Goal: Task Accomplishment & Management: Use online tool/utility

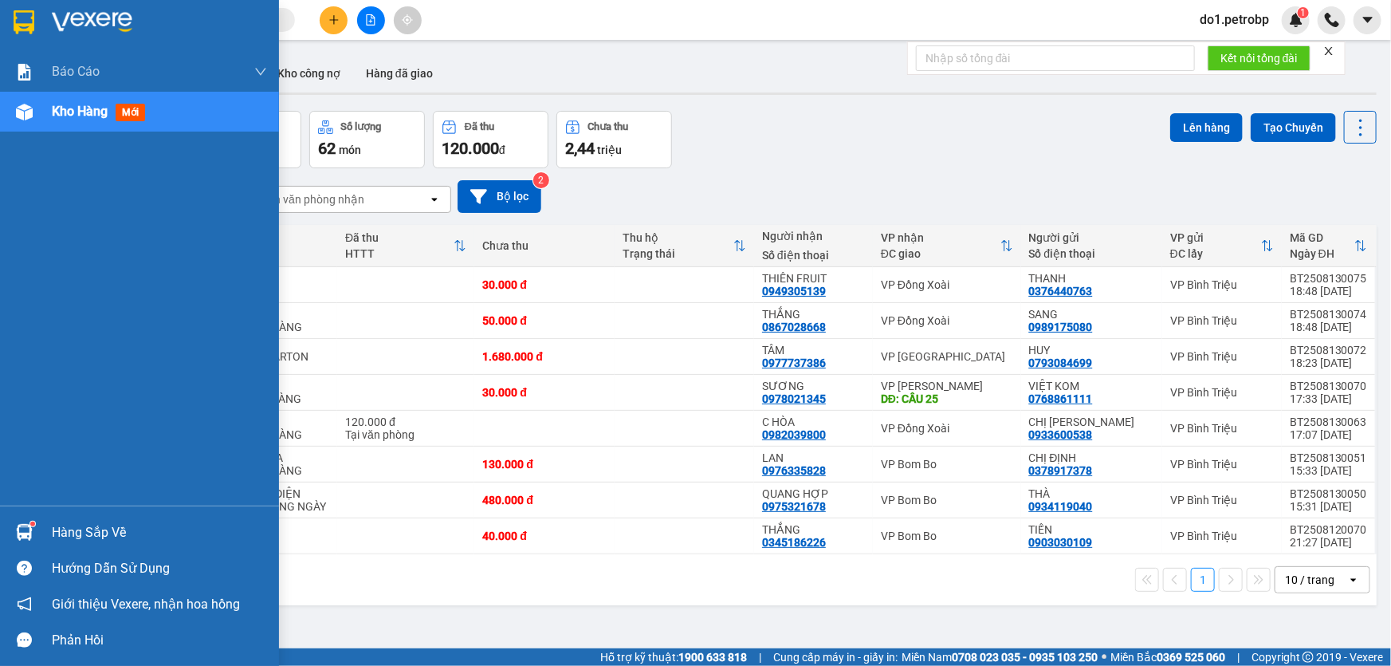
click at [58, 531] on div "Hàng sắp về" at bounding box center [159, 533] width 215 height 24
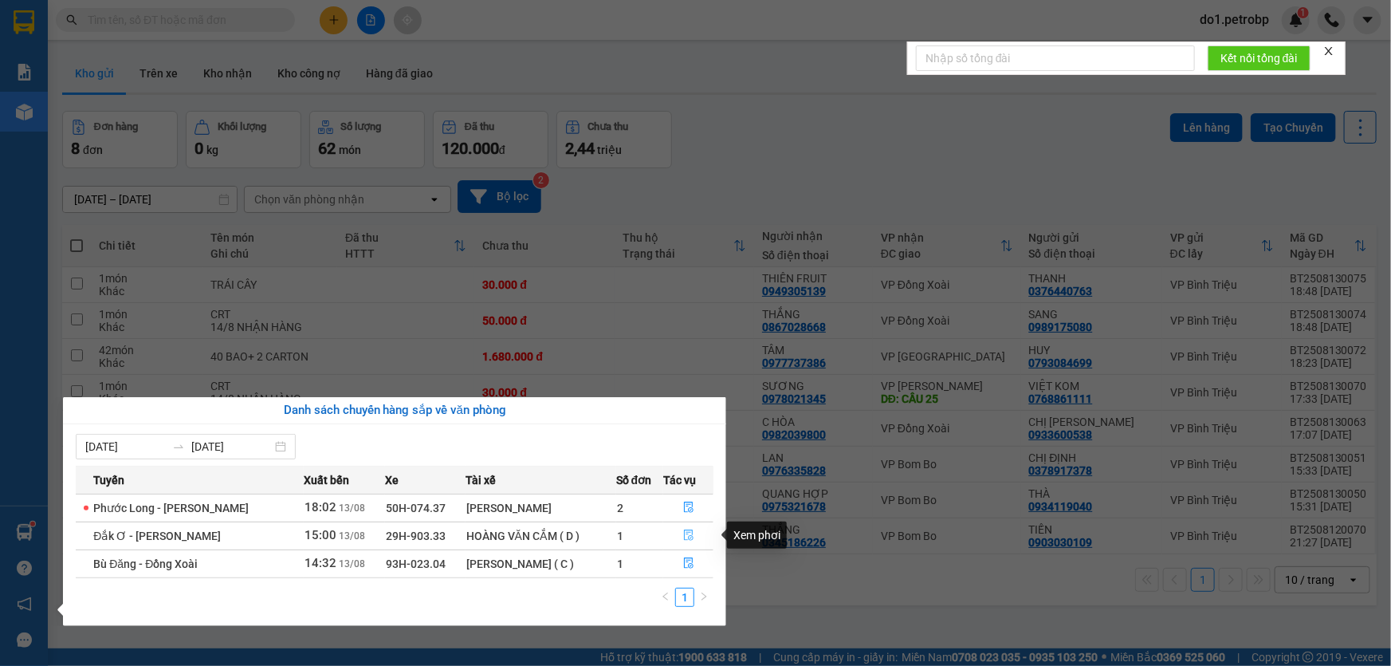
click at [687, 541] on icon "file-done" at bounding box center [688, 534] width 11 height 11
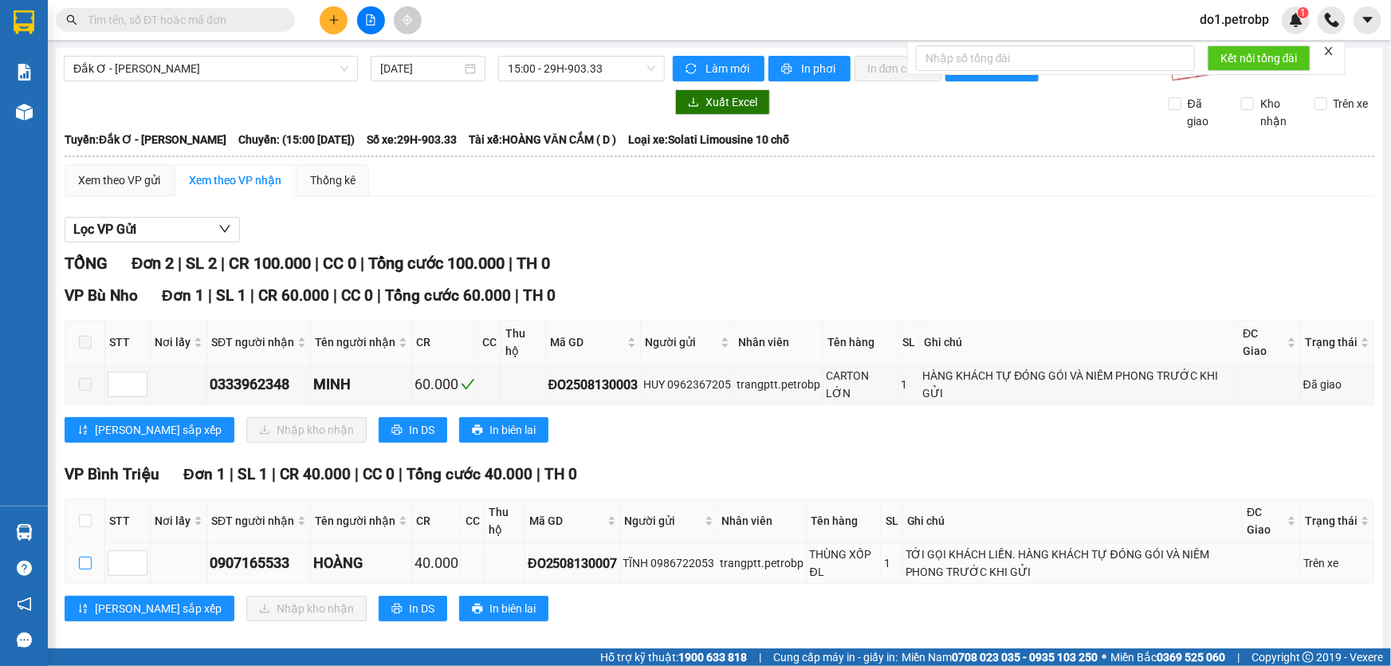
click at [83, 556] on input "checkbox" at bounding box center [85, 562] width 13 height 13
checkbox input "true"
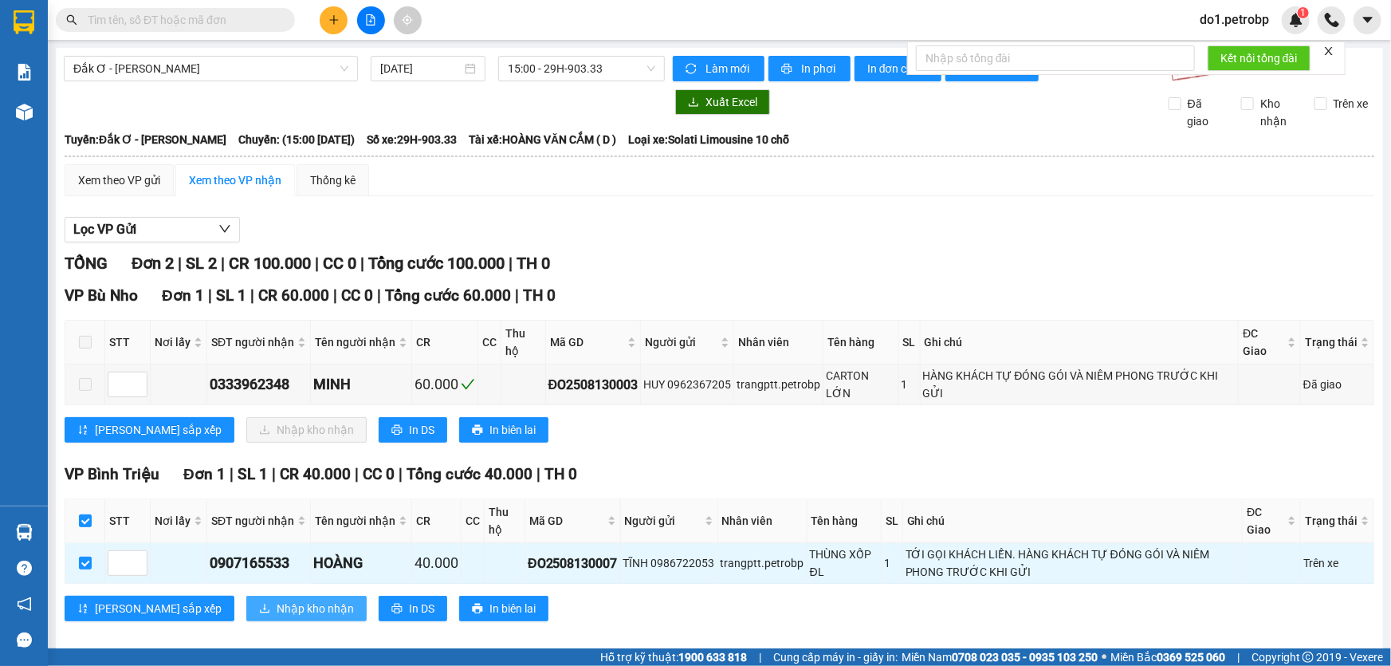
click at [277, 600] on span "Nhập kho nhận" at bounding box center [315, 609] width 77 height 18
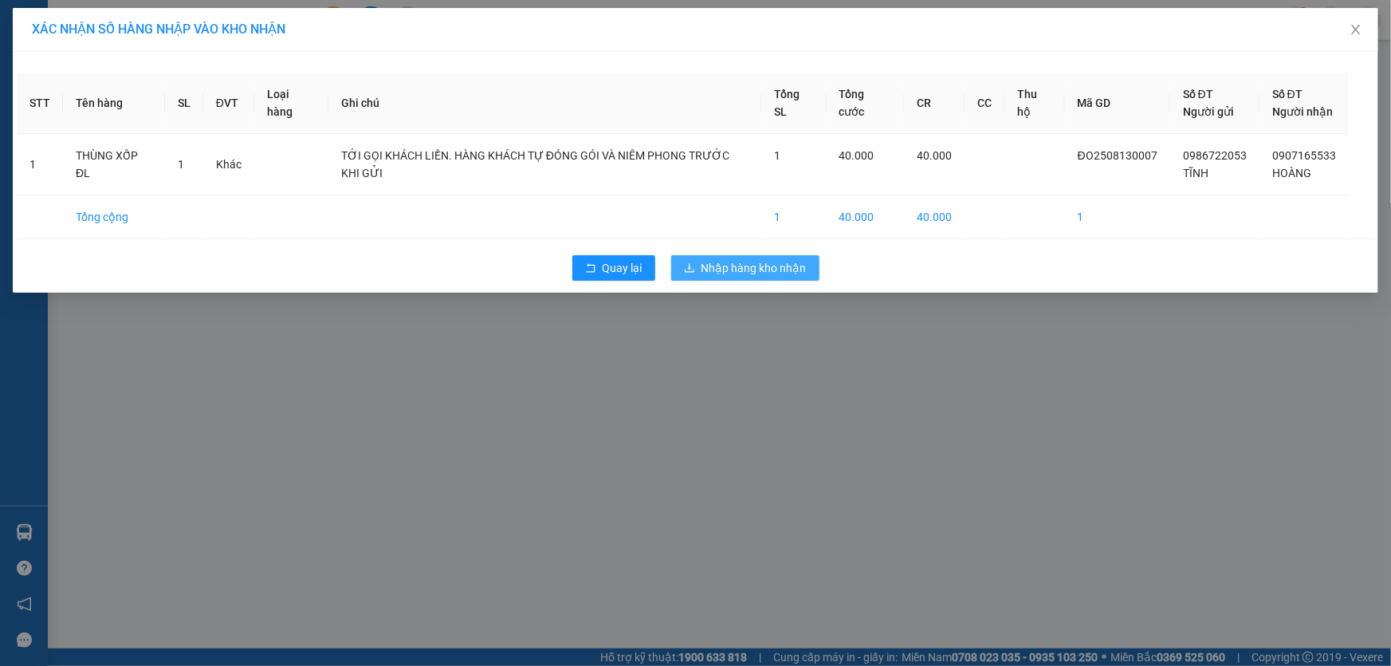
click at [780, 261] on span "Nhập hàng kho nhận" at bounding box center [754, 268] width 105 height 18
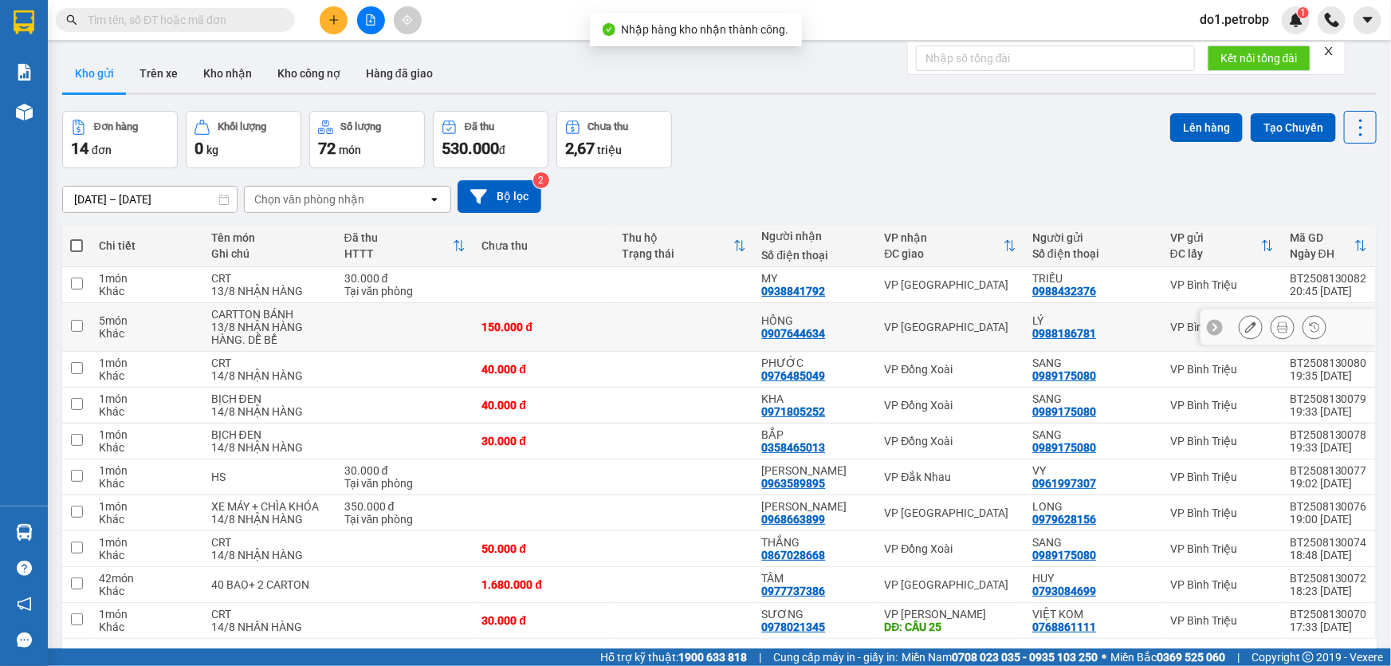
scroll to position [72, 0]
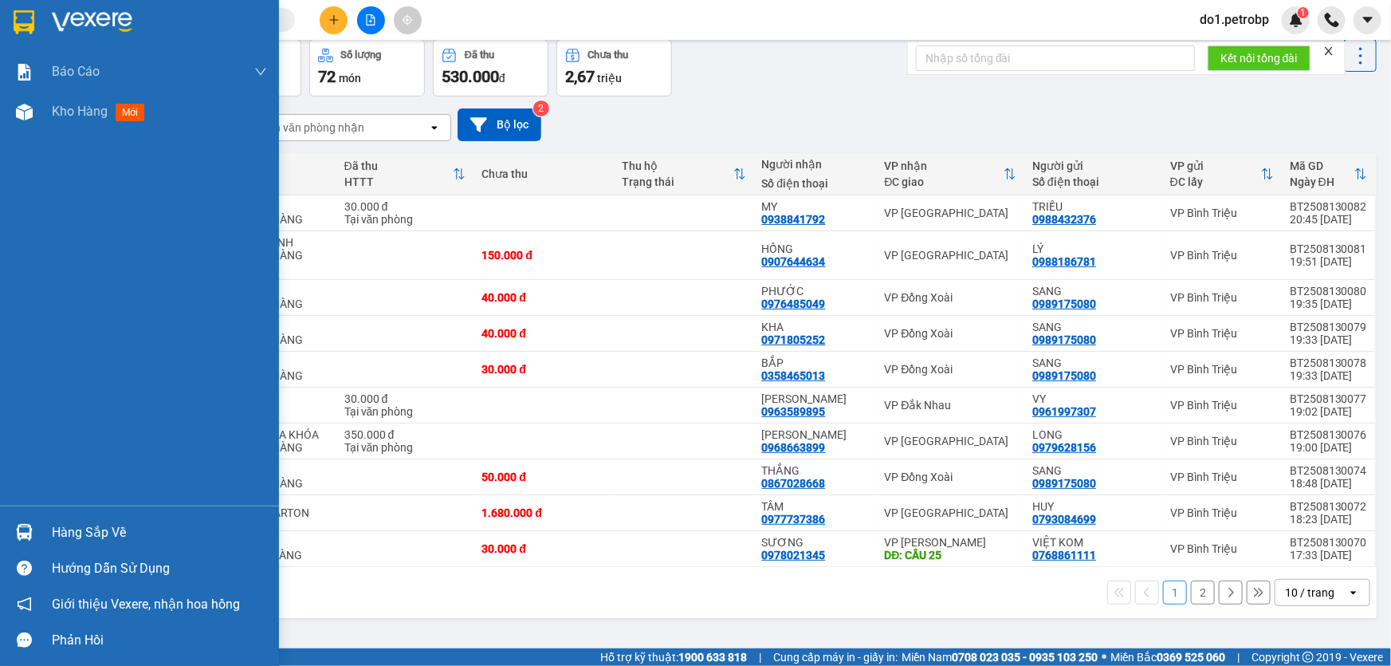
click at [33, 534] on div at bounding box center [24, 532] width 28 height 28
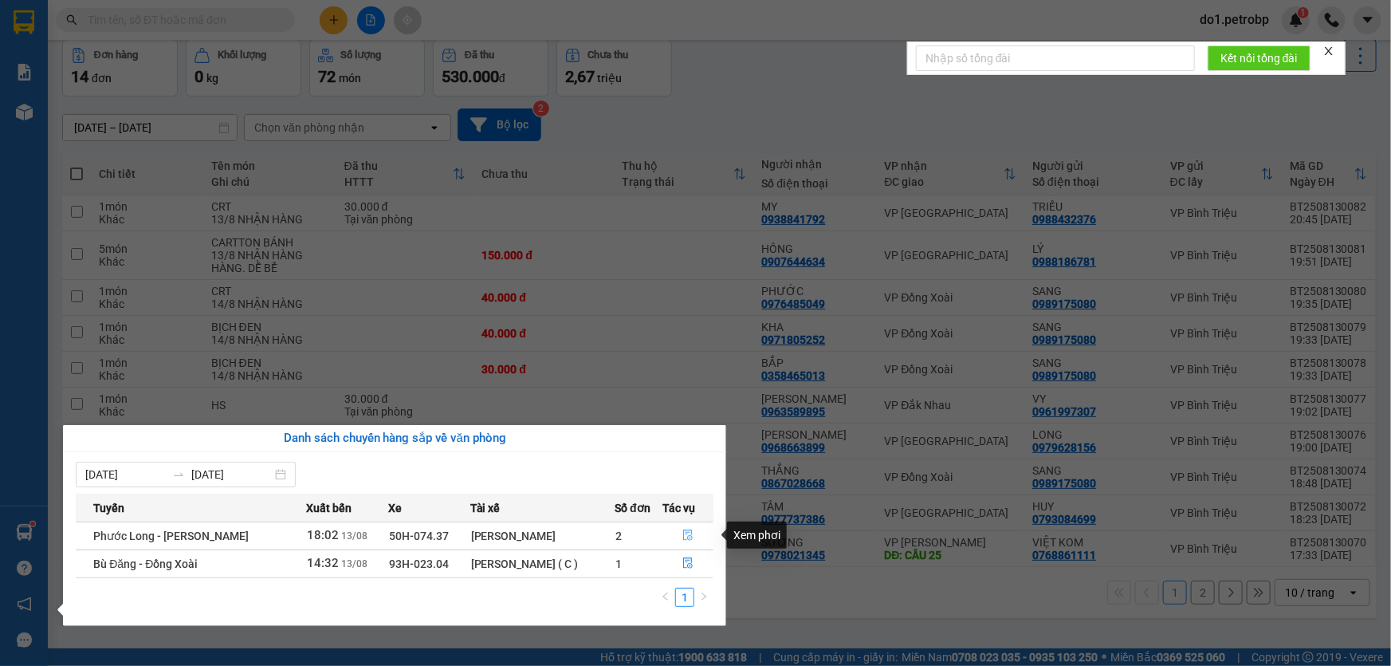
click at [686, 540] on icon "file-done" at bounding box center [689, 534] width 10 height 11
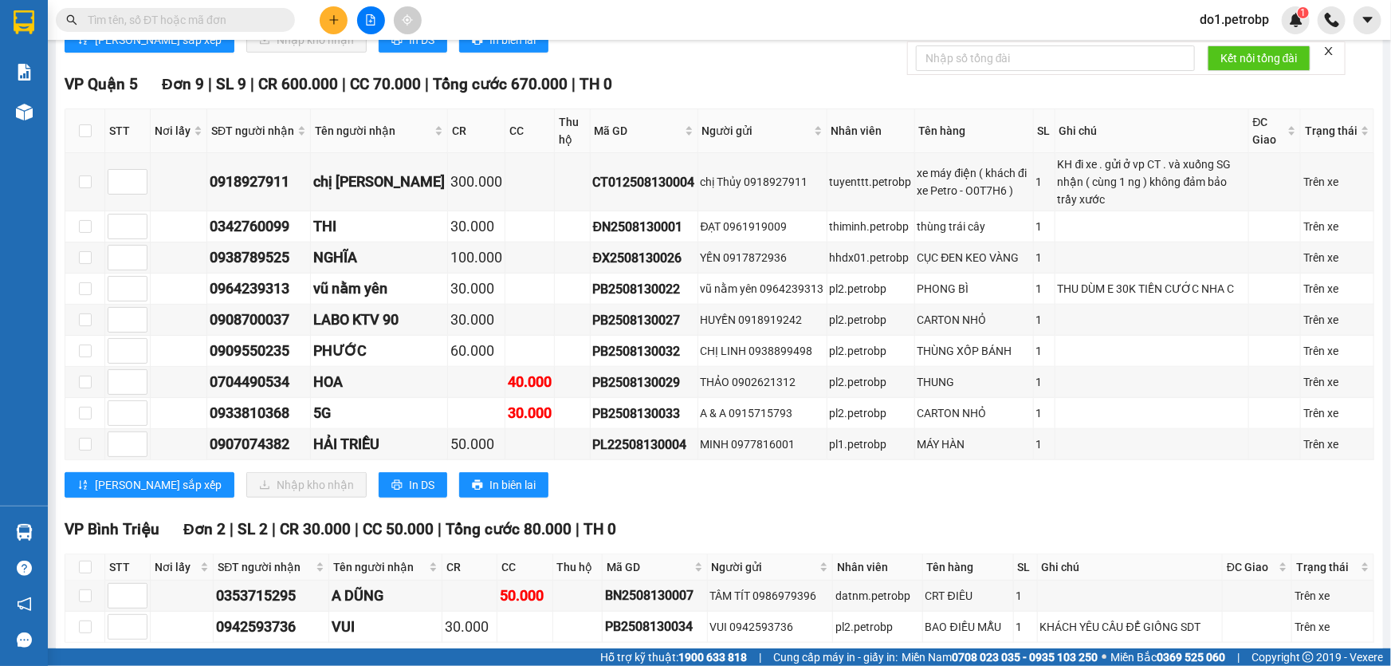
scroll to position [725, 0]
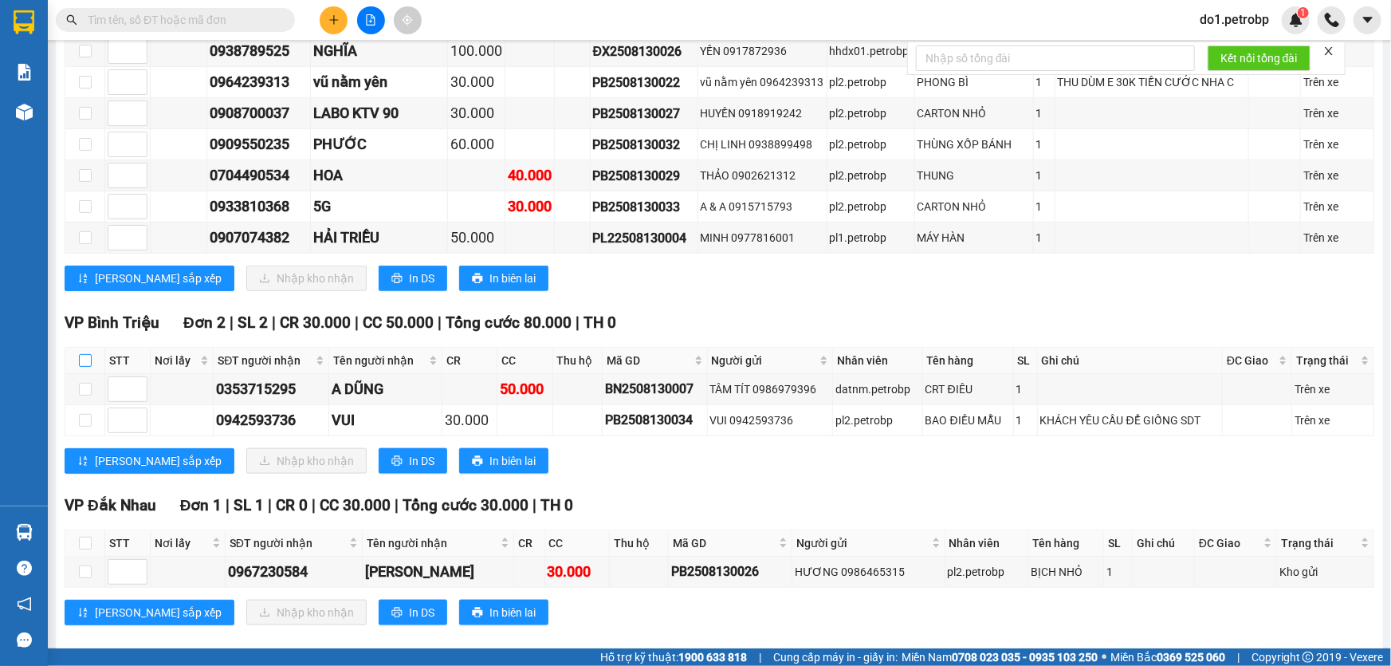
click at [89, 354] on input "checkbox" at bounding box center [85, 360] width 13 height 13
checkbox input "true"
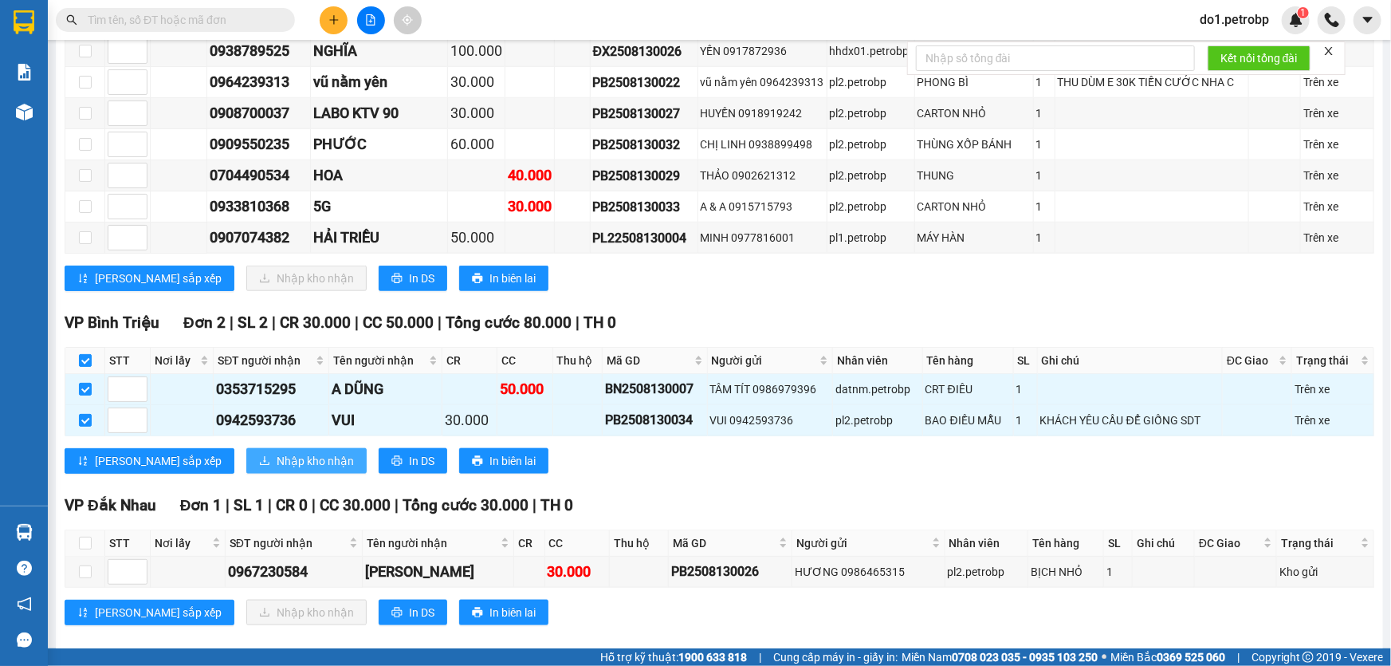
click at [277, 452] on span "Nhập kho nhận" at bounding box center [315, 461] width 77 height 18
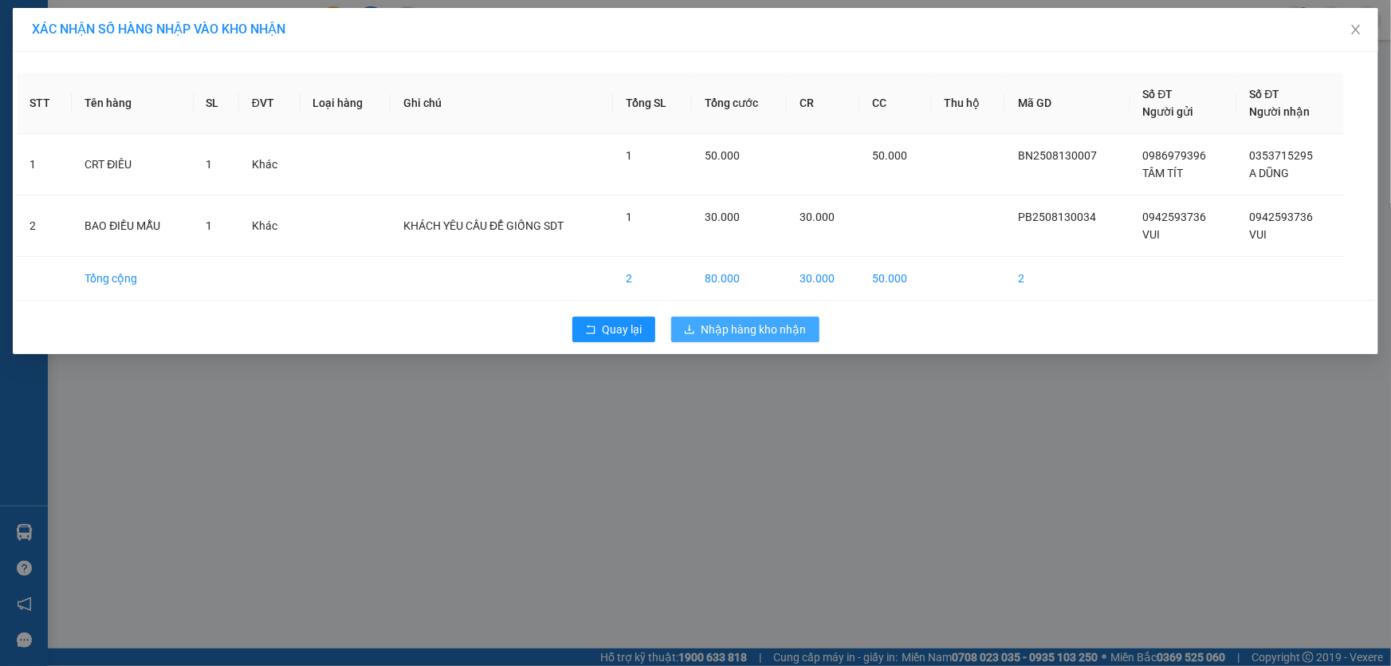
click at [770, 331] on span "Nhập hàng kho nhận" at bounding box center [754, 329] width 105 height 18
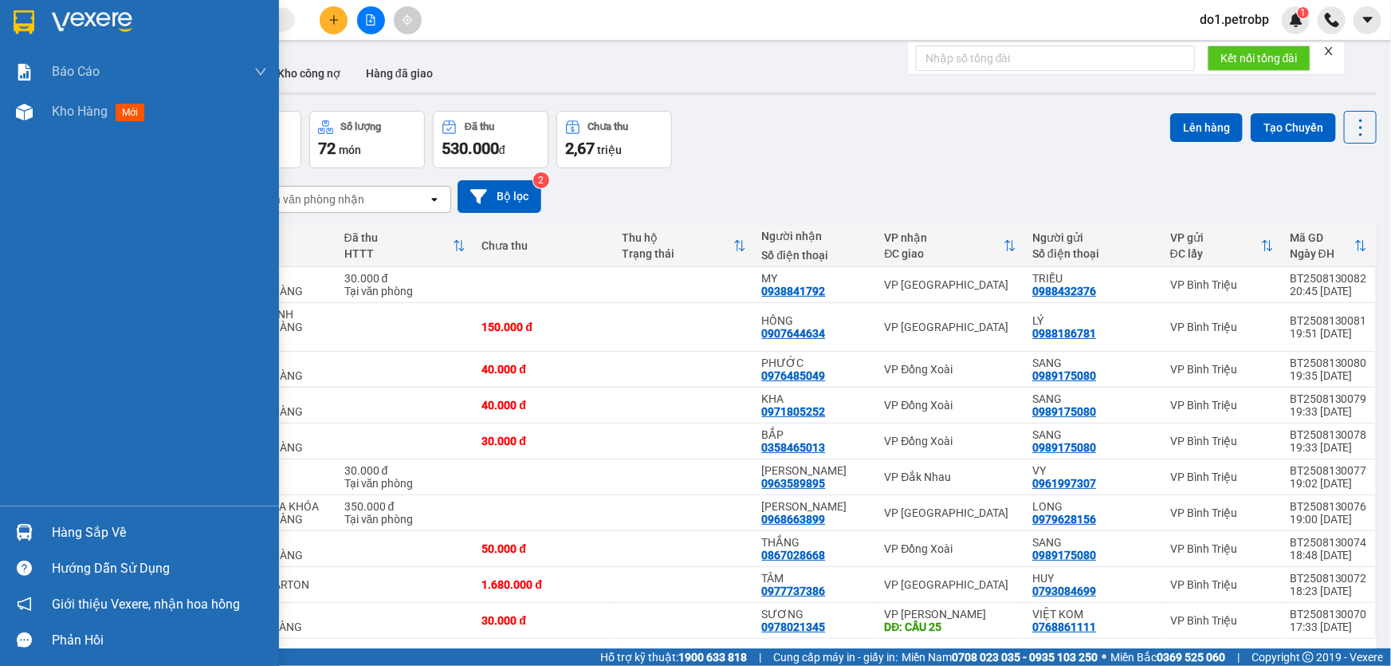
click at [60, 534] on div "Hàng sắp về" at bounding box center [159, 533] width 215 height 24
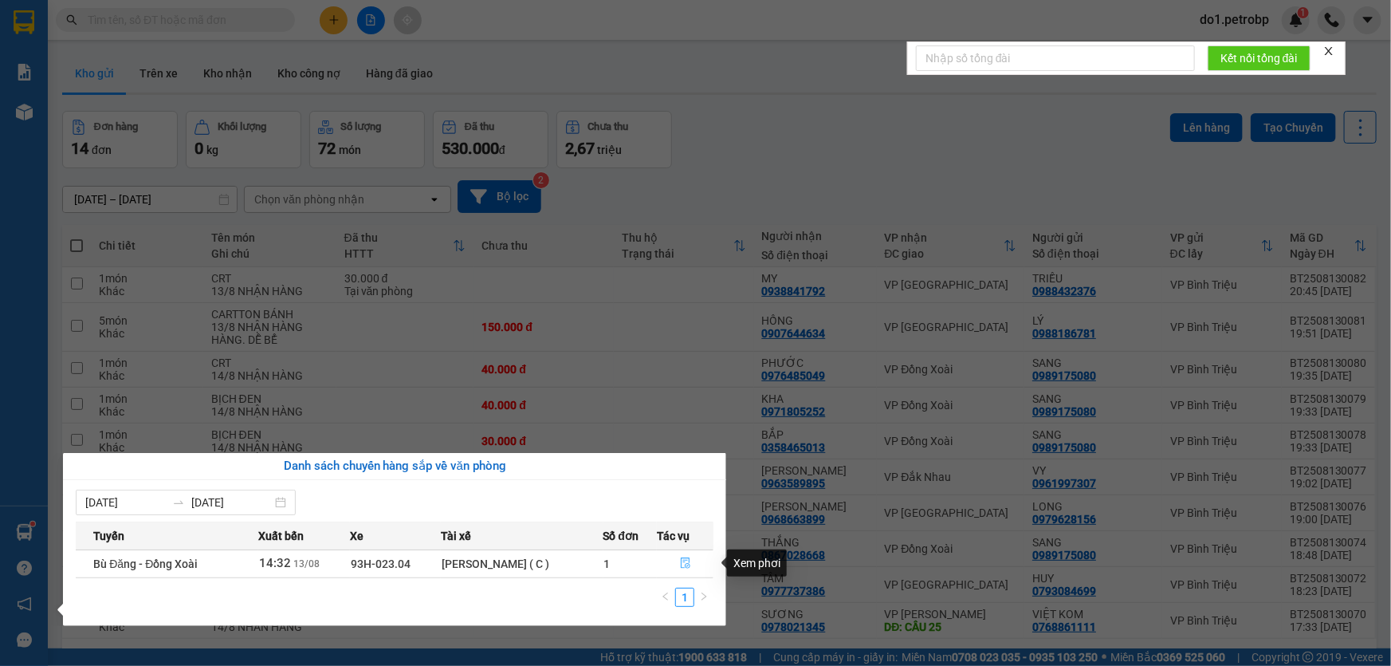
click at [682, 564] on icon "file-done" at bounding box center [685, 562] width 11 height 11
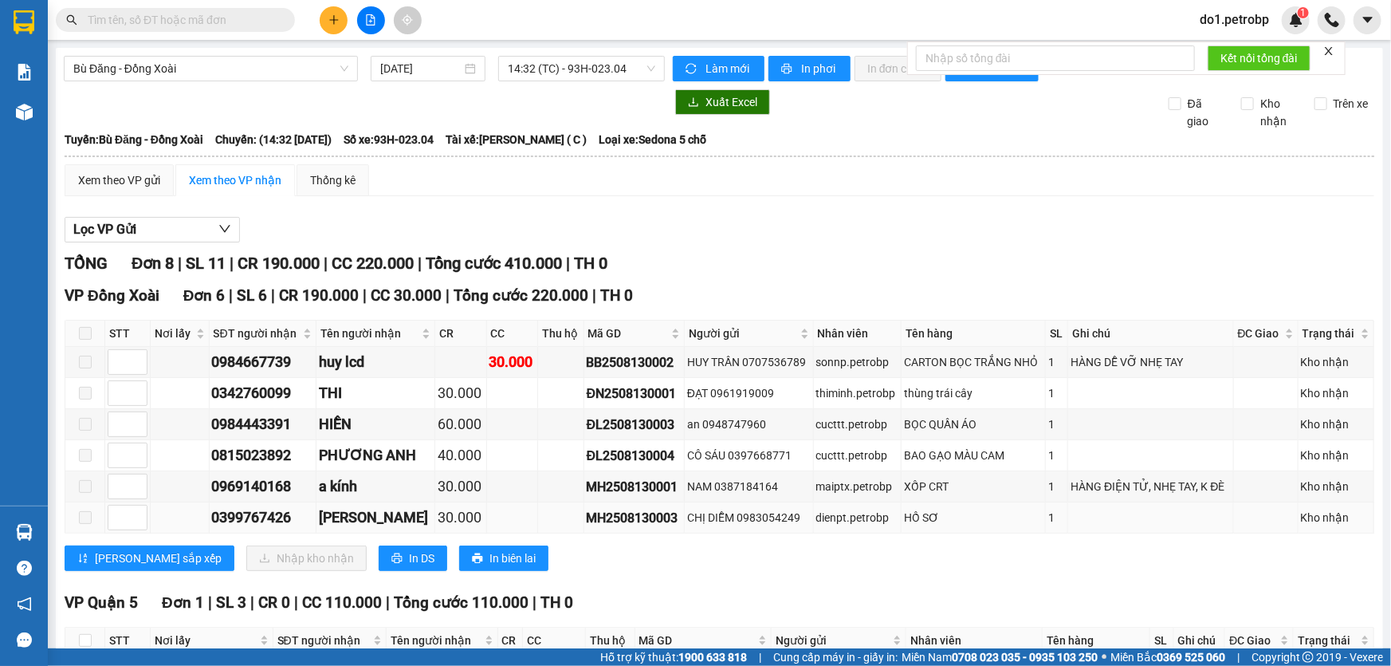
scroll to position [267, 0]
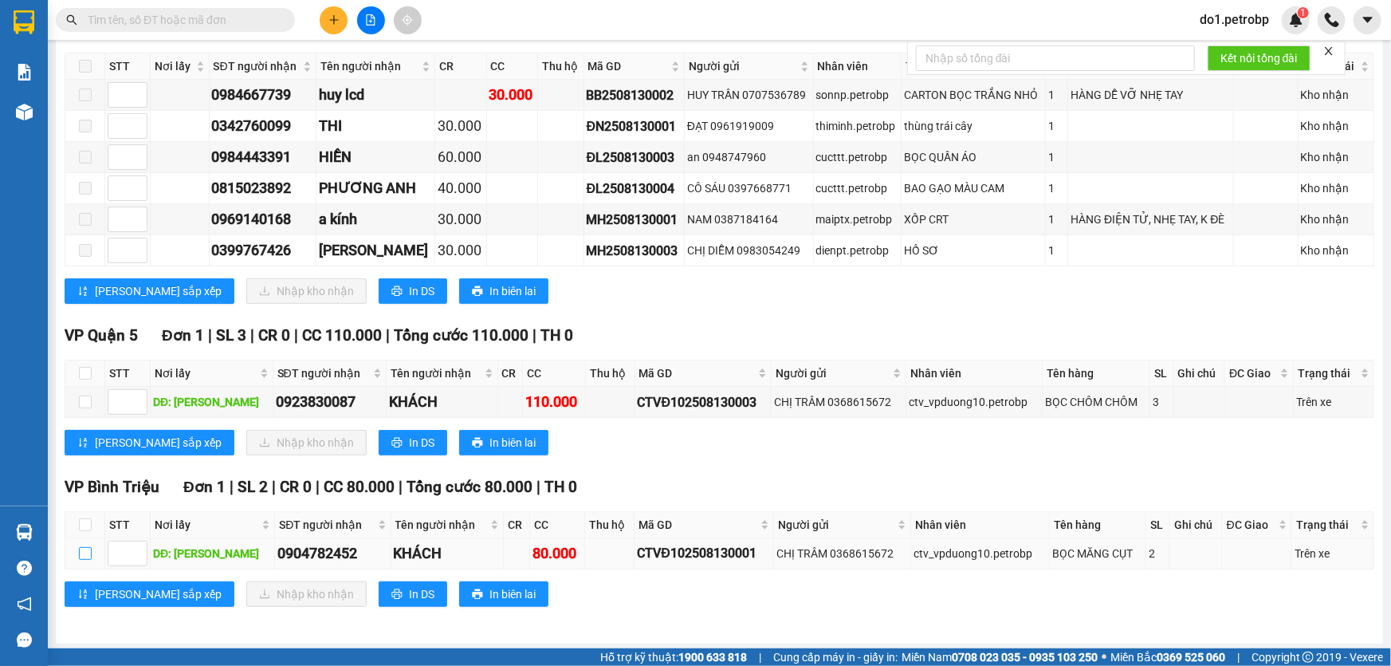
click at [77, 547] on td at bounding box center [85, 553] width 40 height 31
click at [81, 550] on input "checkbox" at bounding box center [85, 553] width 13 height 13
checkbox input "true"
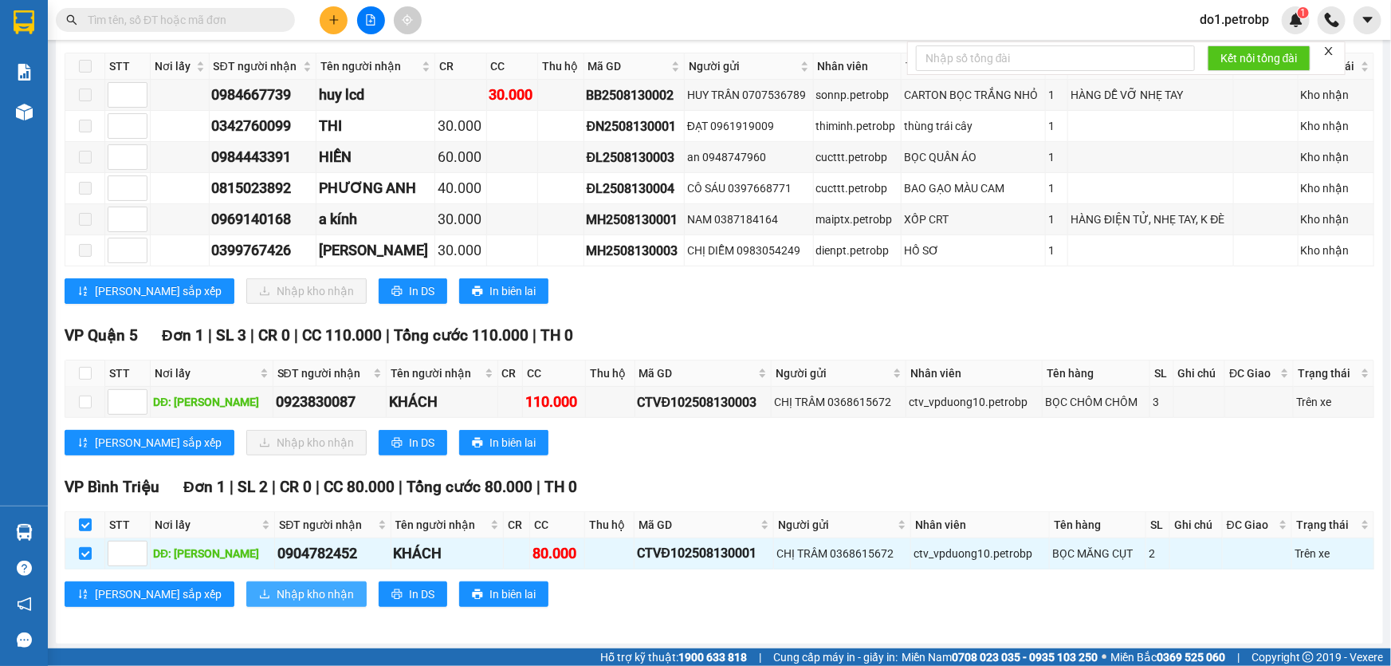
click at [277, 591] on span "Nhập kho nhận" at bounding box center [315, 594] width 77 height 18
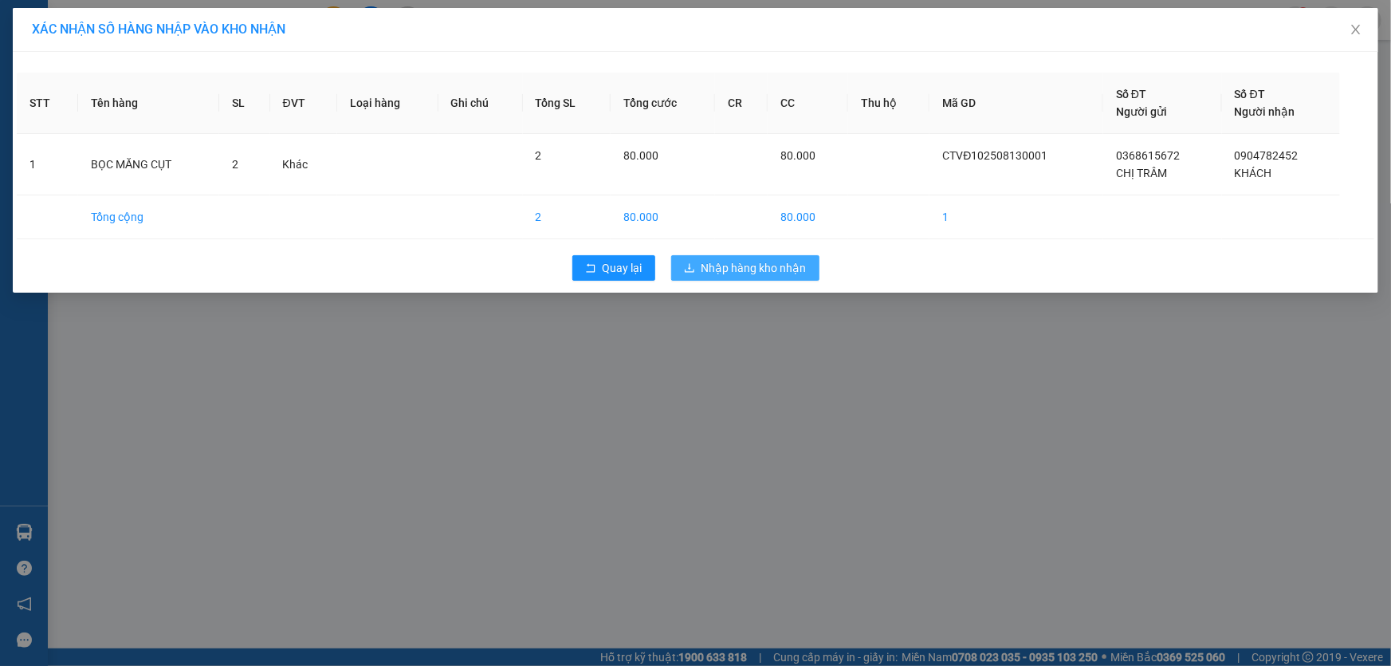
click at [773, 272] on span "Nhập hàng kho nhận" at bounding box center [754, 268] width 105 height 18
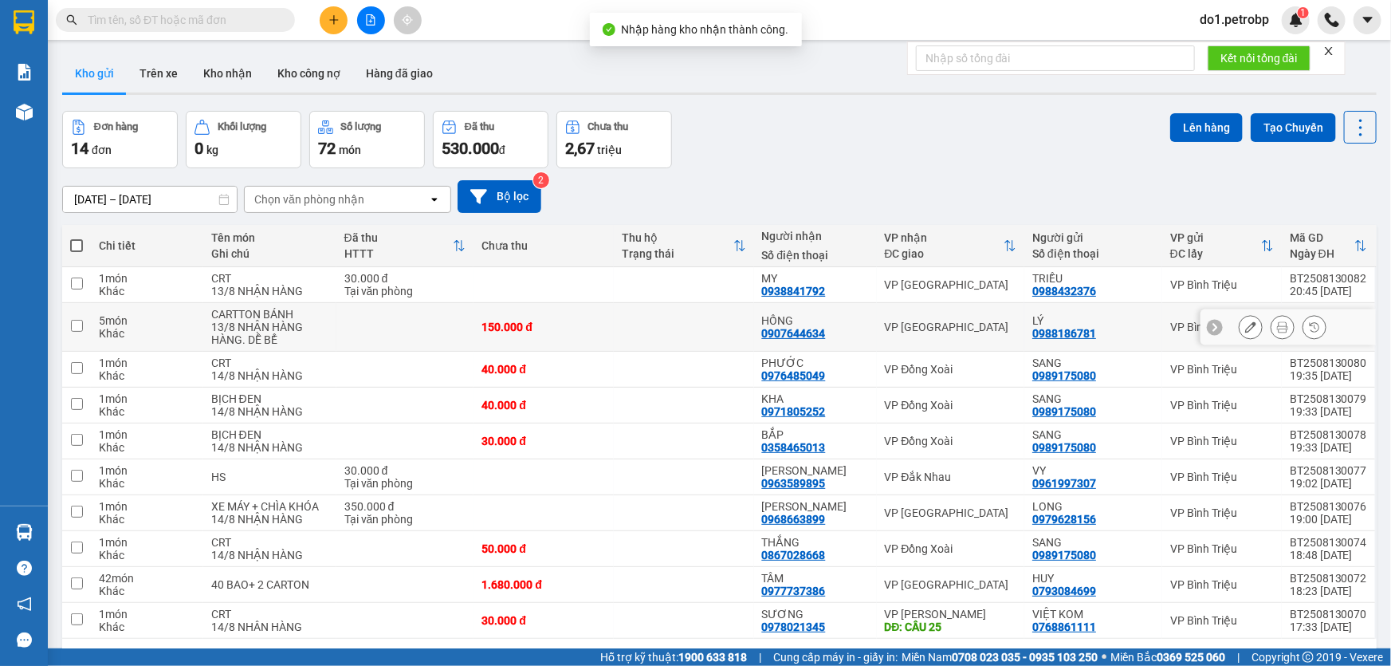
scroll to position [72, 0]
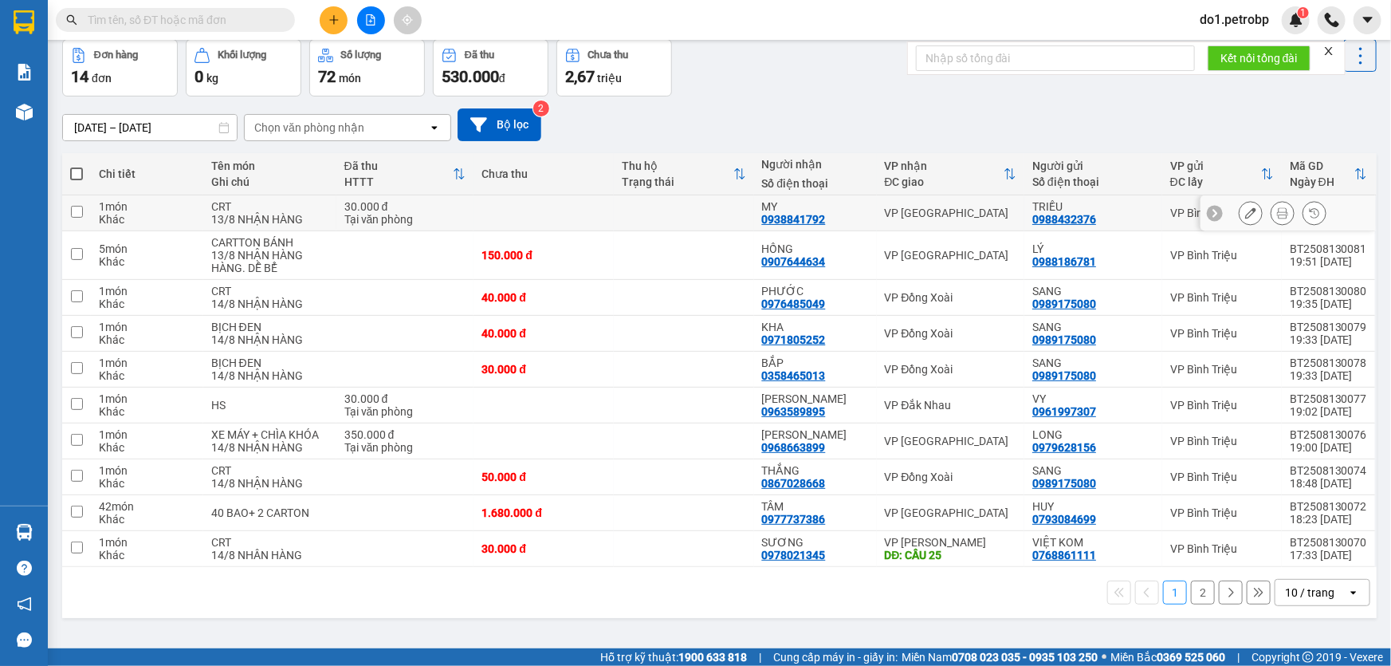
click at [73, 210] on input "checkbox" at bounding box center [77, 212] width 12 height 12
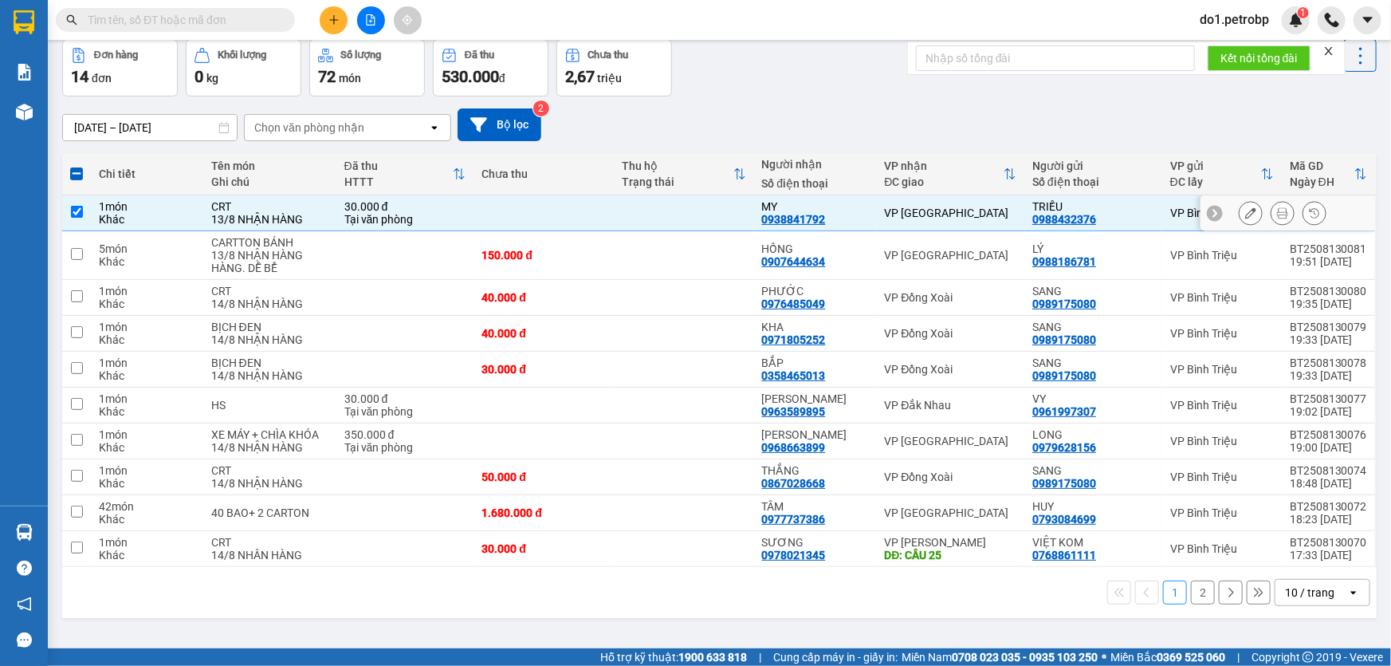
click at [74, 207] on input "checkbox" at bounding box center [77, 212] width 12 height 12
checkbox input "false"
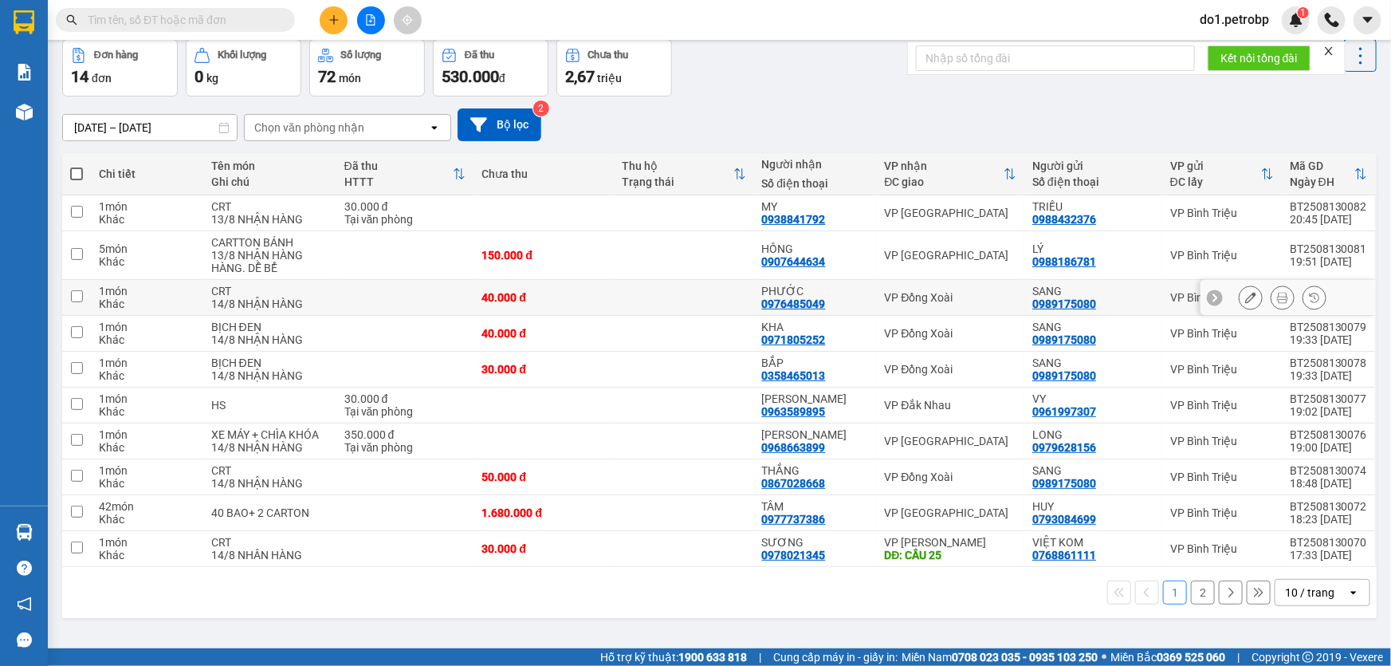
click at [77, 299] on input "checkbox" at bounding box center [77, 296] width 12 height 12
checkbox input "true"
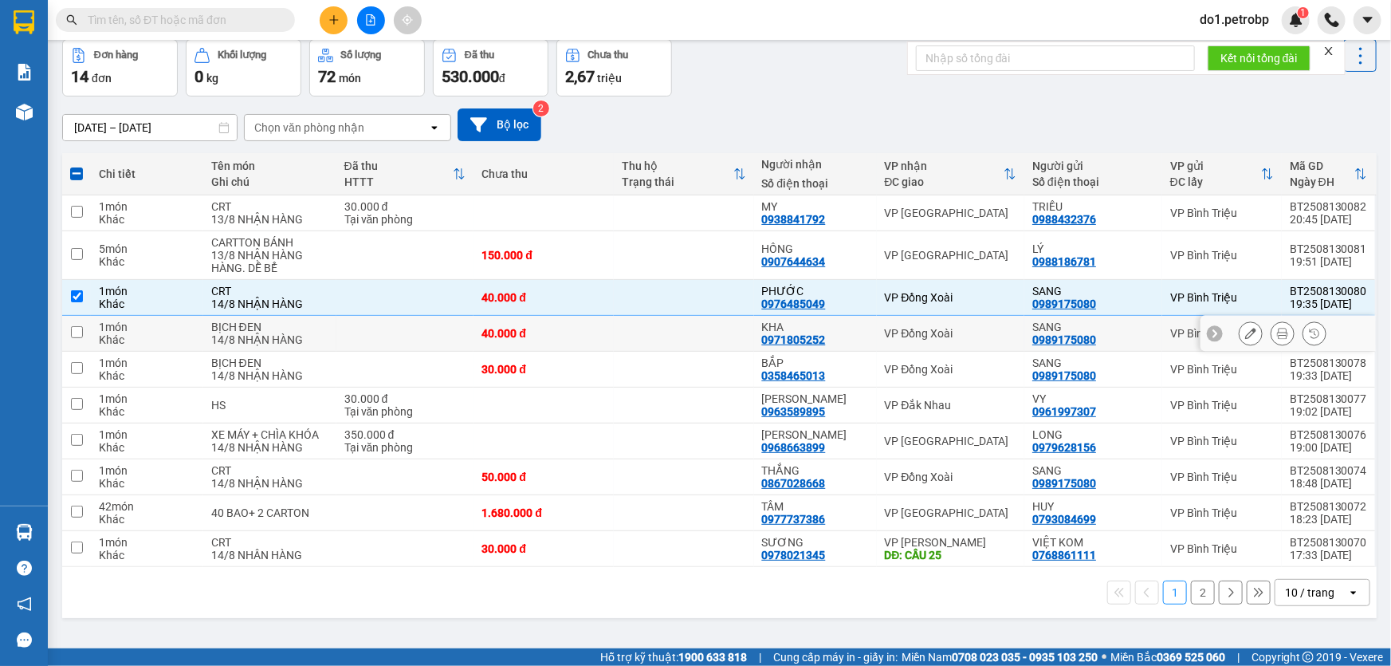
click at [74, 342] on td at bounding box center [76, 334] width 29 height 36
checkbox input "true"
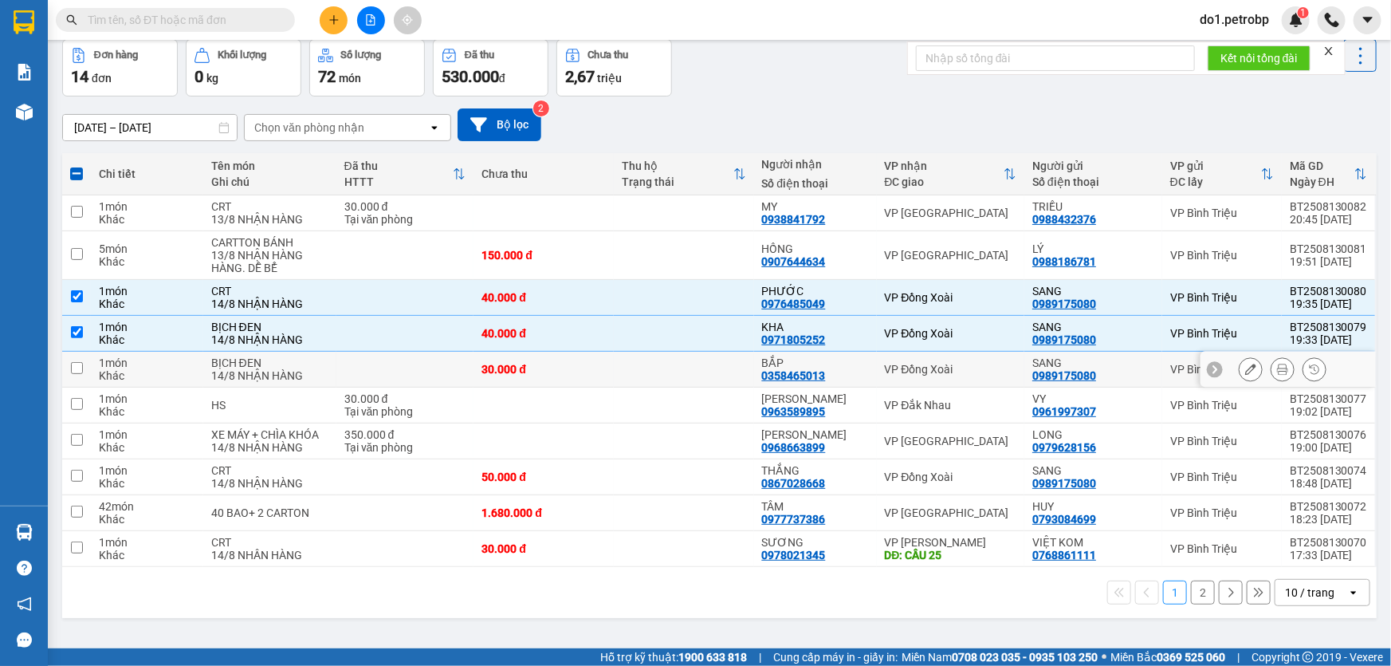
click at [87, 369] on td at bounding box center [76, 370] width 29 height 36
checkbox input "true"
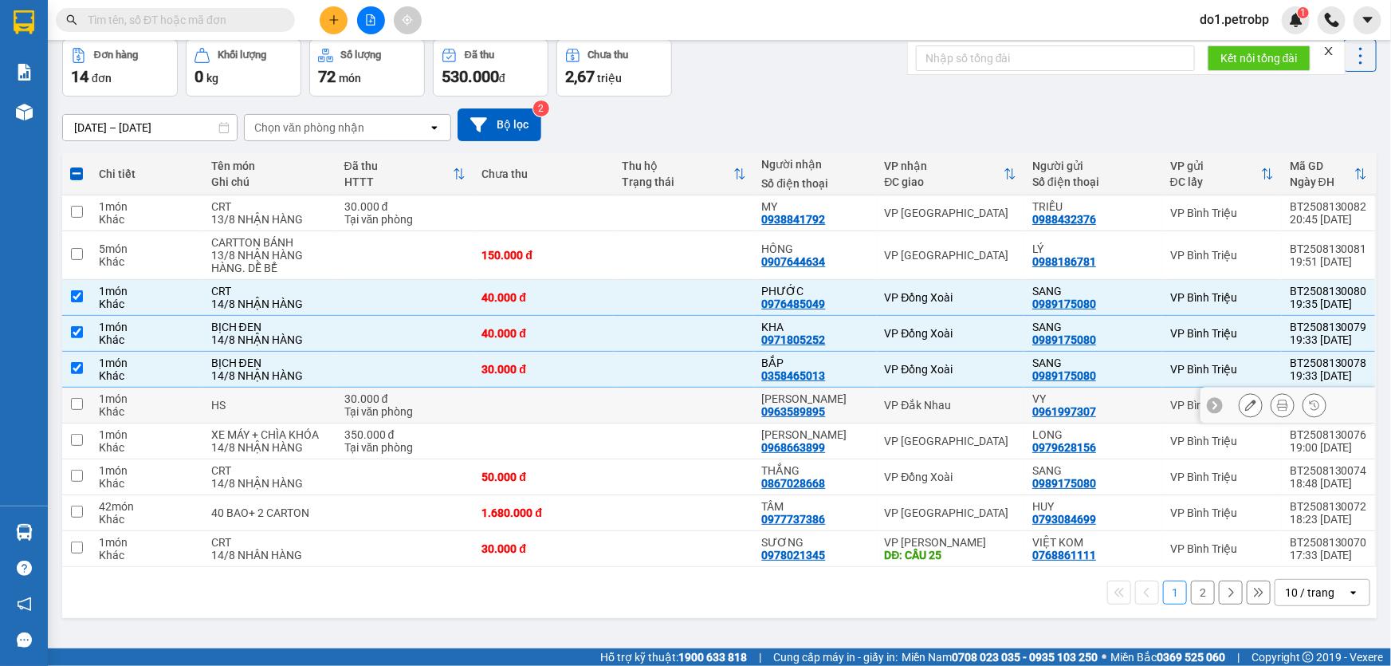
click at [81, 406] on input "checkbox" at bounding box center [77, 404] width 12 height 12
checkbox input "true"
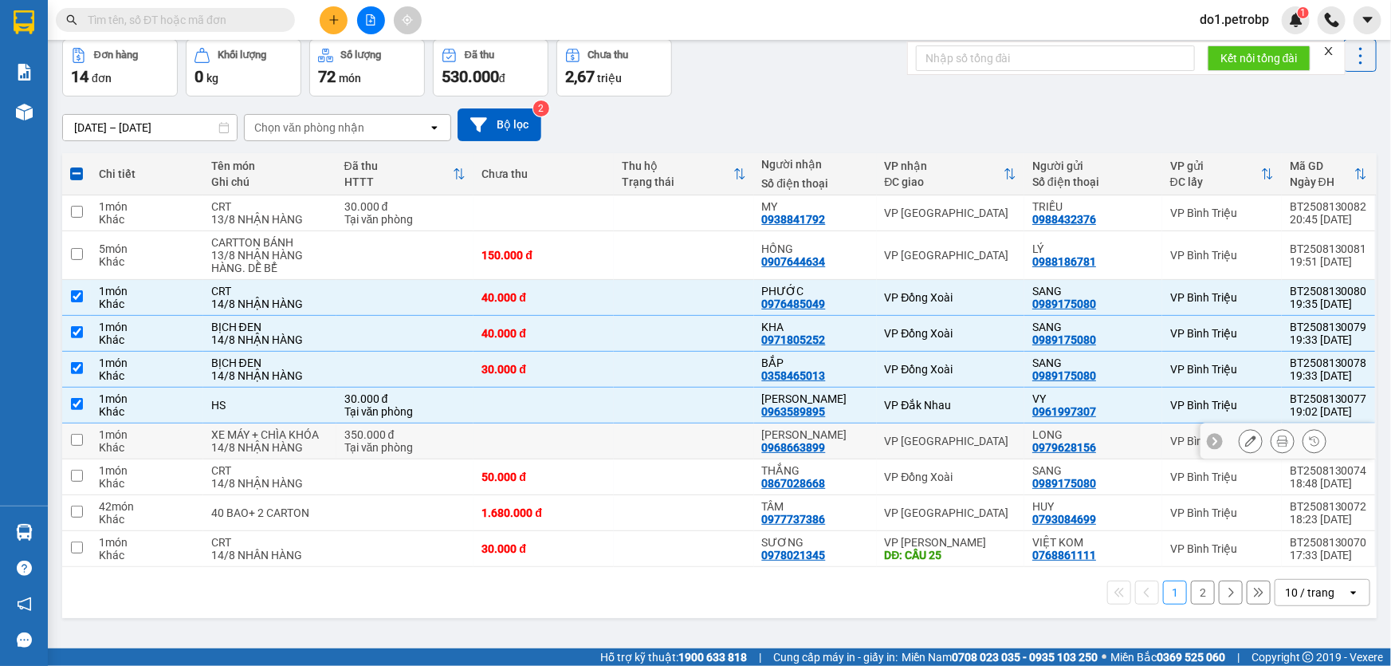
click at [80, 429] on td at bounding box center [76, 441] width 29 height 36
checkbox input "true"
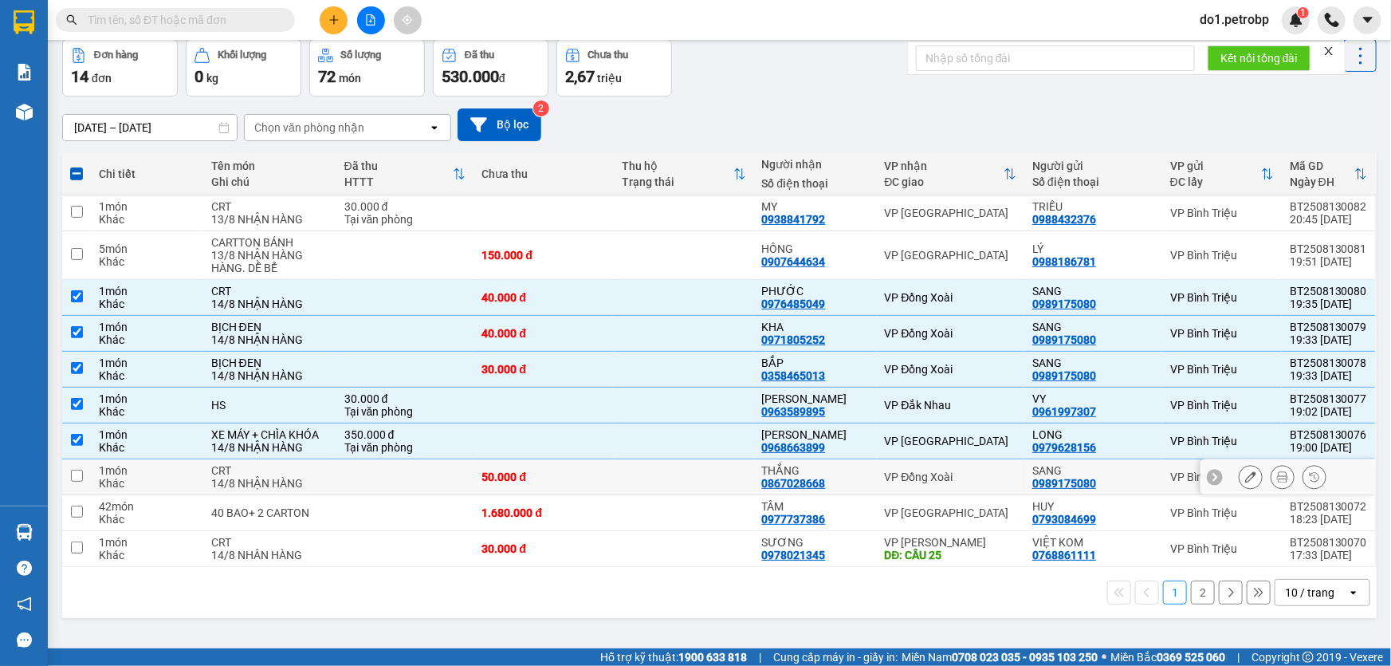
click at [78, 470] on input "checkbox" at bounding box center [77, 476] width 12 height 12
click at [80, 474] on input "checkbox" at bounding box center [77, 476] width 12 height 12
checkbox input "true"
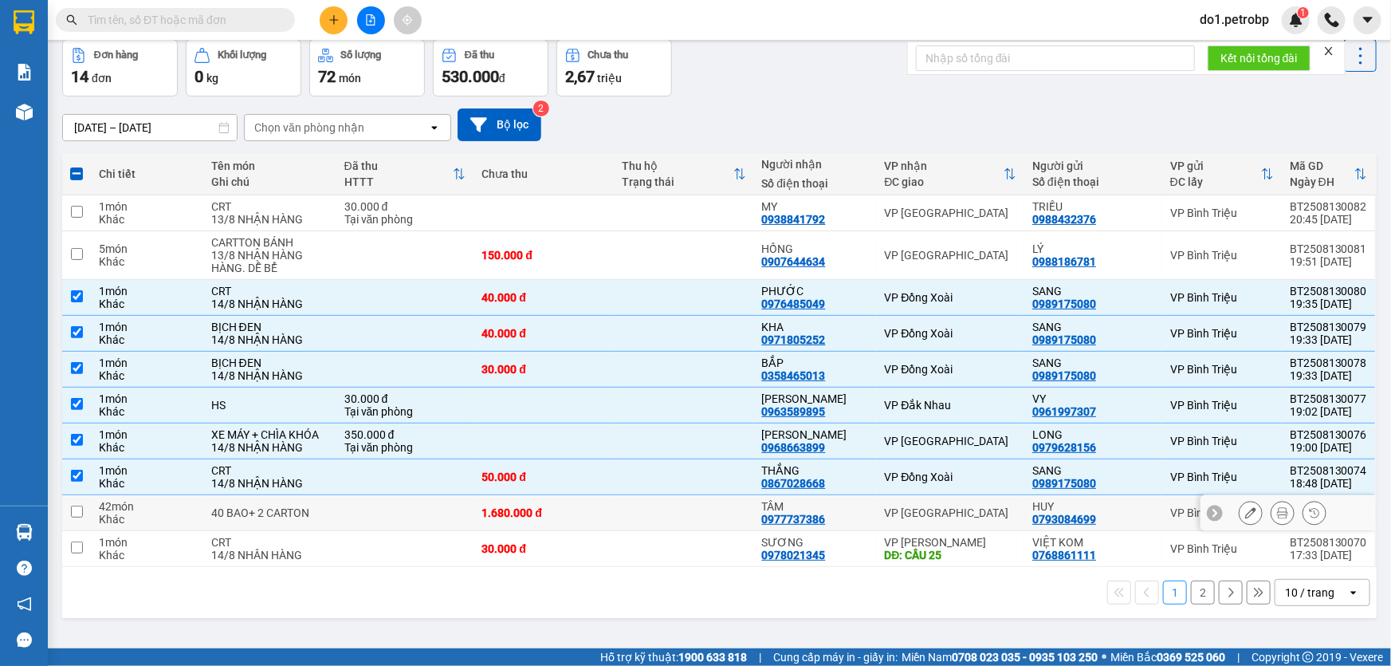
click at [82, 510] on td at bounding box center [76, 513] width 29 height 36
click at [78, 514] on input "checkbox" at bounding box center [77, 511] width 12 height 12
checkbox input "true"
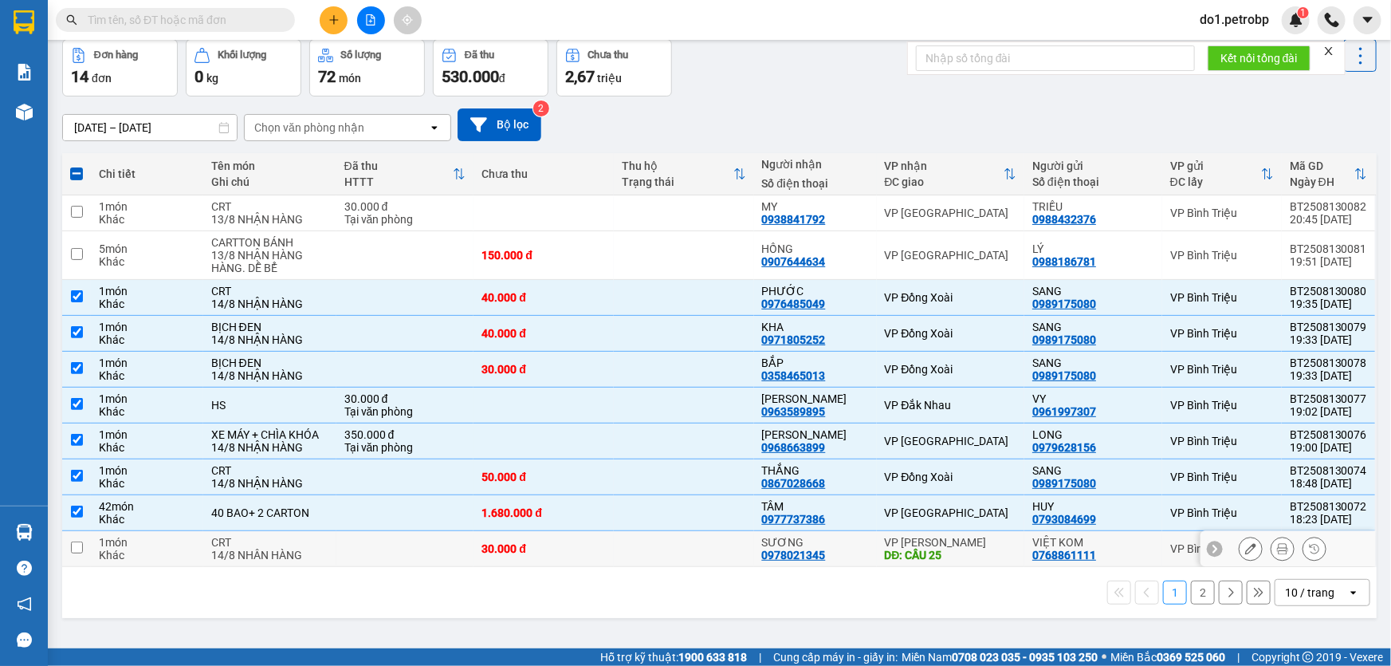
click at [82, 540] on td at bounding box center [76, 549] width 29 height 36
checkbox input "true"
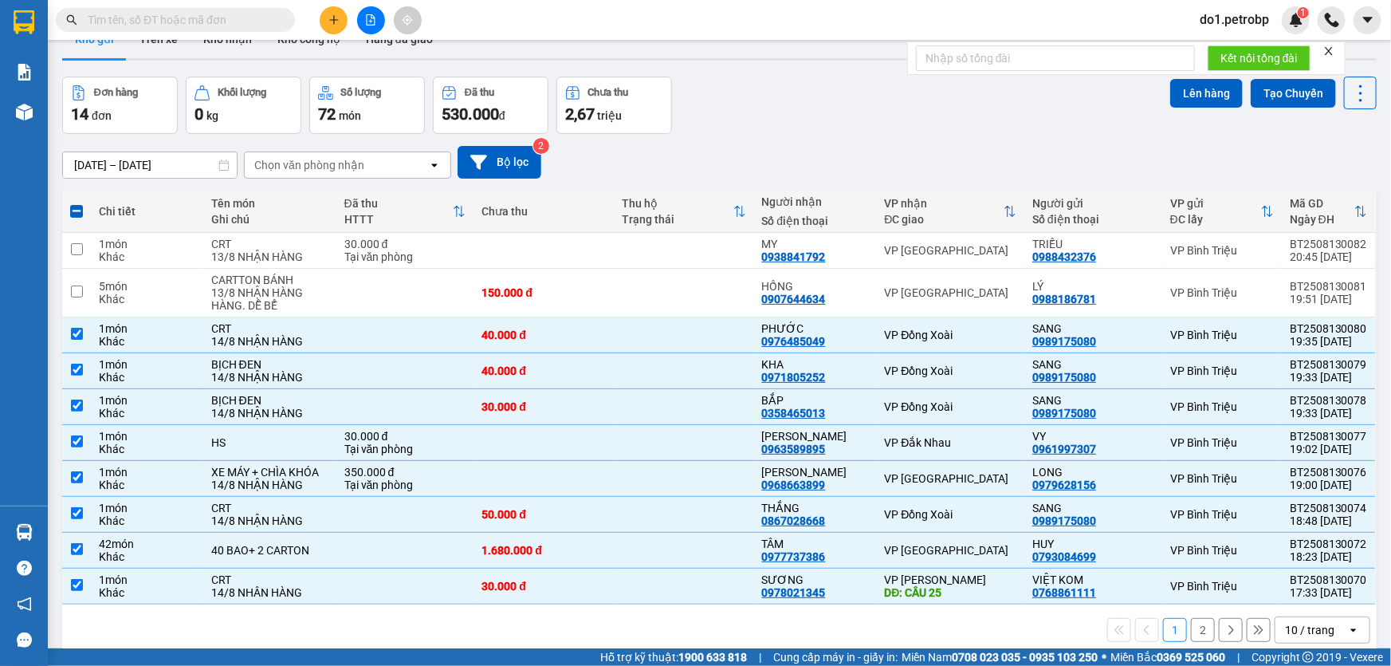
scroll to position [0, 0]
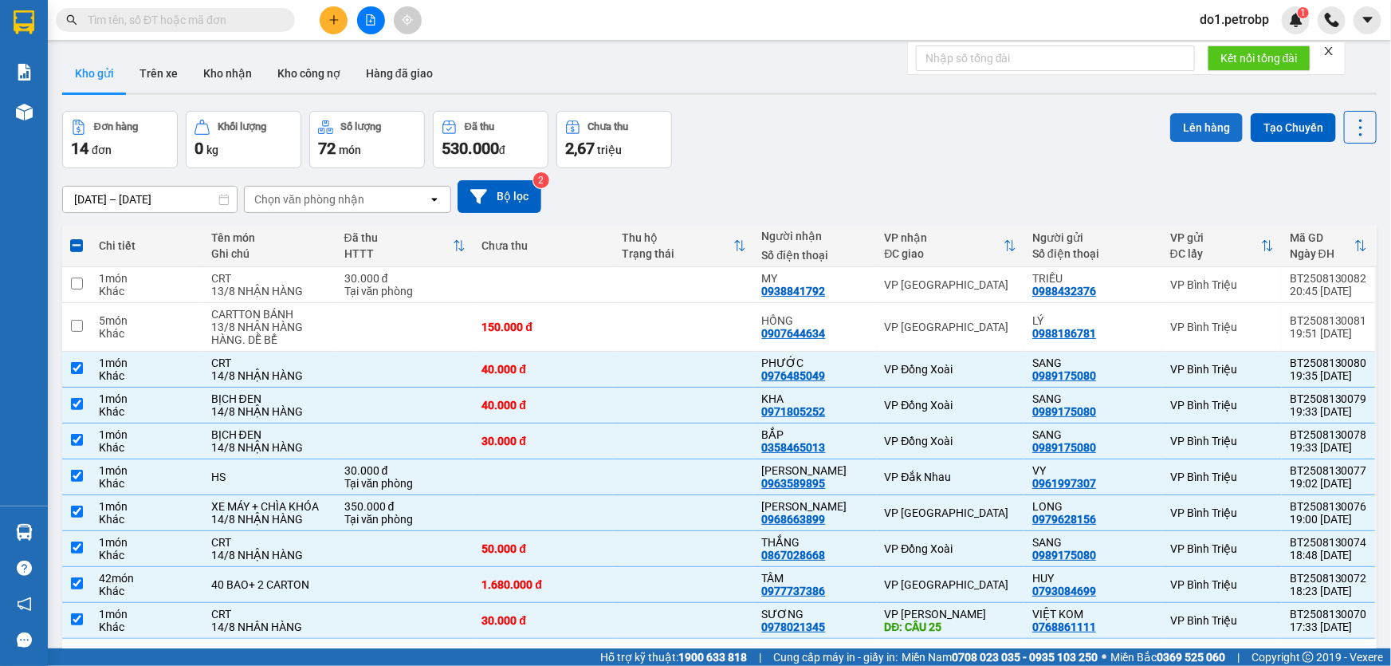
click at [1191, 129] on button "Lên hàng" at bounding box center [1206, 127] width 73 height 29
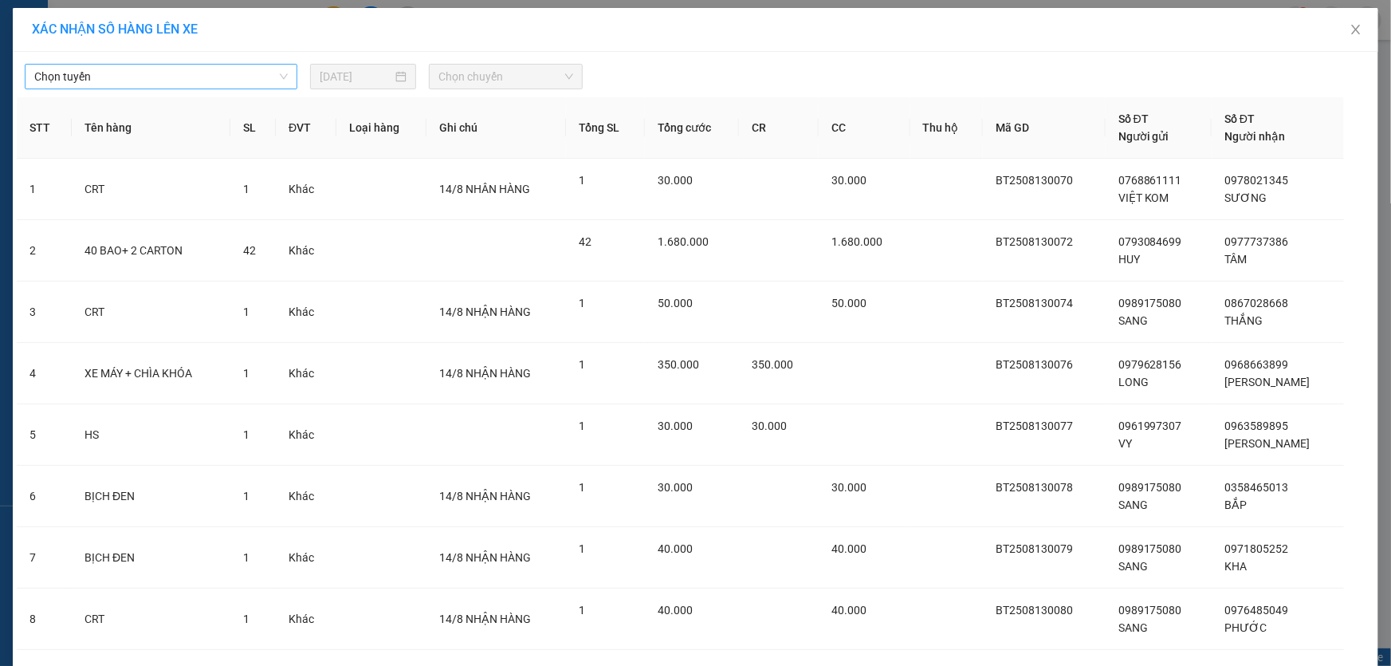
click at [245, 86] on span "Chọn tuyến" at bounding box center [161, 77] width 254 height 24
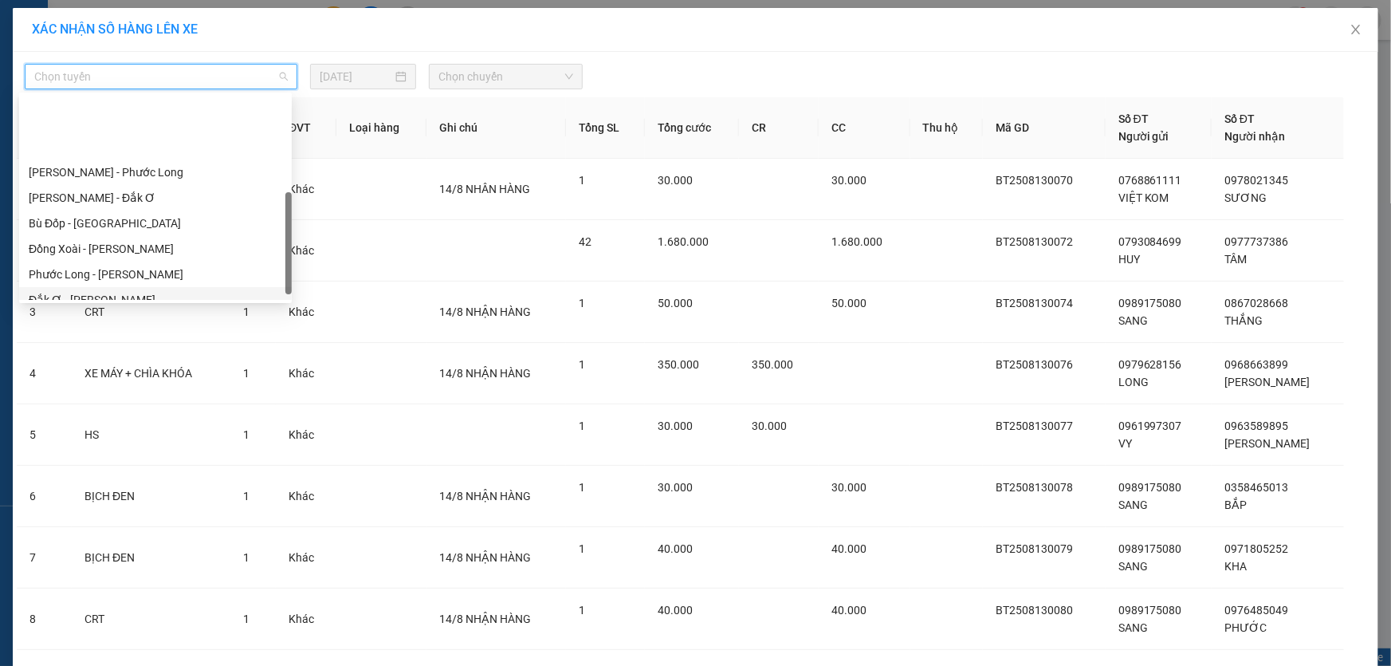
scroll to position [289, 0]
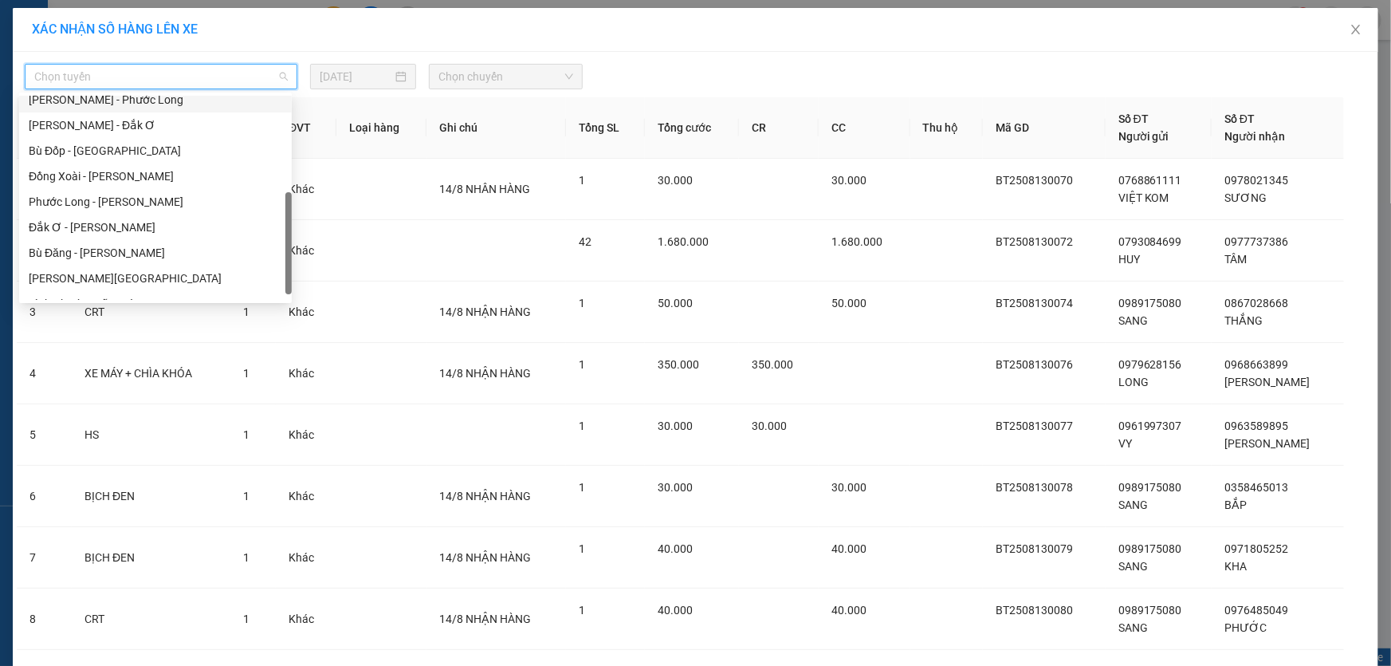
click at [177, 104] on div "[PERSON_NAME] - Phước Long" at bounding box center [156, 100] width 254 height 18
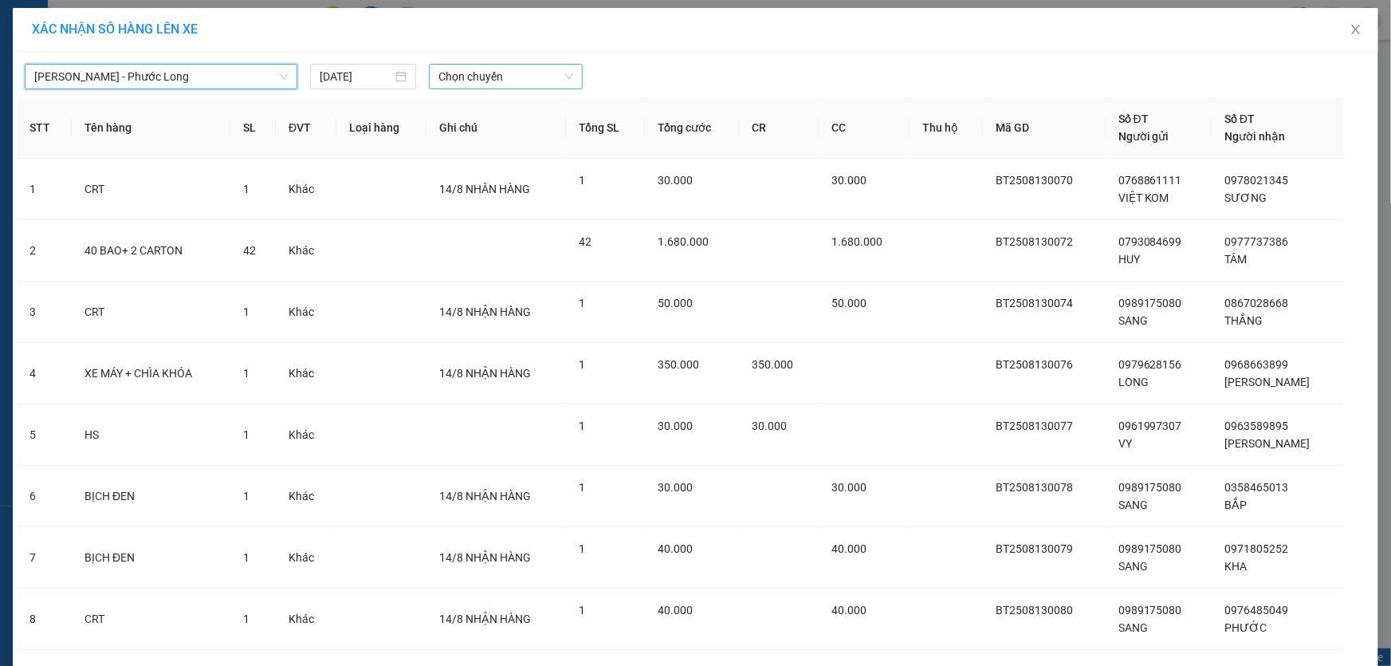
click at [473, 83] on span "Chọn chuyến" at bounding box center [505, 77] width 135 height 24
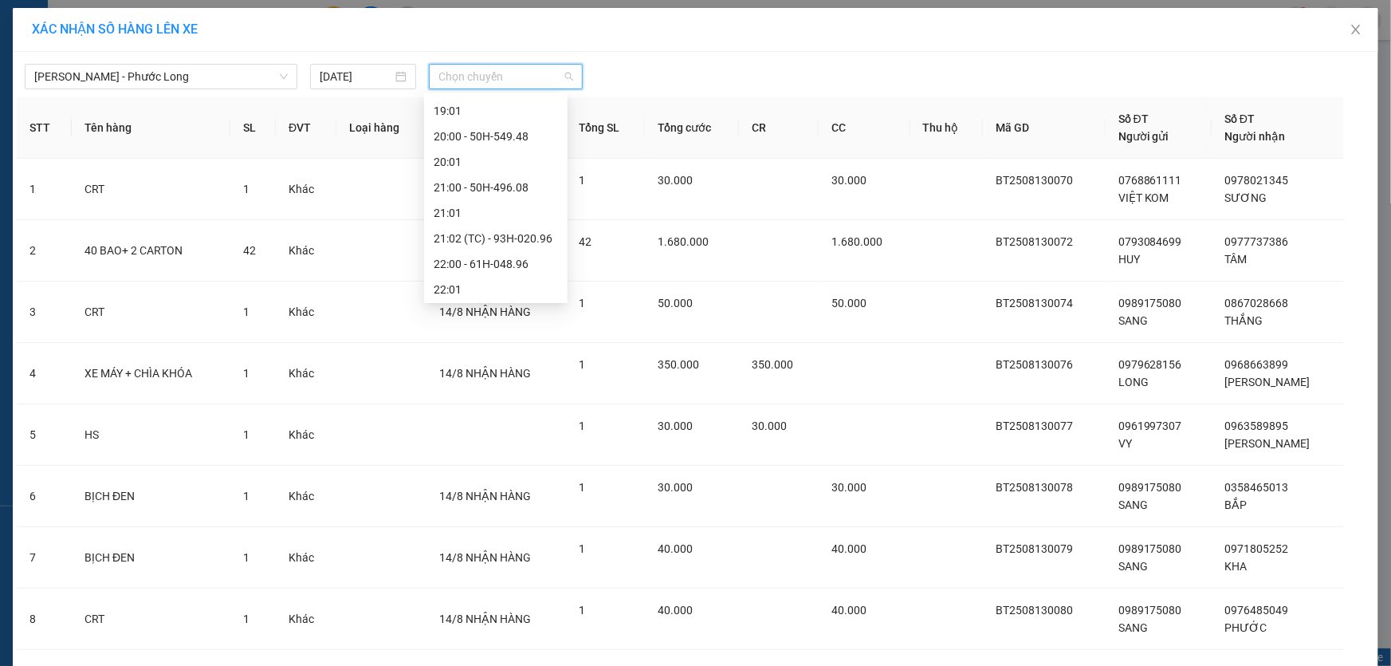
scroll to position [969, 0]
click at [515, 287] on div "22:03 (TC) - 50H-074.37" at bounding box center [496, 288] width 124 height 18
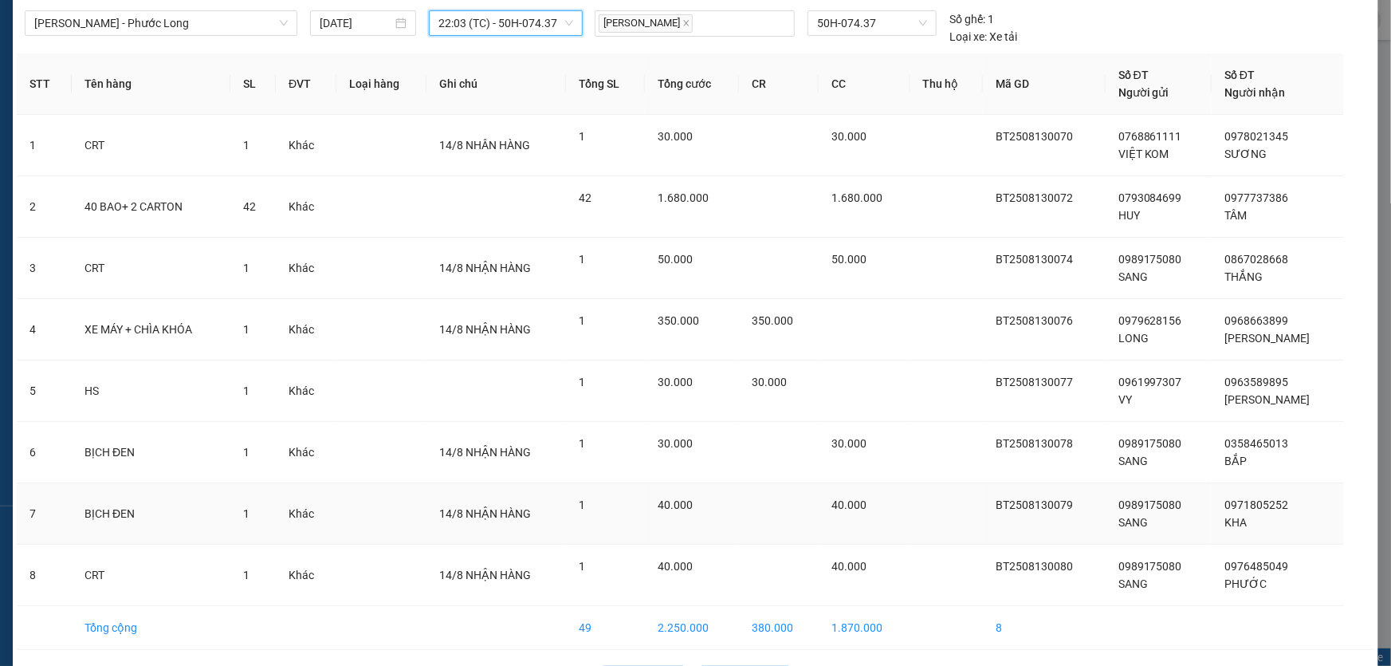
scroll to position [108, 0]
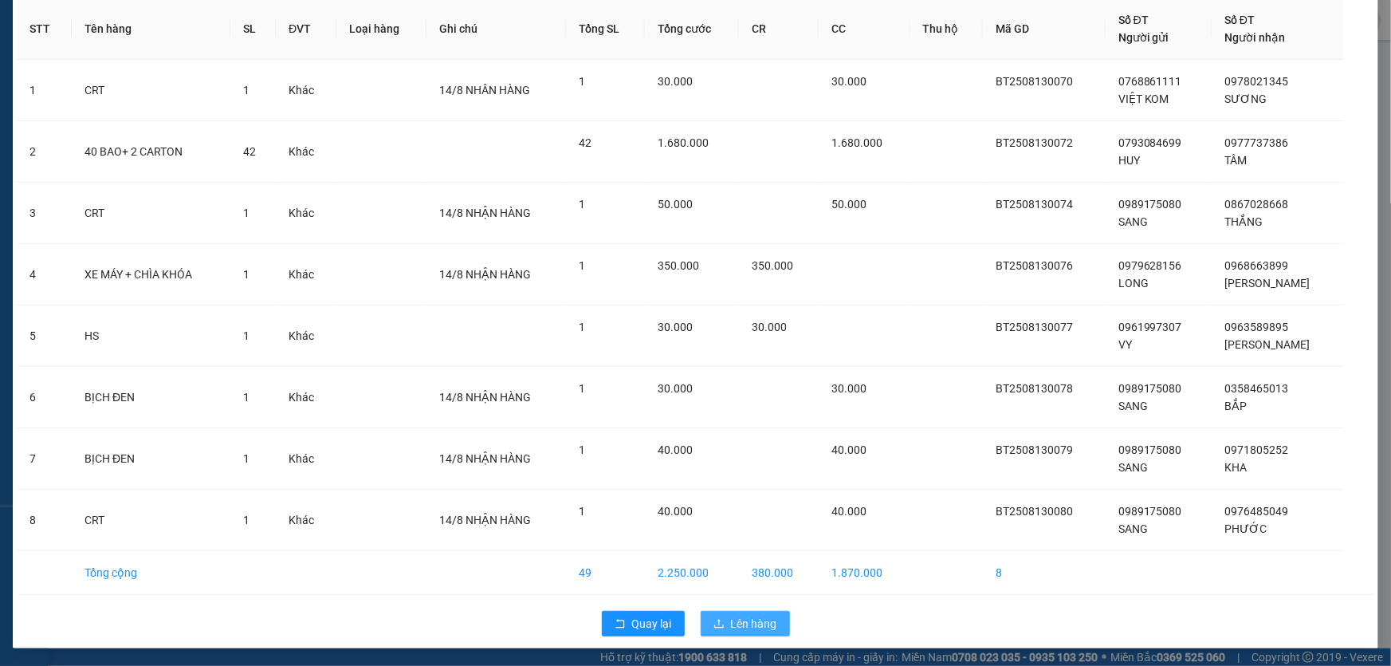
click at [735, 630] on span "Lên hàng" at bounding box center [754, 624] width 46 height 18
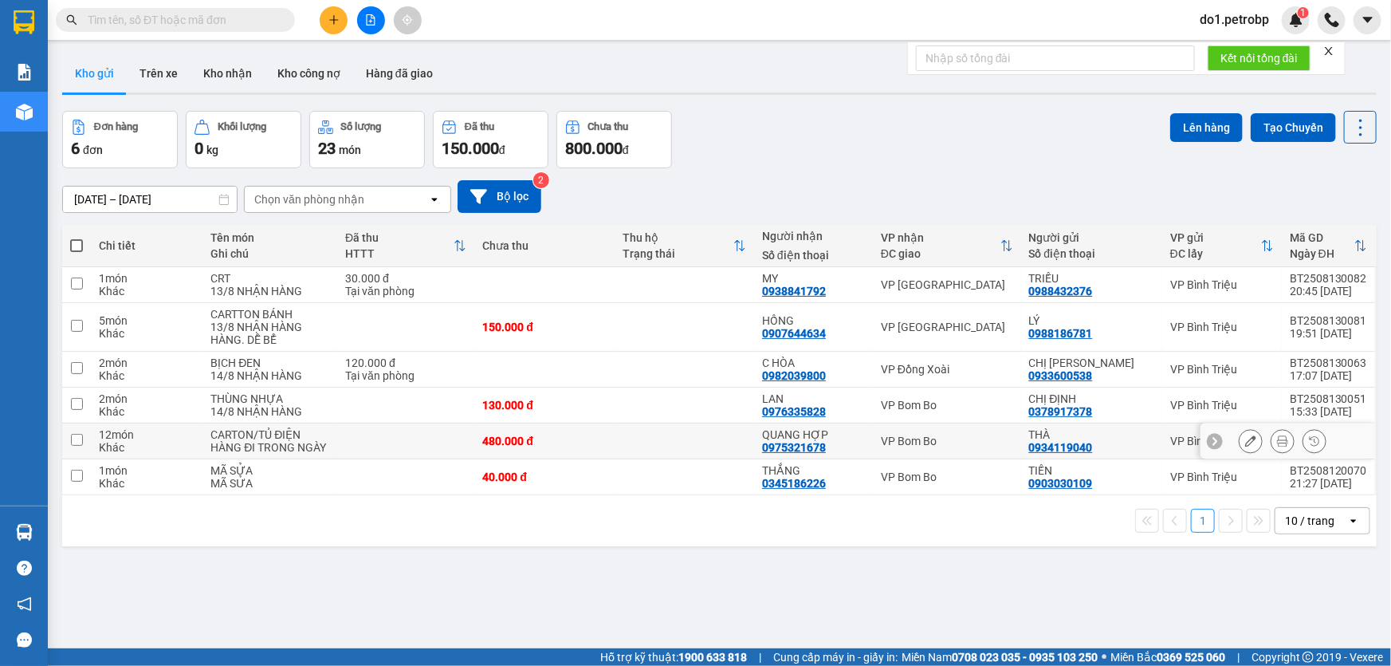
click at [77, 446] on td at bounding box center [76, 441] width 29 height 36
checkbox input "true"
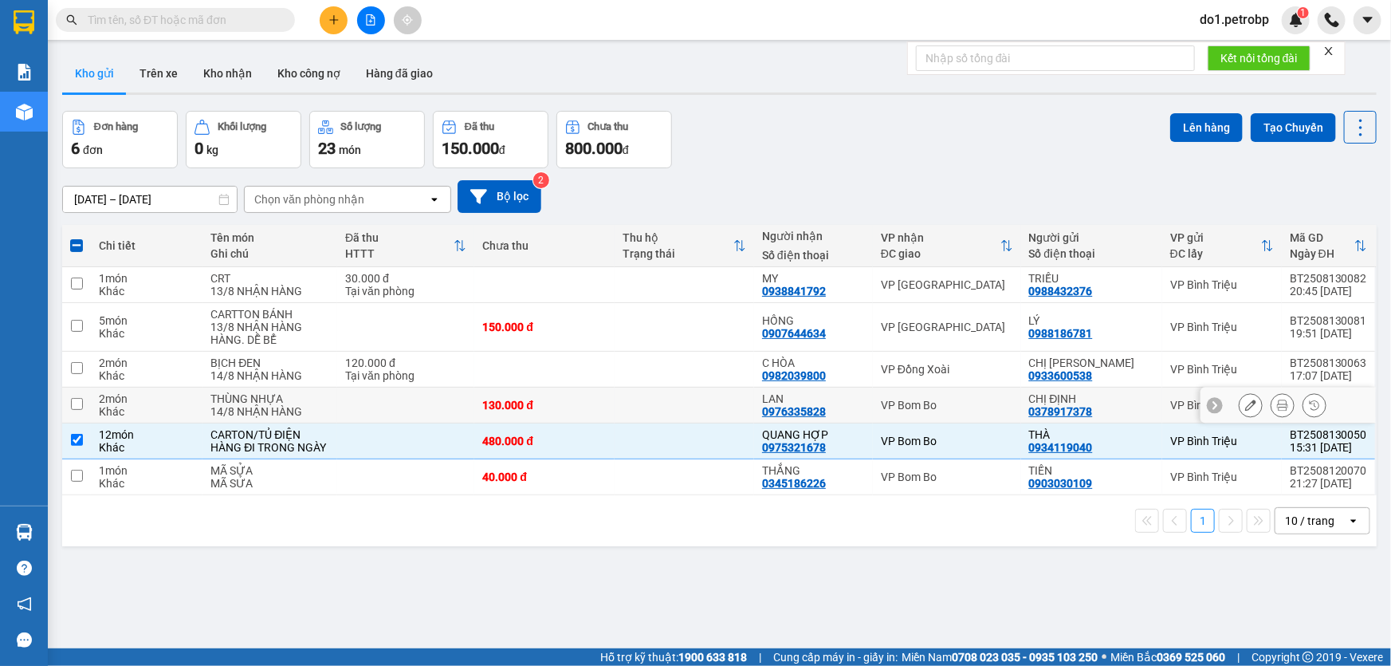
click at [86, 401] on td at bounding box center [76, 405] width 29 height 36
checkbox input "true"
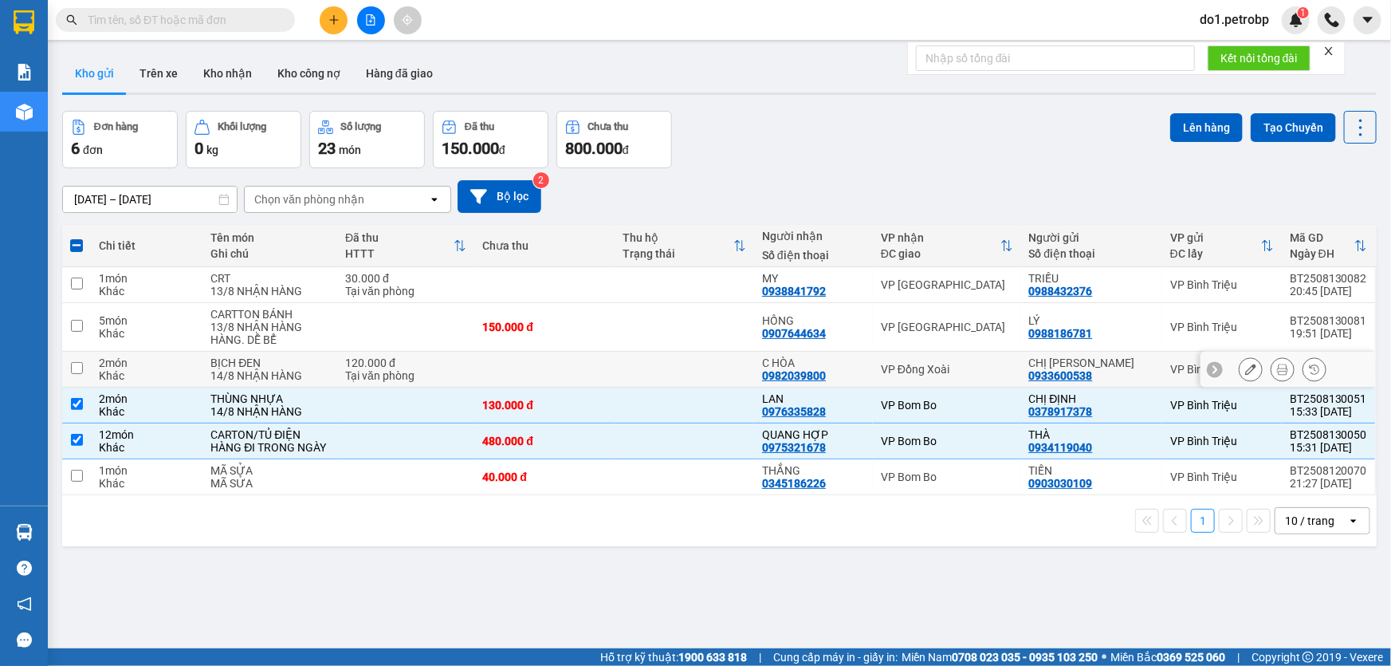
click at [86, 364] on td at bounding box center [76, 370] width 29 height 36
checkbox input "true"
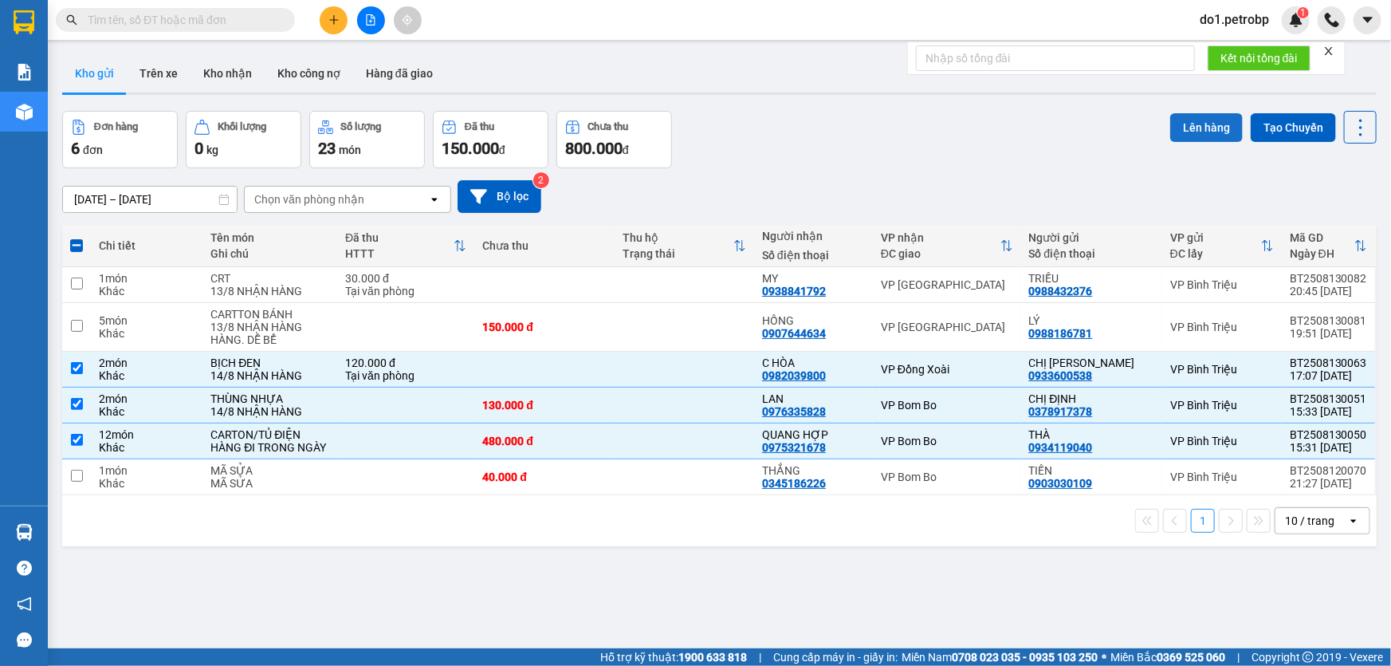
click at [1181, 133] on button "Lên hàng" at bounding box center [1206, 127] width 73 height 29
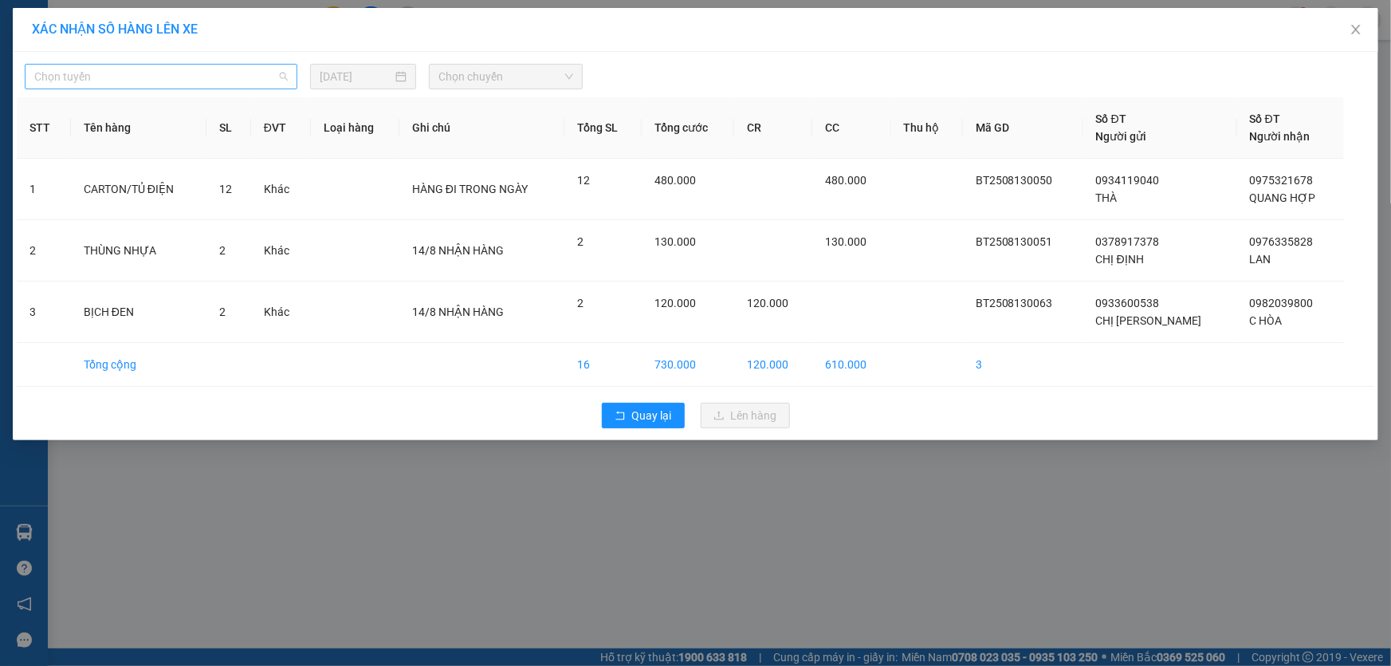
click at [247, 77] on span "Chọn tuyến" at bounding box center [161, 77] width 254 height 24
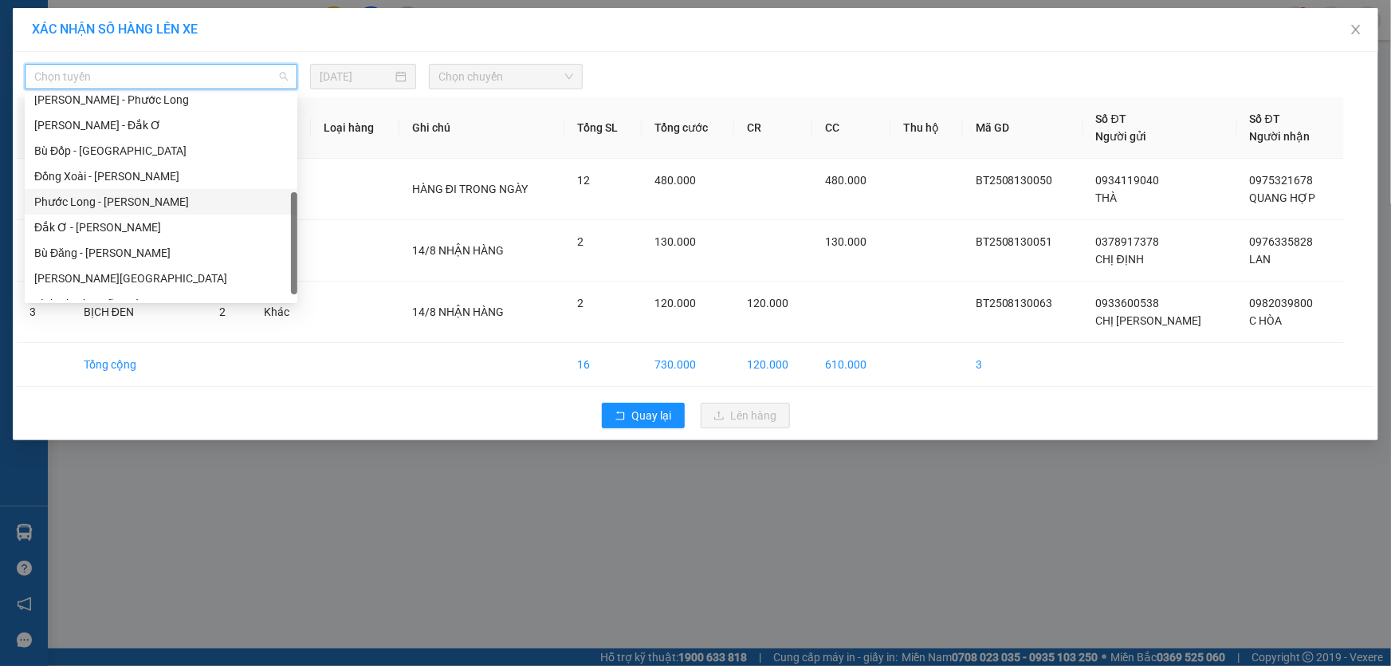
scroll to position [144, 0]
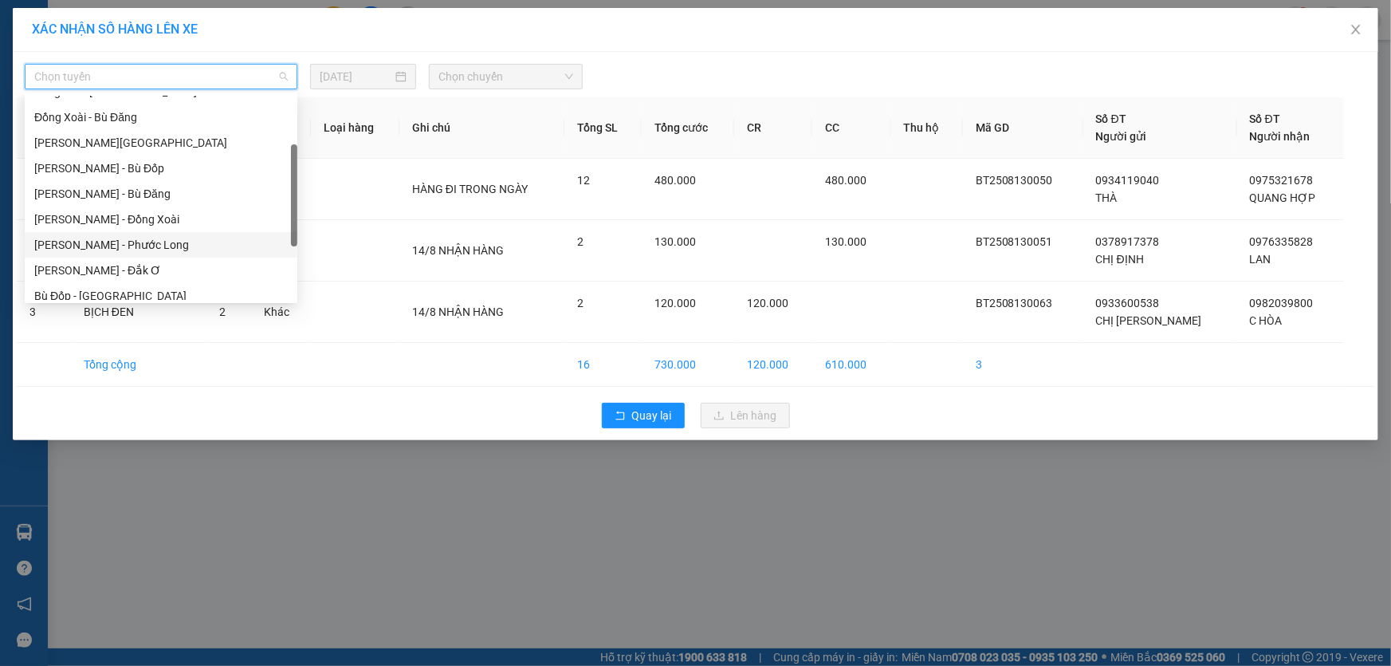
click at [159, 245] on div "[PERSON_NAME] - Phước Long" at bounding box center [161, 245] width 254 height 18
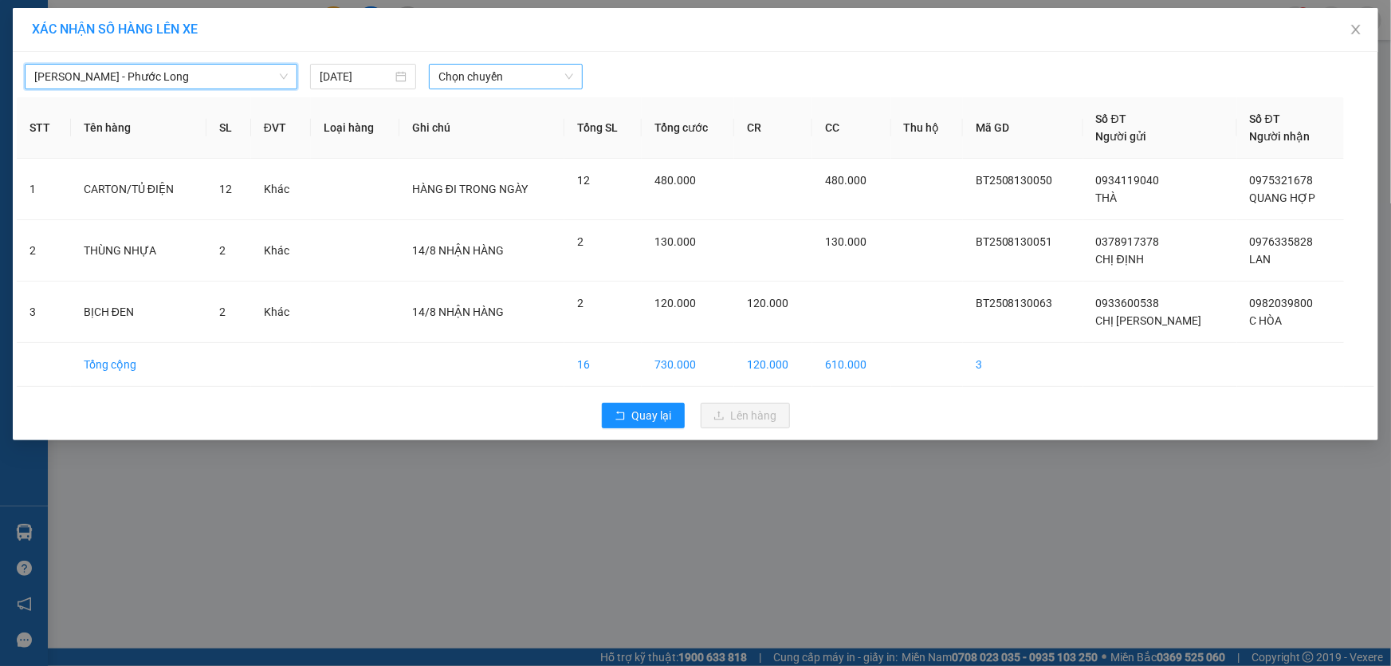
click at [466, 85] on span "Chọn chuyến" at bounding box center [505, 77] width 135 height 24
click at [529, 82] on span "Chọn chuyến" at bounding box center [505, 77] width 135 height 24
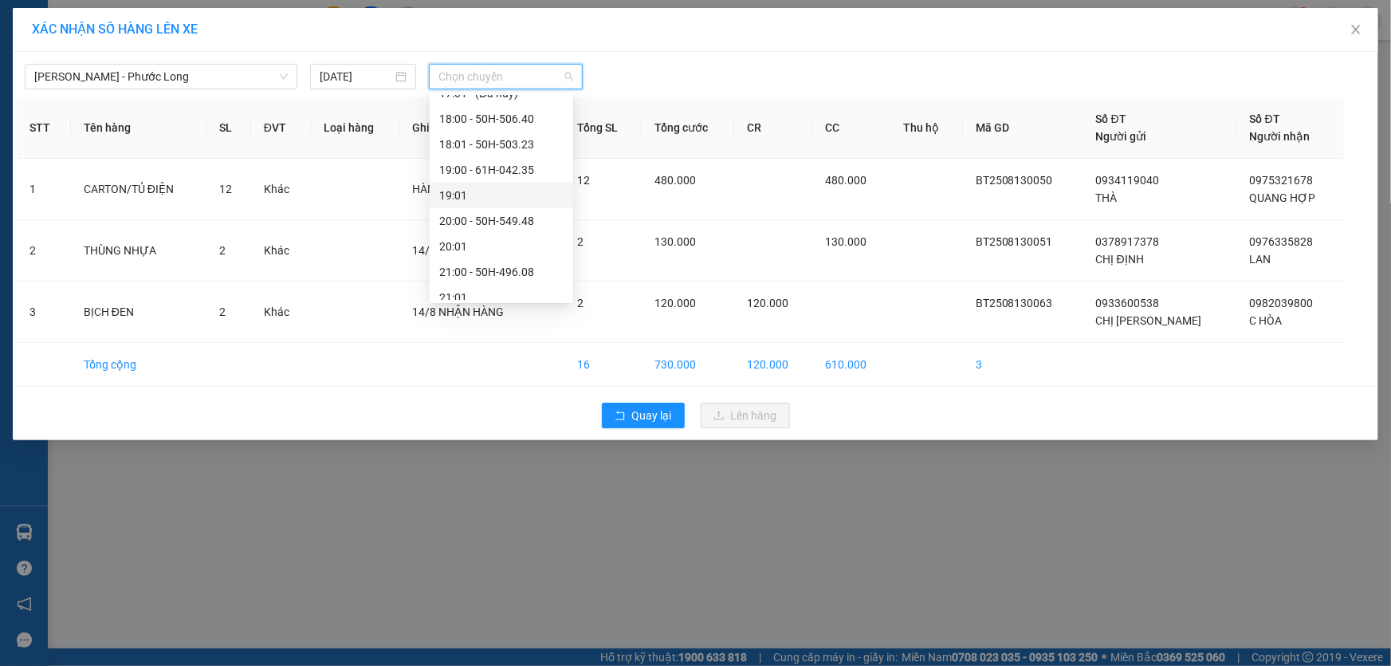
scroll to position [969, 0]
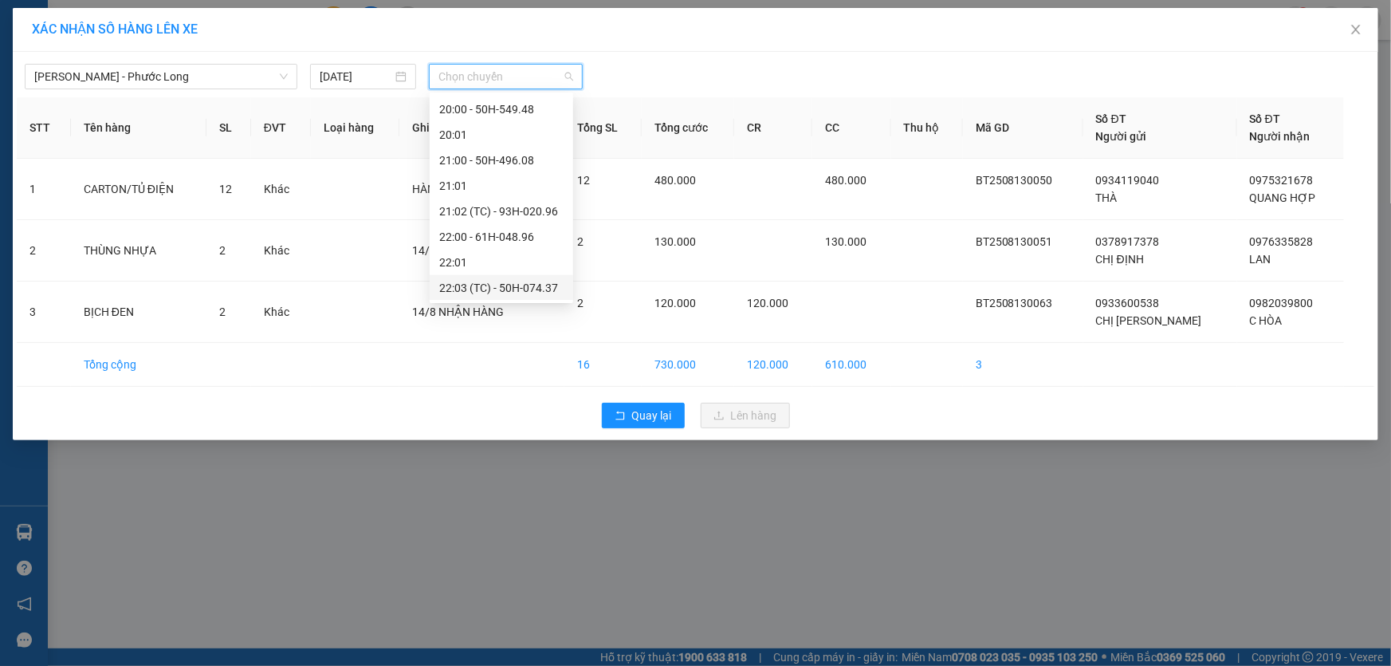
click at [524, 281] on div "22:03 (TC) - 50H-074.37" at bounding box center [501, 288] width 124 height 18
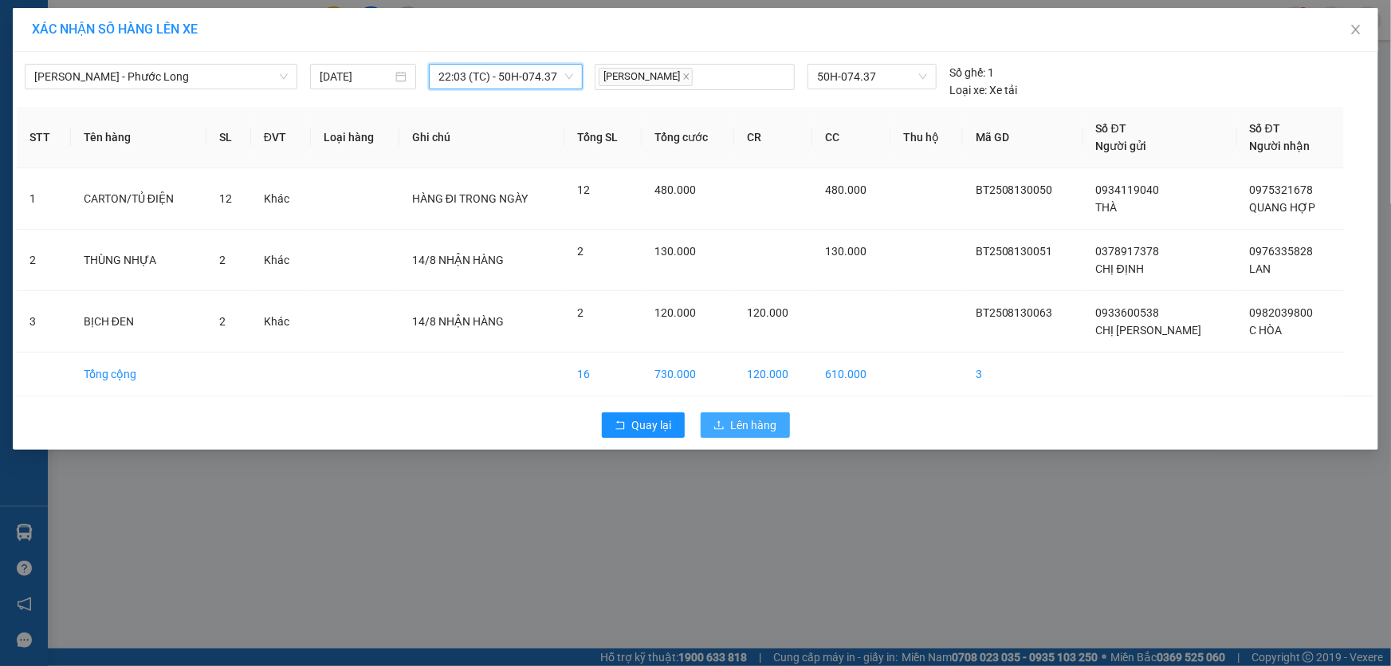
click at [753, 431] on span "Lên hàng" at bounding box center [754, 425] width 46 height 18
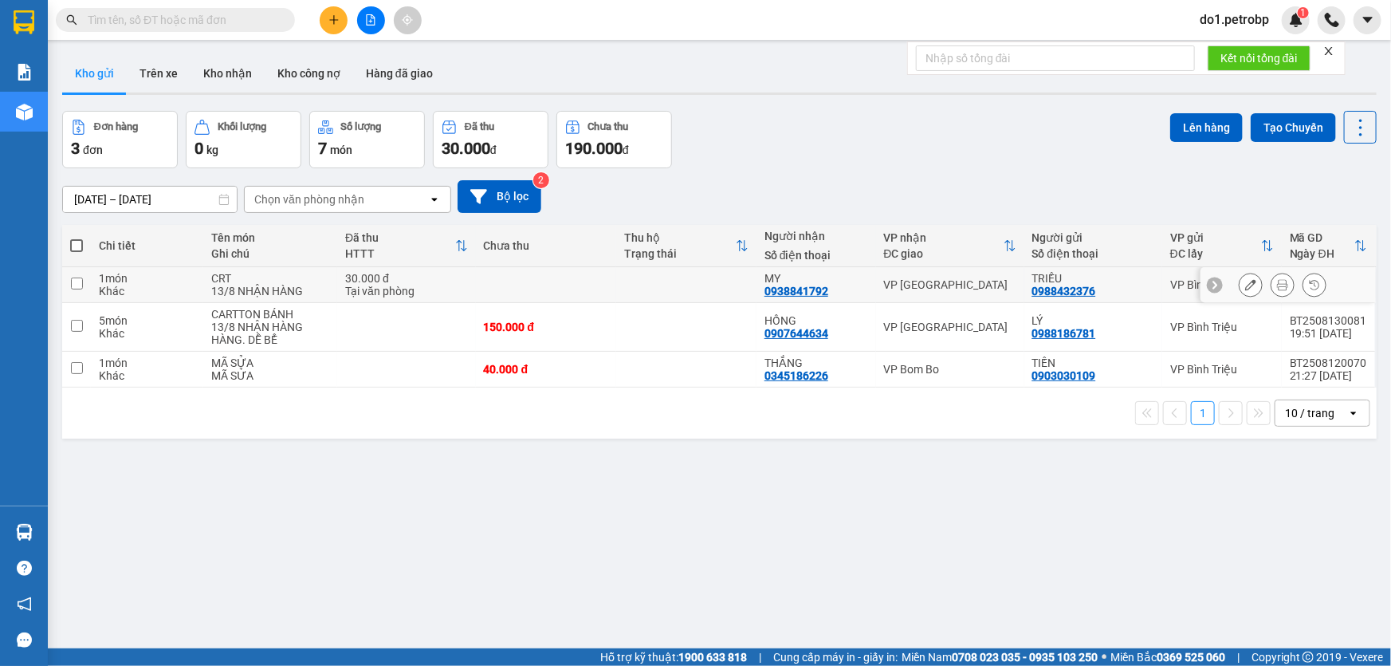
click at [80, 282] on input "checkbox" at bounding box center [77, 283] width 12 height 12
checkbox input "false"
click at [80, 327] on input "checkbox" at bounding box center [77, 326] width 12 height 12
checkbox input "true"
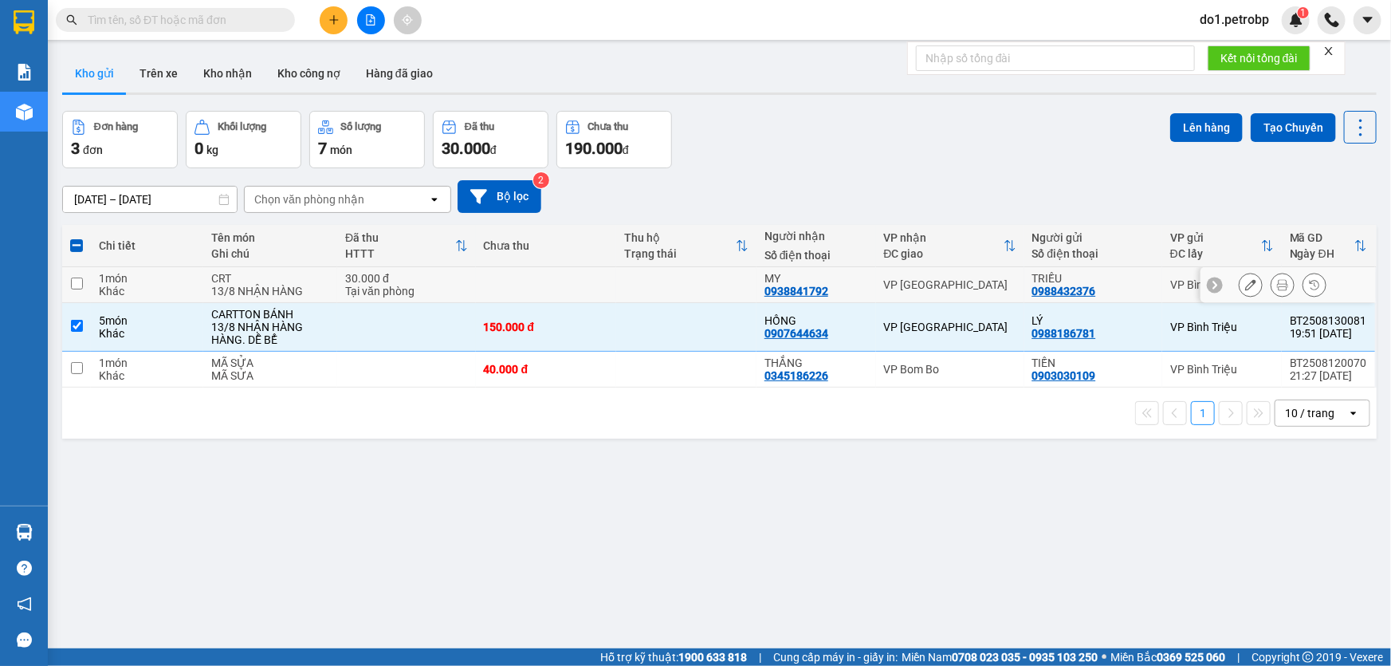
click at [71, 283] on input "checkbox" at bounding box center [77, 283] width 12 height 12
checkbox input "true"
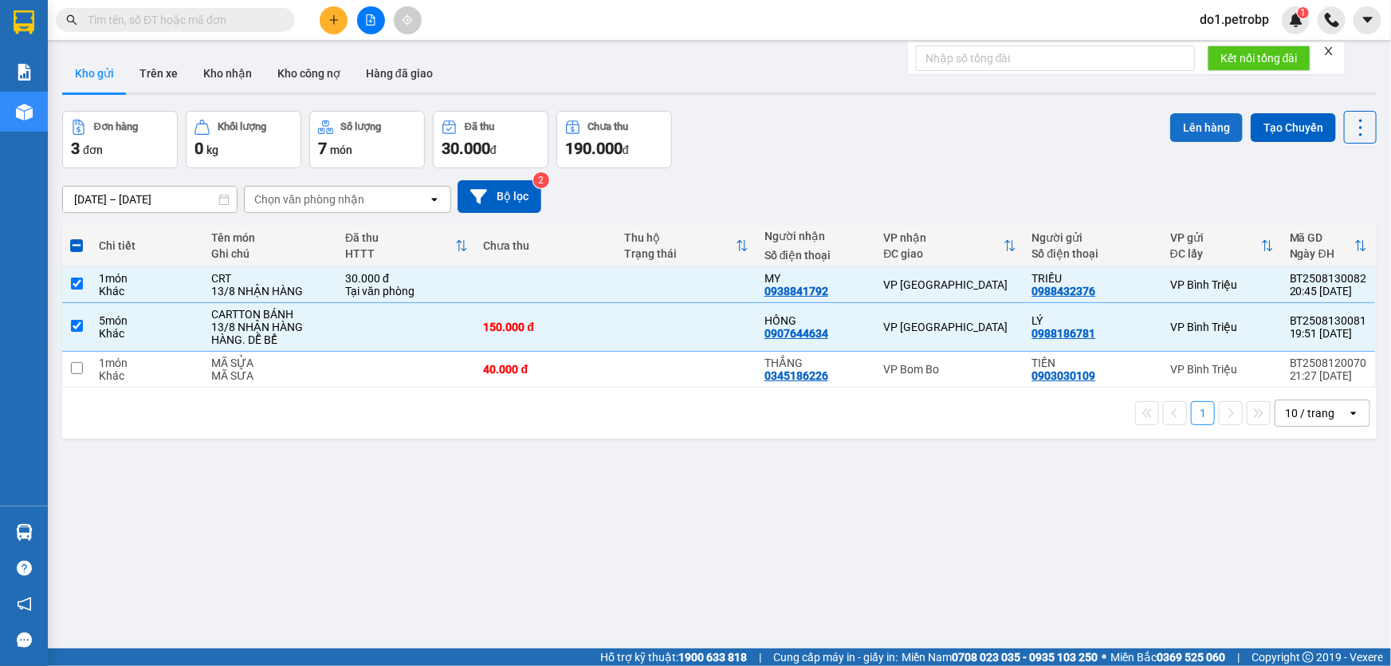
click at [1203, 128] on button "Lên hàng" at bounding box center [1206, 127] width 73 height 29
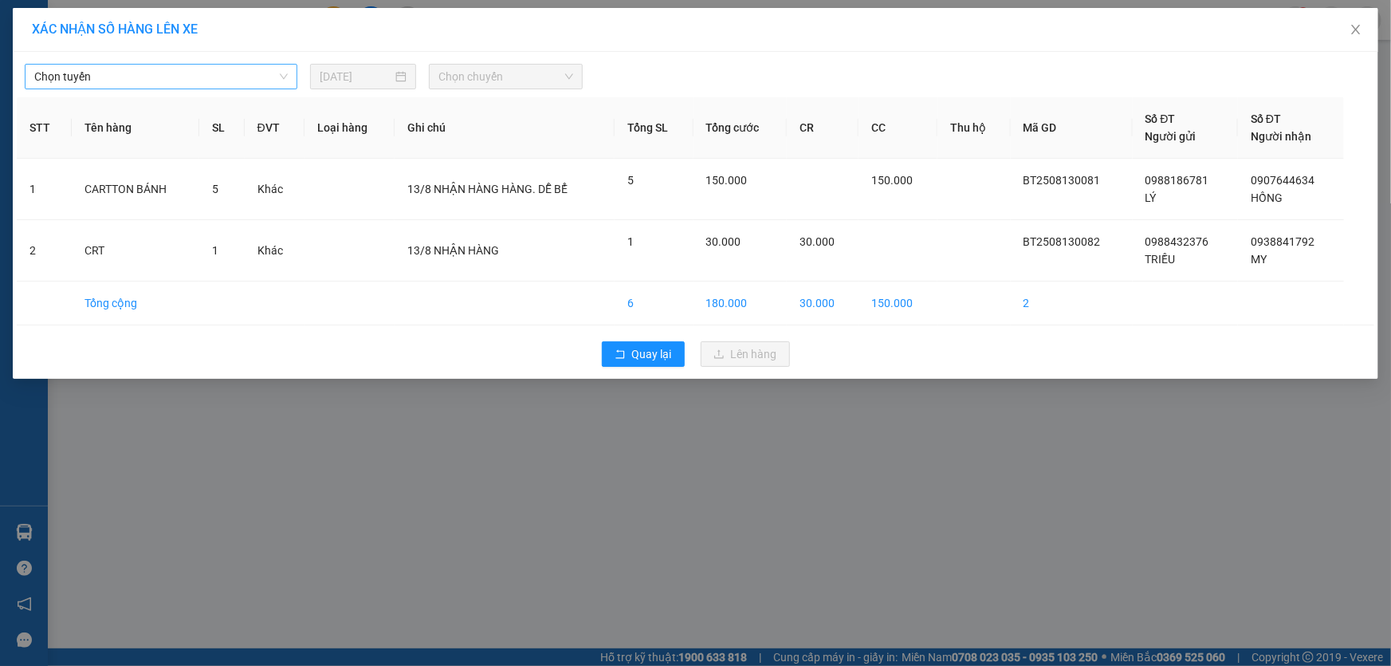
click at [175, 72] on span "Chọn tuyến" at bounding box center [161, 77] width 254 height 24
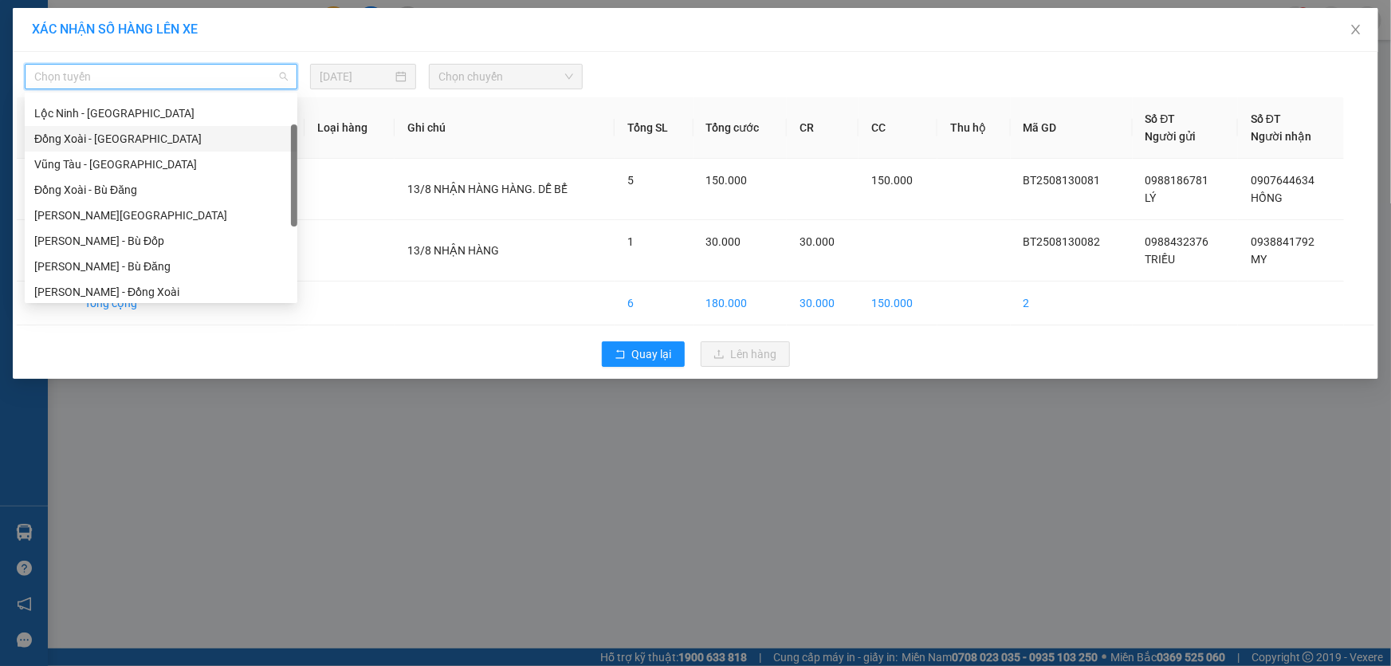
scroll to position [144, 0]
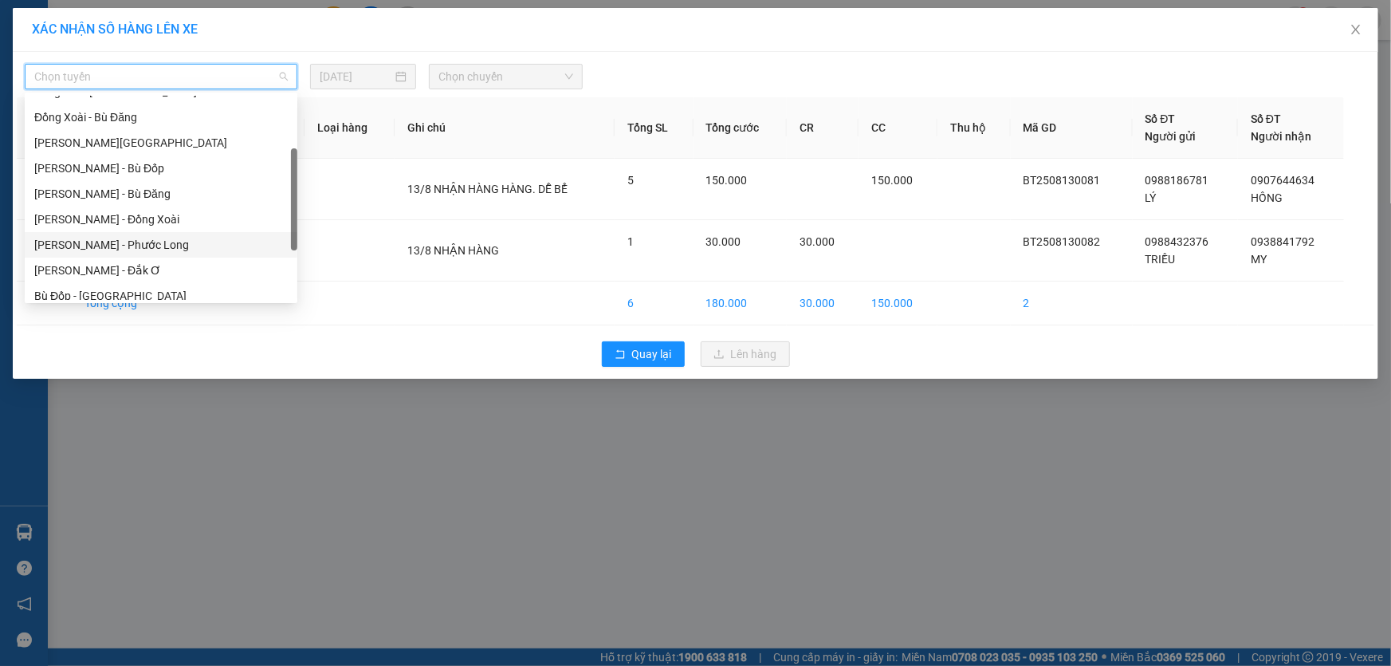
click at [179, 239] on div "[PERSON_NAME] - Phước Long" at bounding box center [161, 245] width 254 height 18
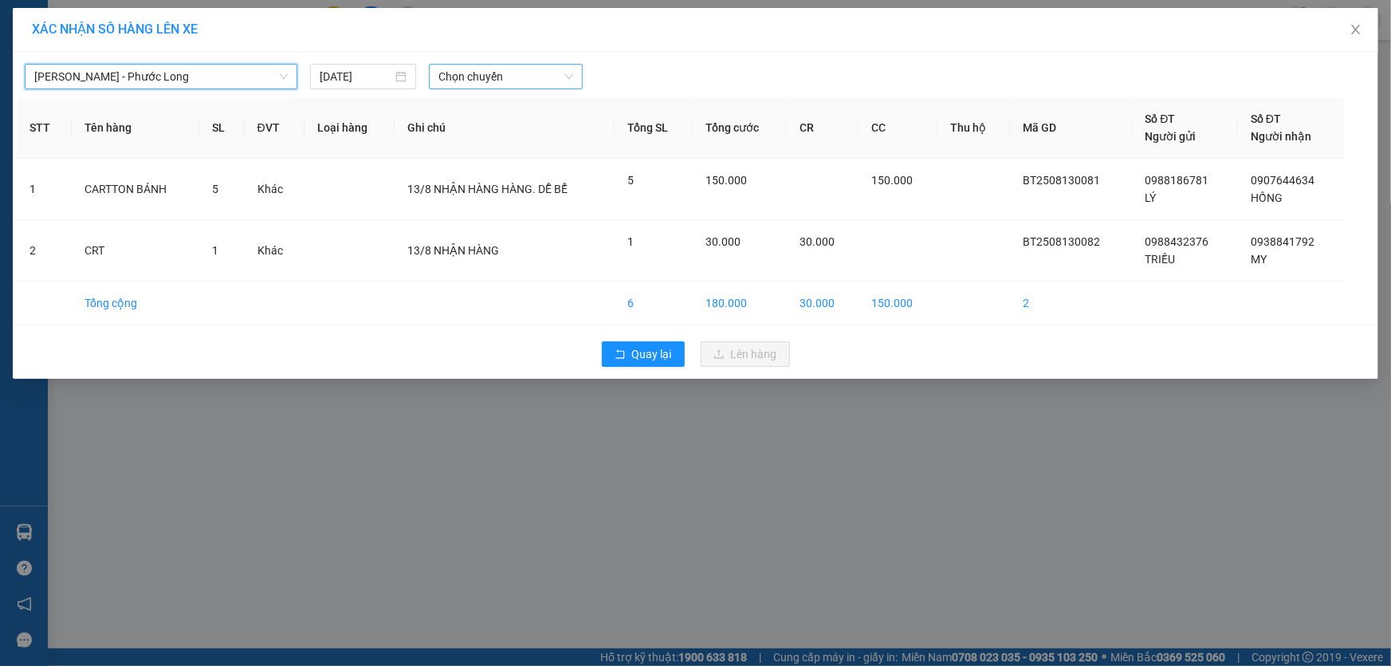
click at [519, 81] on span "Chọn chuyến" at bounding box center [505, 77] width 135 height 24
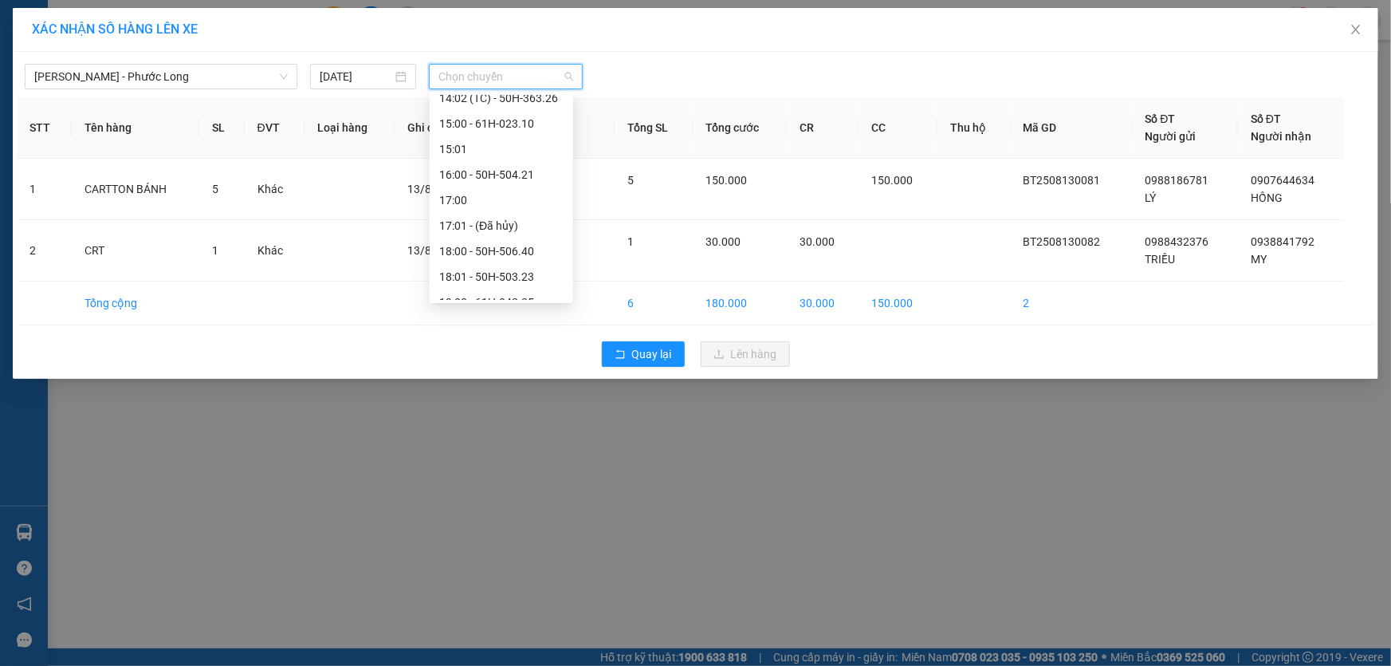
scroll to position [969, 0]
click at [541, 210] on div "21:02 (TC) - 93H-020.96" at bounding box center [501, 211] width 124 height 18
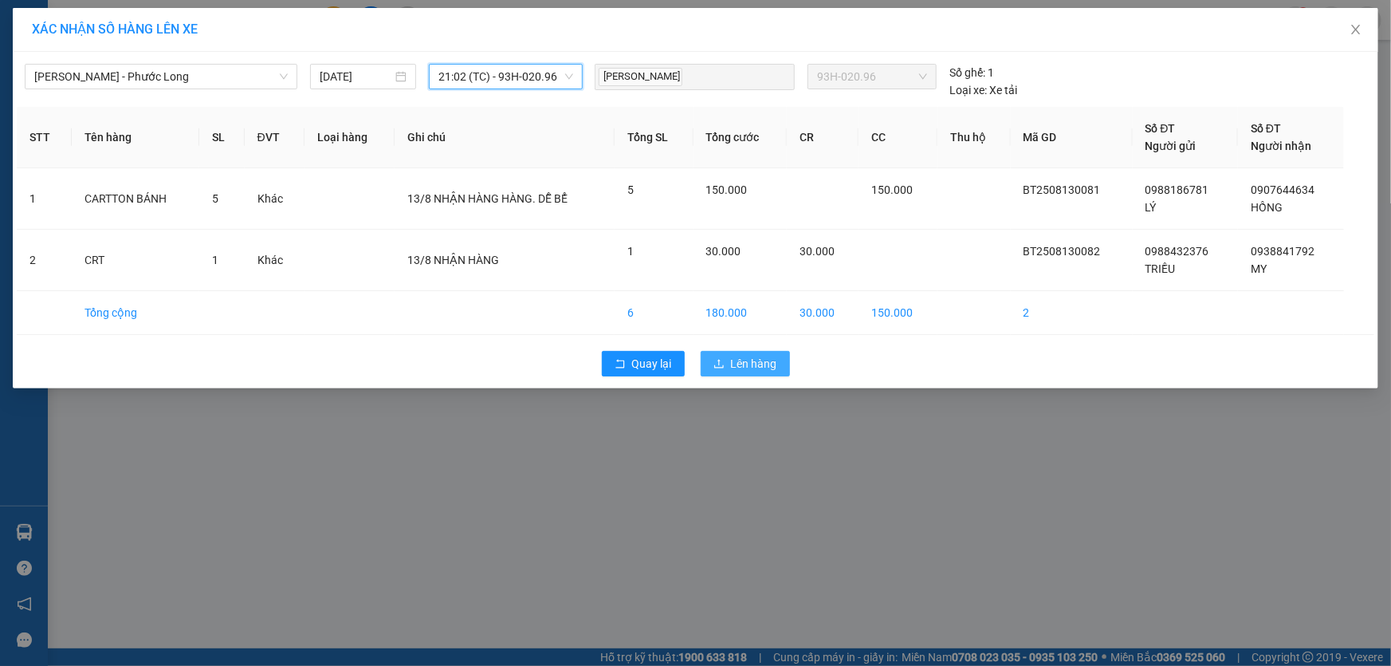
click at [773, 366] on span "Lên hàng" at bounding box center [754, 364] width 46 height 18
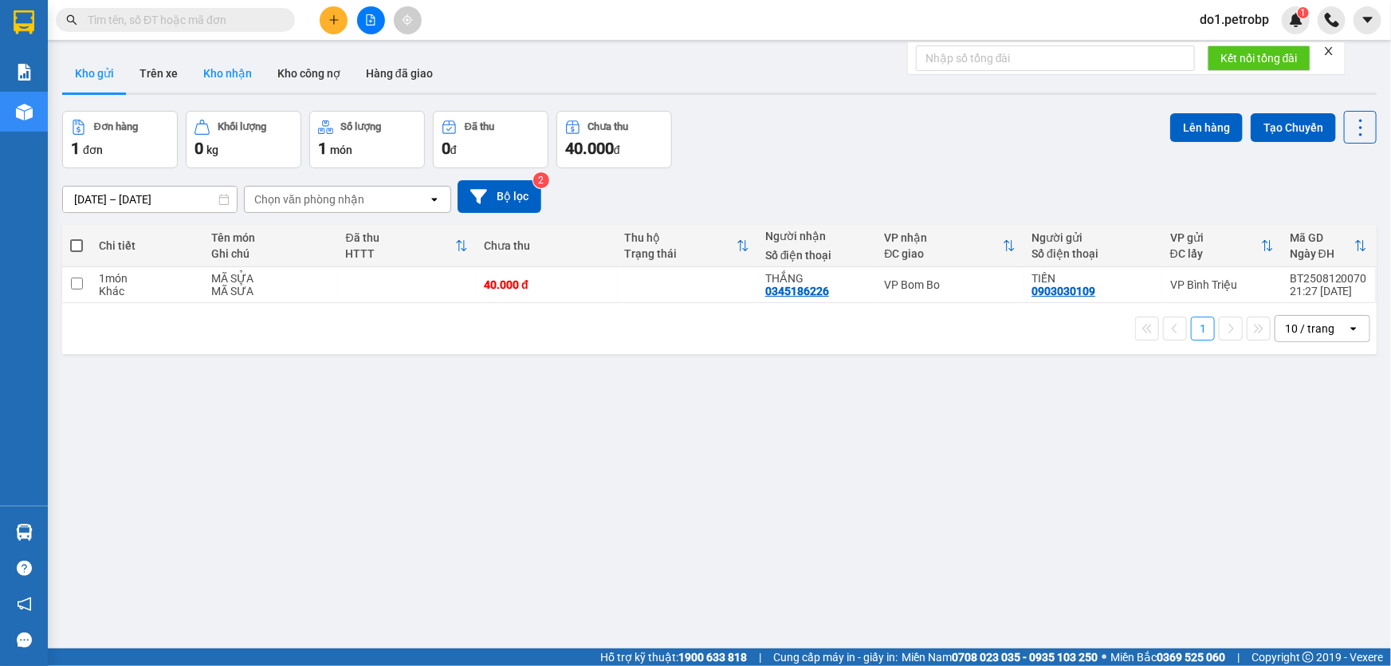
click at [233, 81] on button "Kho nhận" at bounding box center [228, 73] width 74 height 38
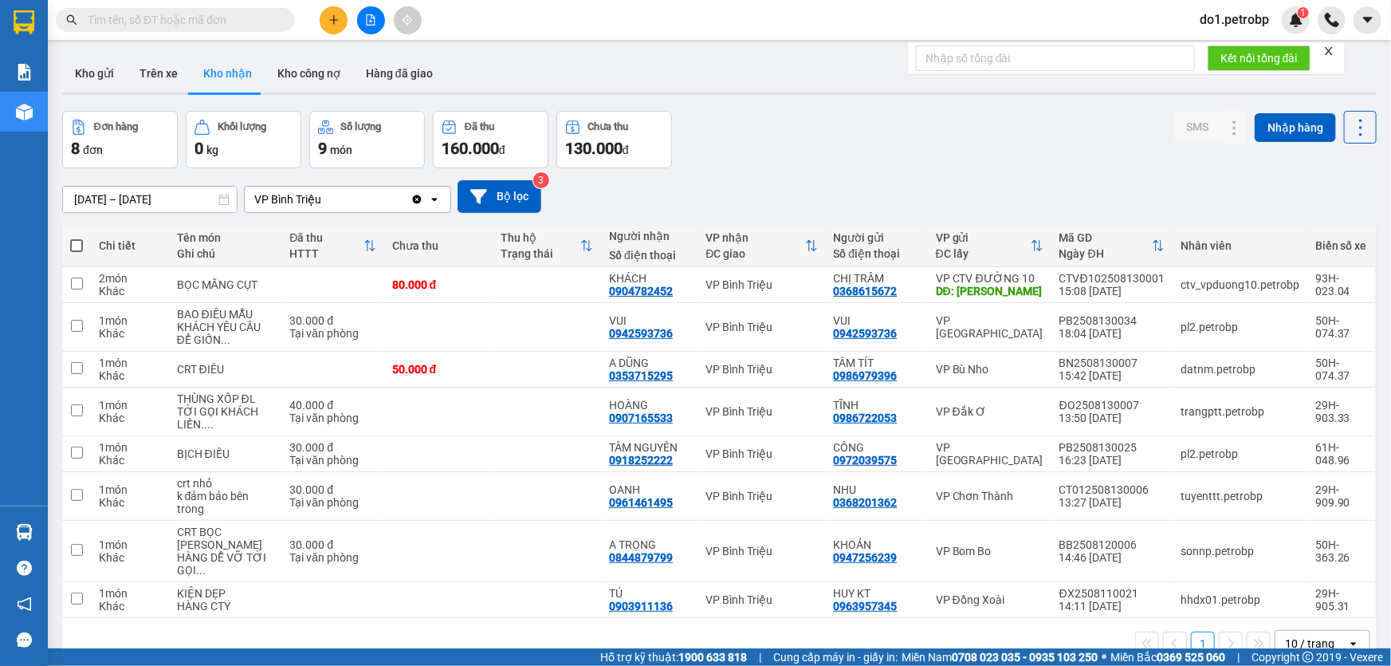
scroll to position [73, 0]
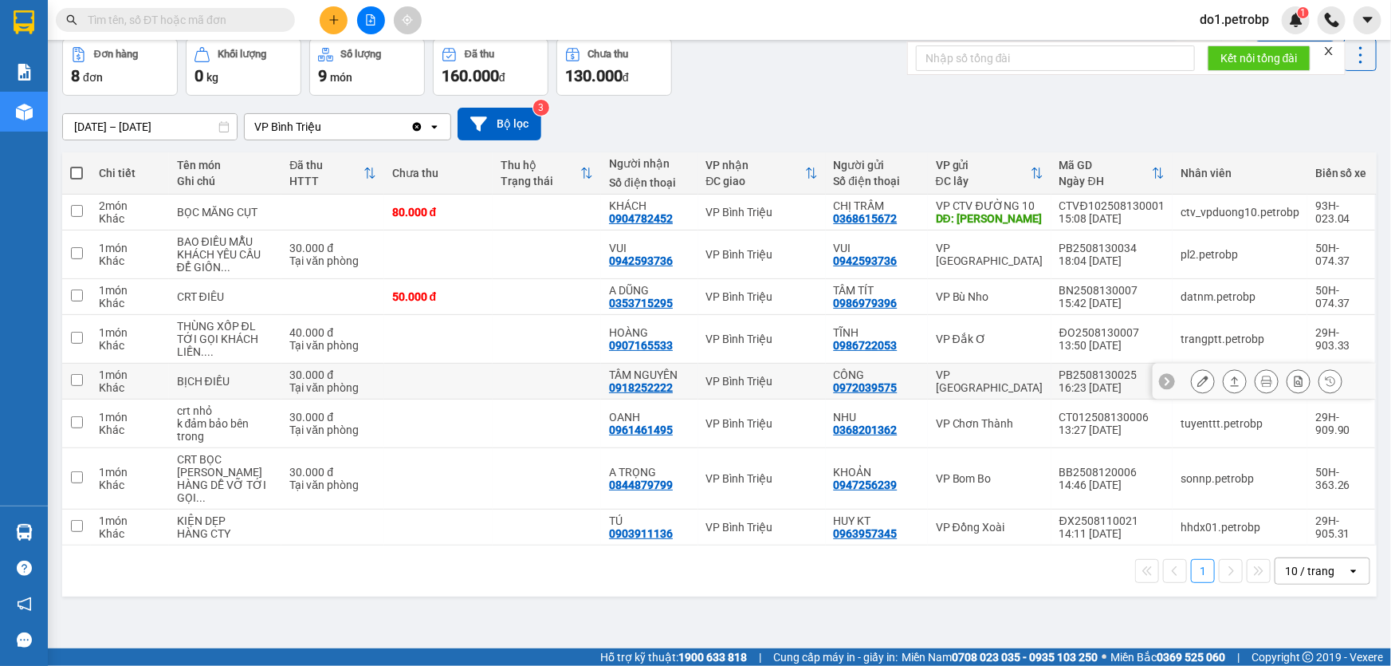
click at [80, 376] on input "checkbox" at bounding box center [77, 380] width 12 height 12
checkbox input "true"
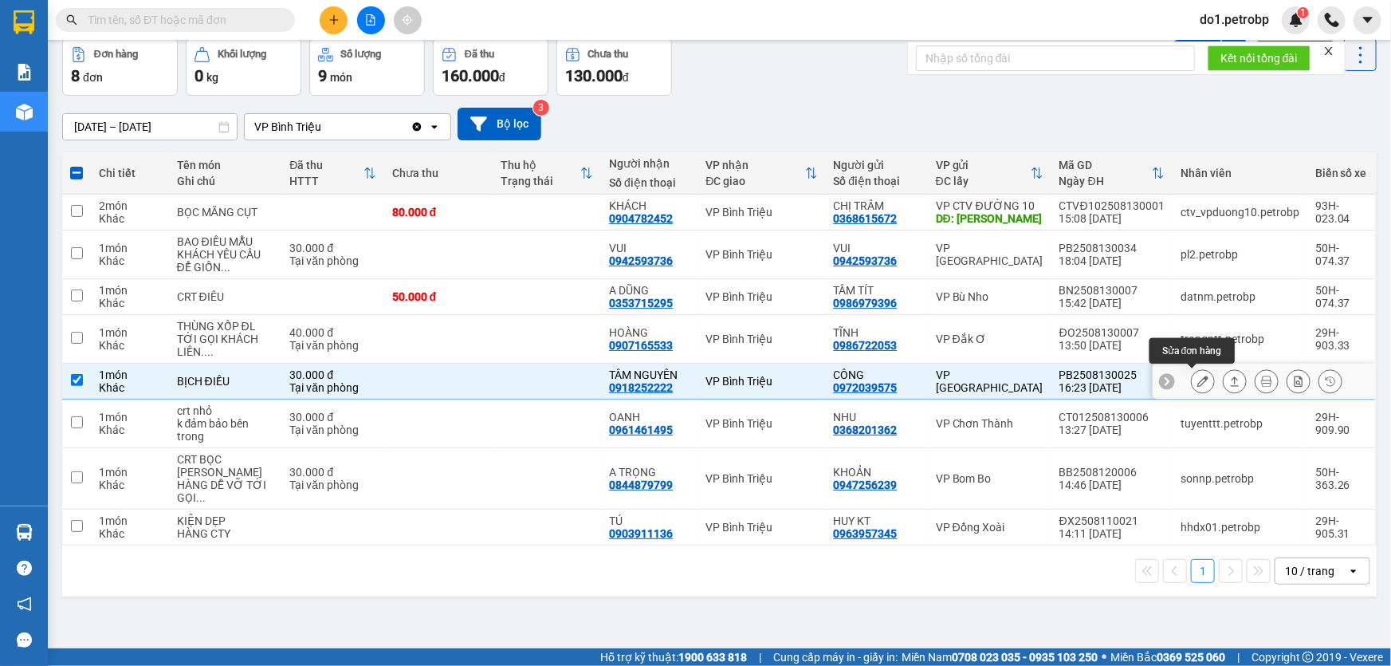
click at [1197, 379] on icon at bounding box center [1202, 380] width 11 height 11
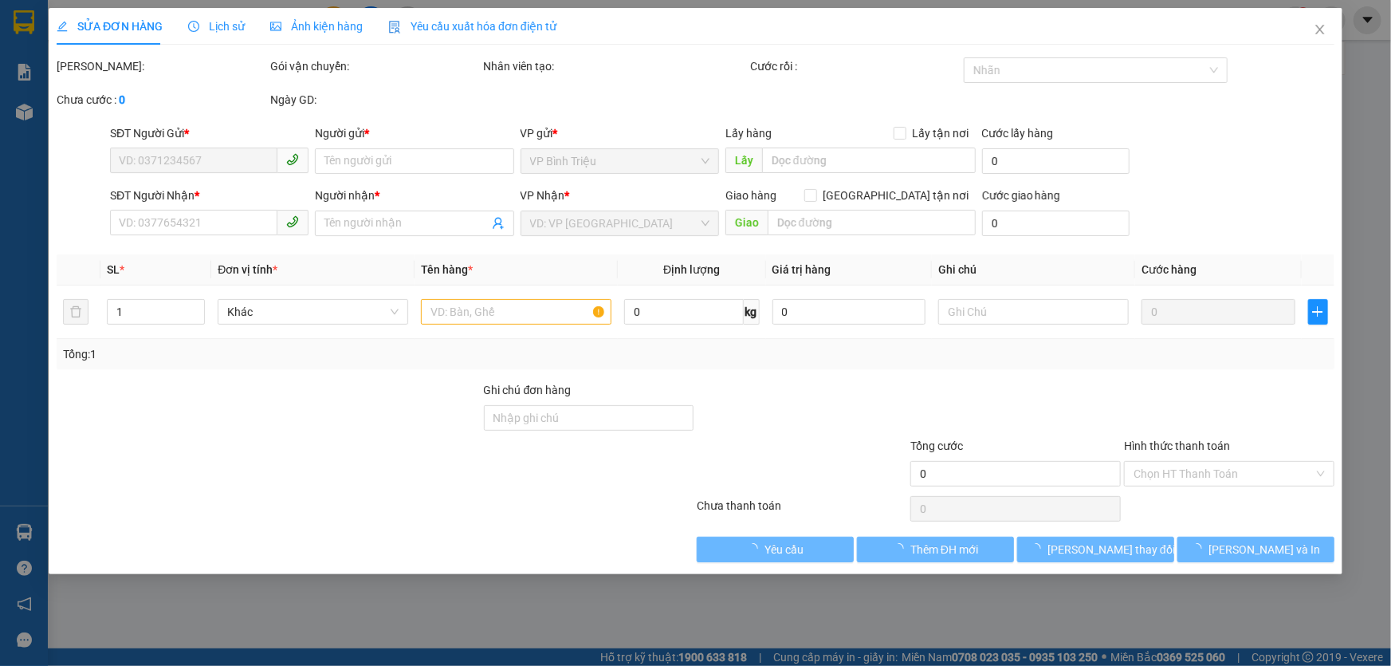
type input "0972039575"
type input "CÔNG"
type input "0918252222"
type input "TÂM NGUYÊN"
type input "30.000"
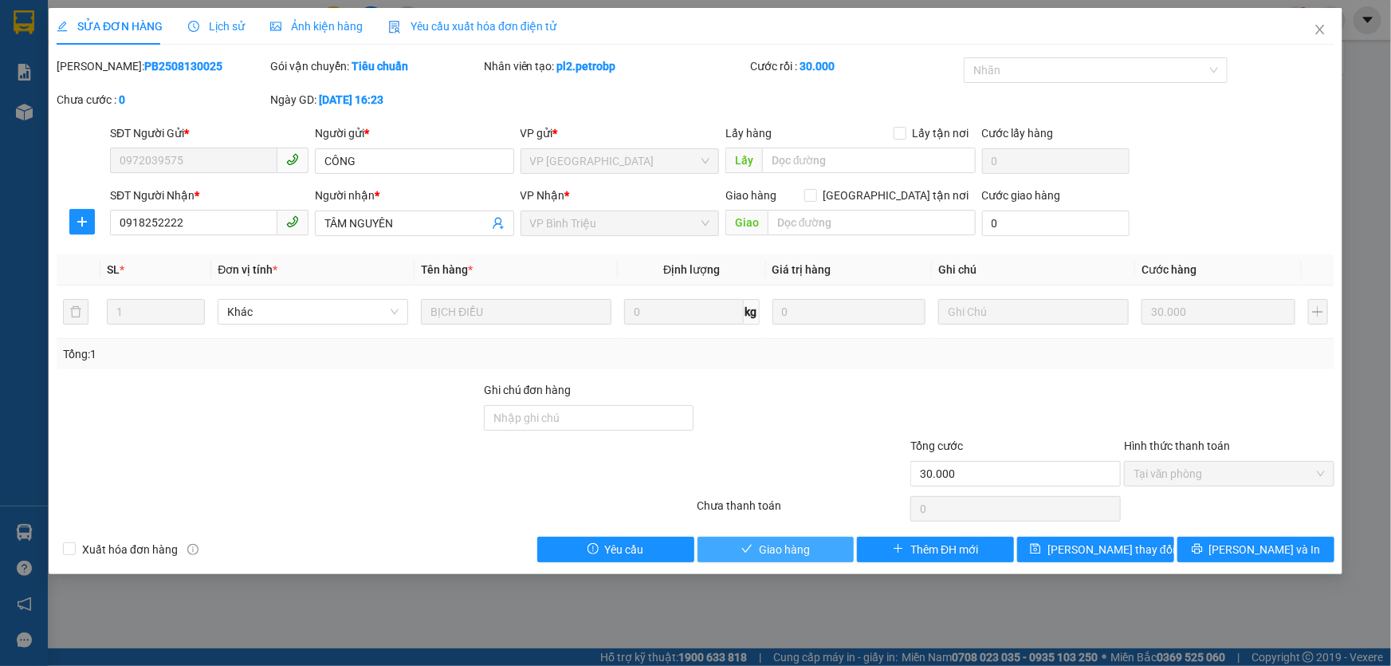
click at [789, 547] on span "Giao hàng" at bounding box center [784, 550] width 51 height 18
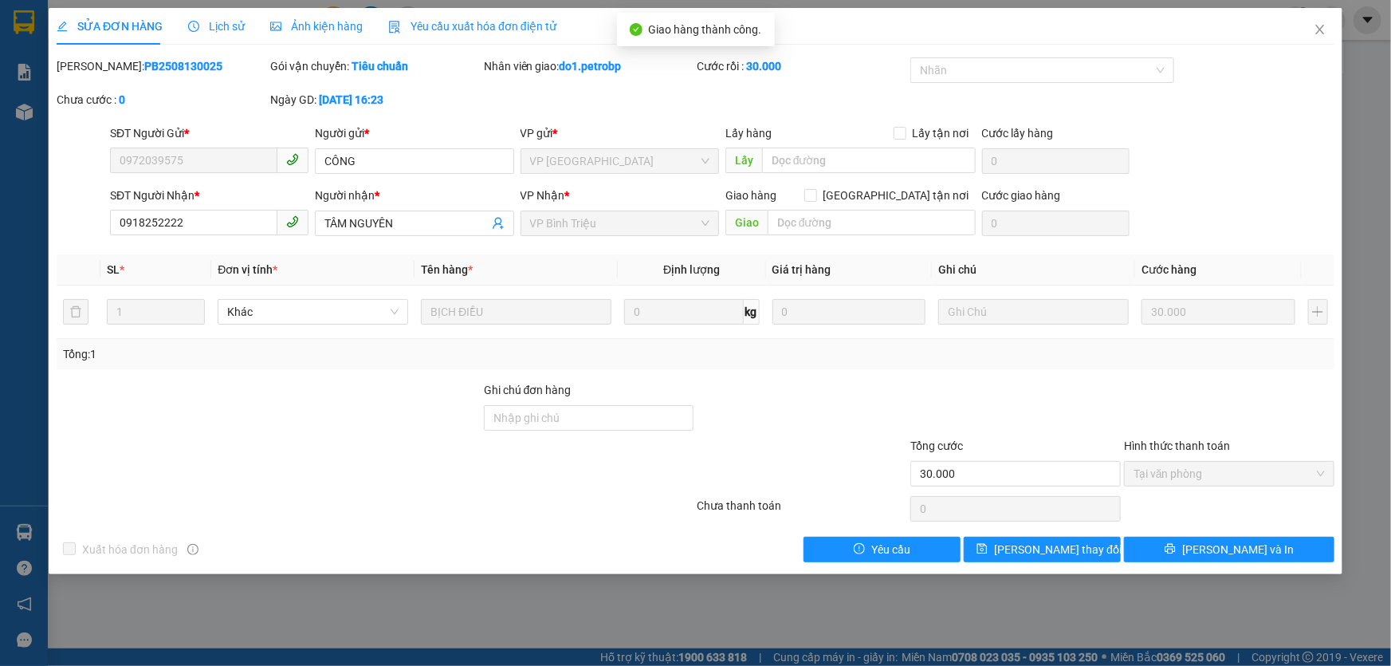
click at [807, 646] on div "SỬA ĐƠN HÀNG Lịch sử Ảnh kiện hàng Yêu cầu xuất hóa đơn điện tử Total Paid Fee …" at bounding box center [695, 333] width 1391 height 666
click at [1326, 35] on icon "close" at bounding box center [1320, 29] width 13 height 13
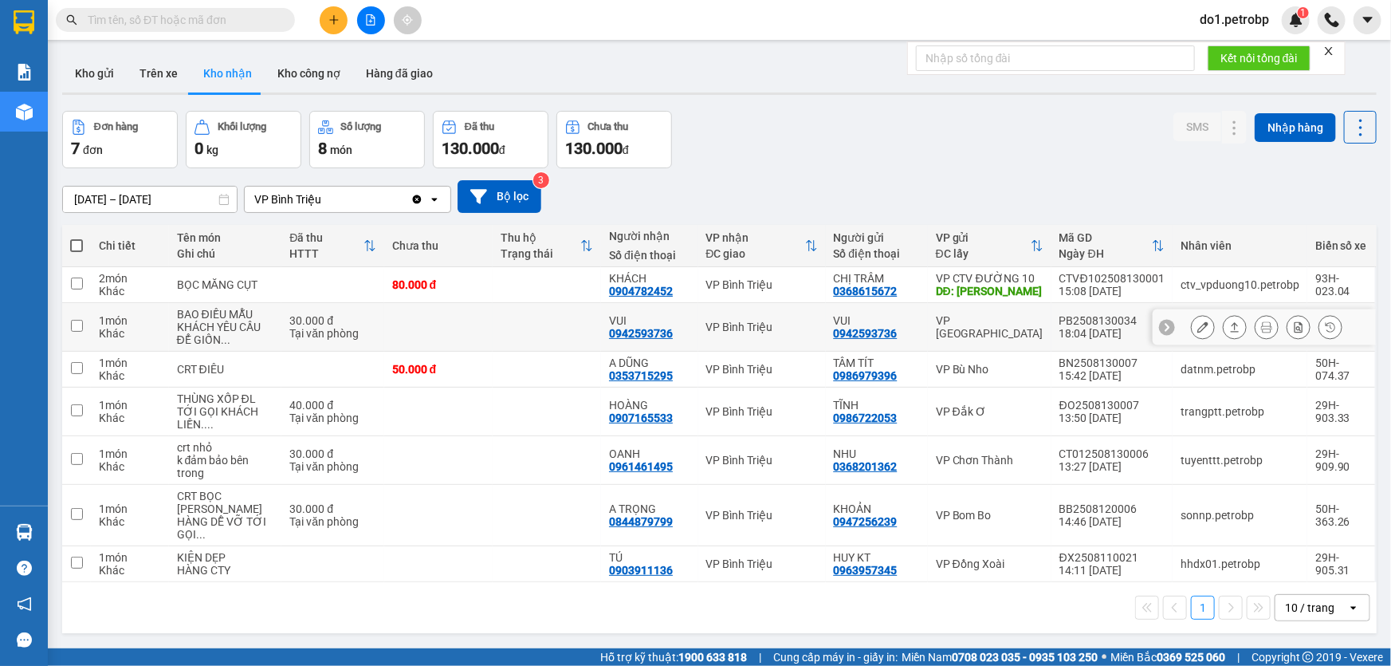
click at [82, 327] on td at bounding box center [76, 327] width 29 height 49
checkbox input "true"
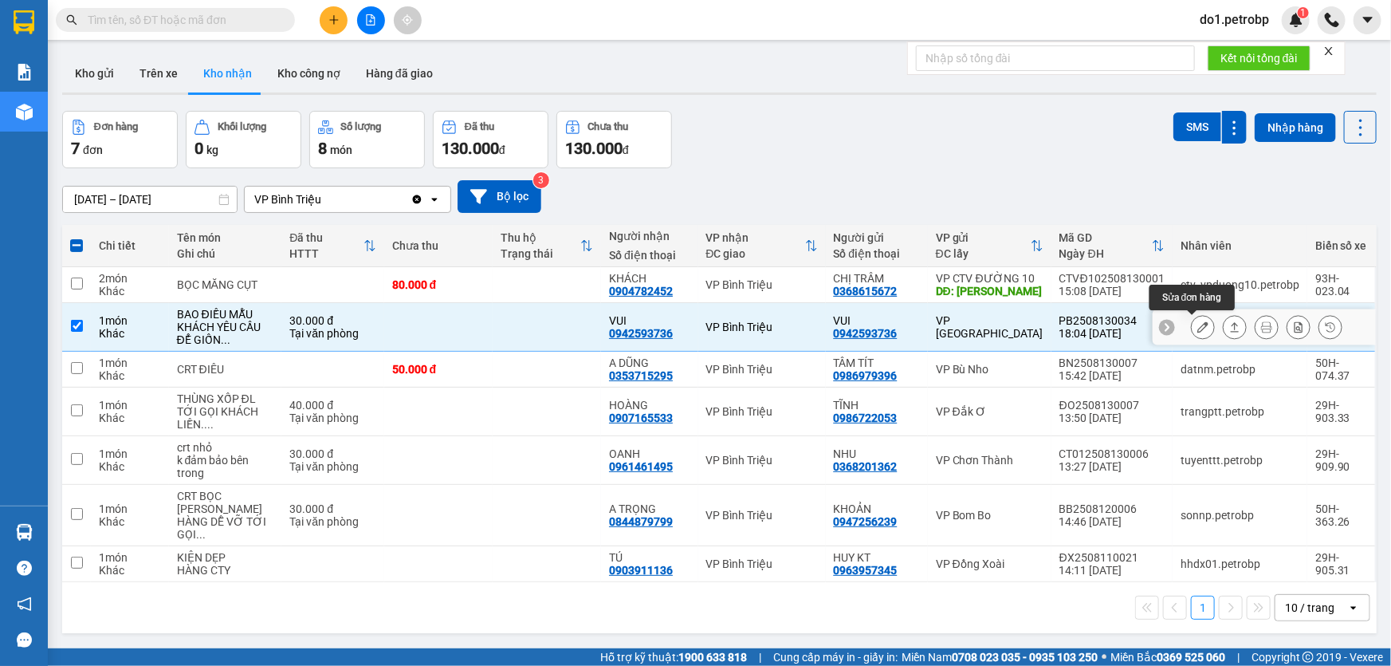
click at [1197, 324] on icon at bounding box center [1202, 326] width 11 height 11
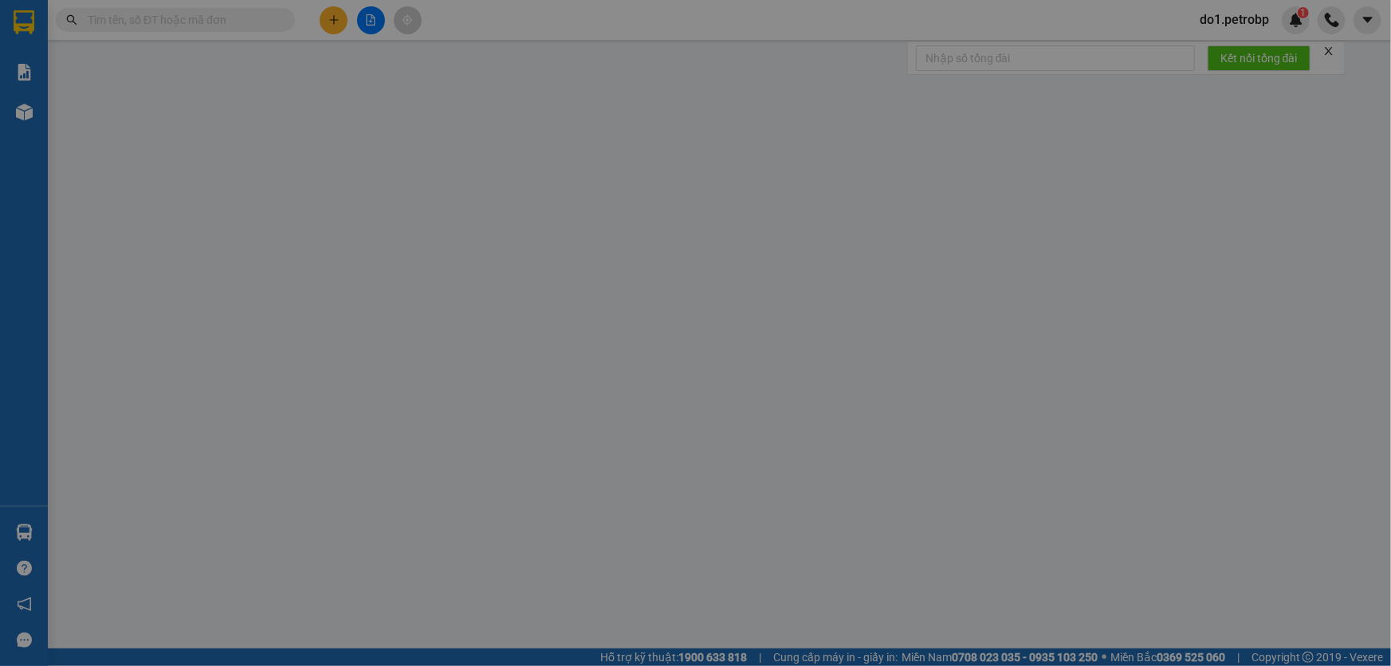
type input "0942593736"
type input "VUI"
type input "0942593736"
type input "VUI"
type input "30.000"
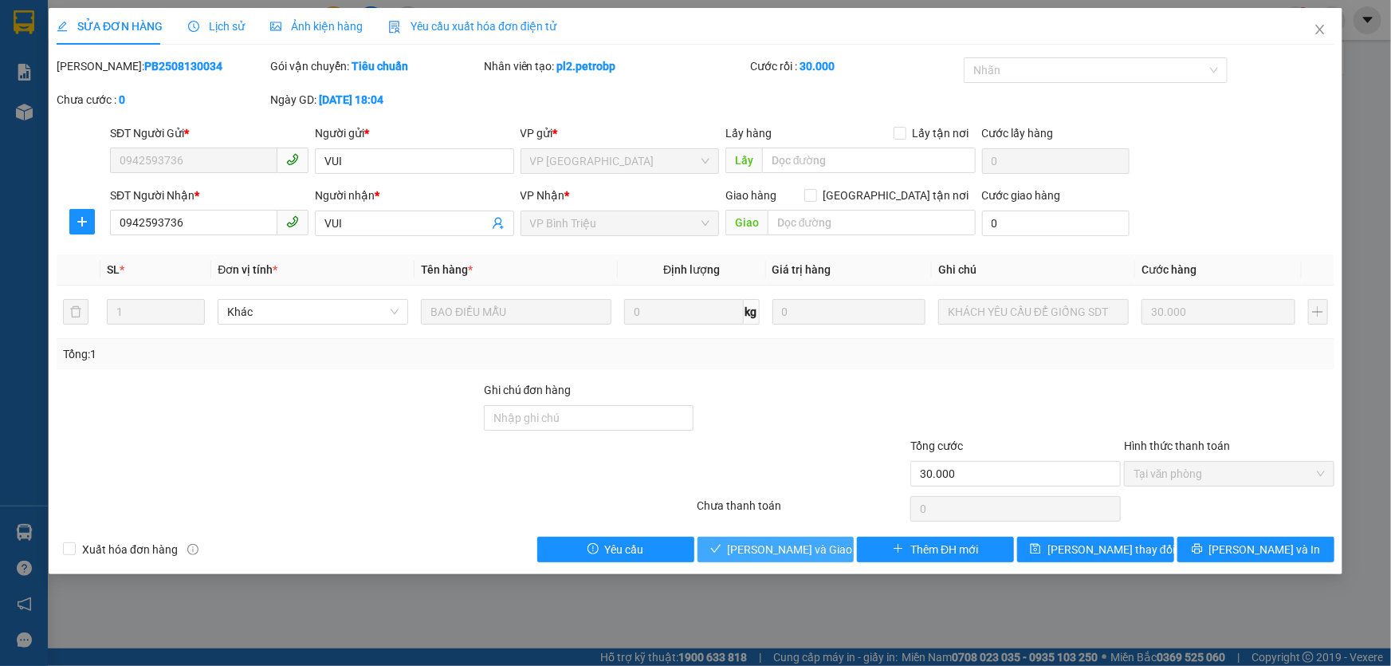
click at [773, 551] on span "[PERSON_NAME] và Giao hàng" at bounding box center [804, 550] width 153 height 18
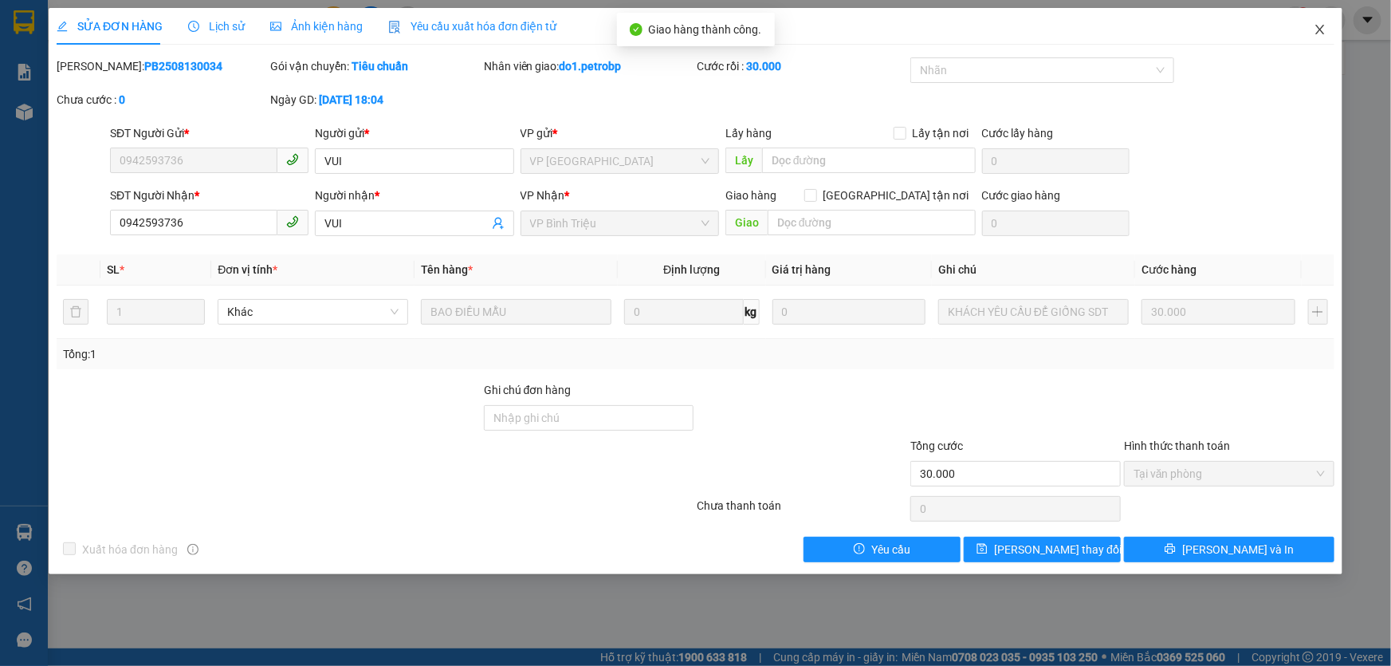
click at [1320, 26] on icon "close" at bounding box center [1320, 29] width 13 height 13
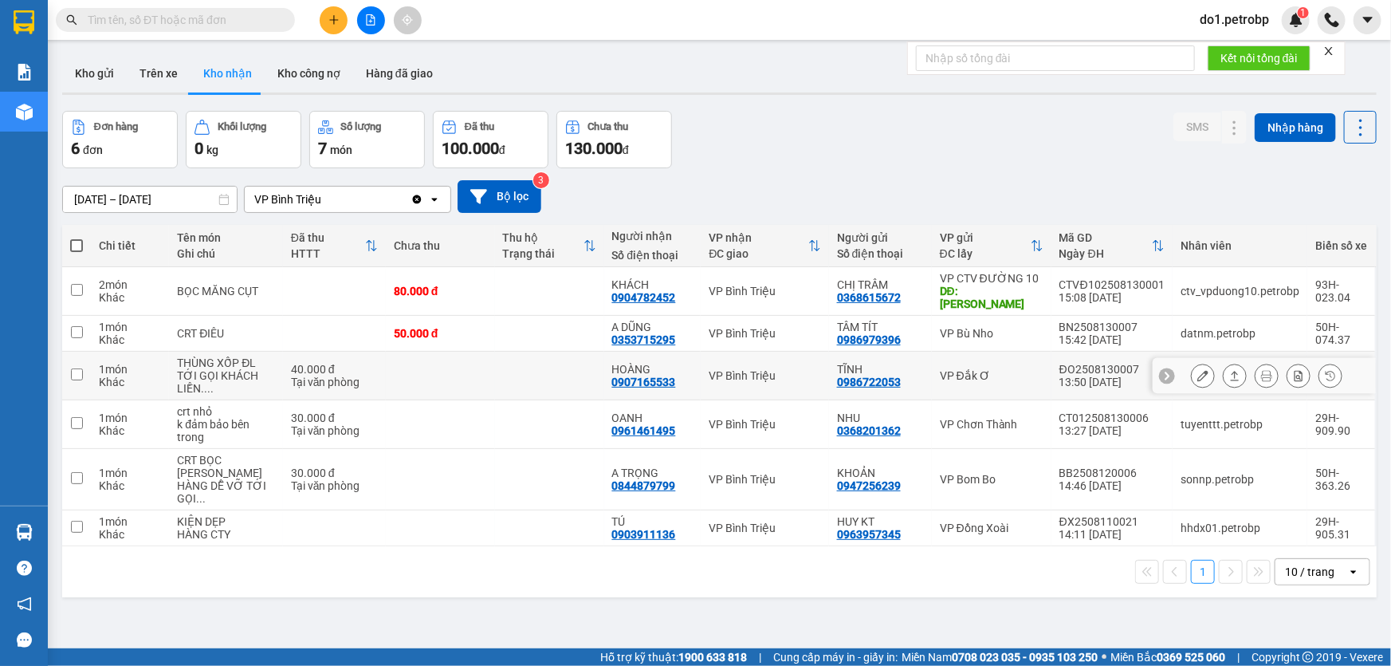
click at [74, 368] on input "checkbox" at bounding box center [77, 374] width 12 height 12
checkbox input "true"
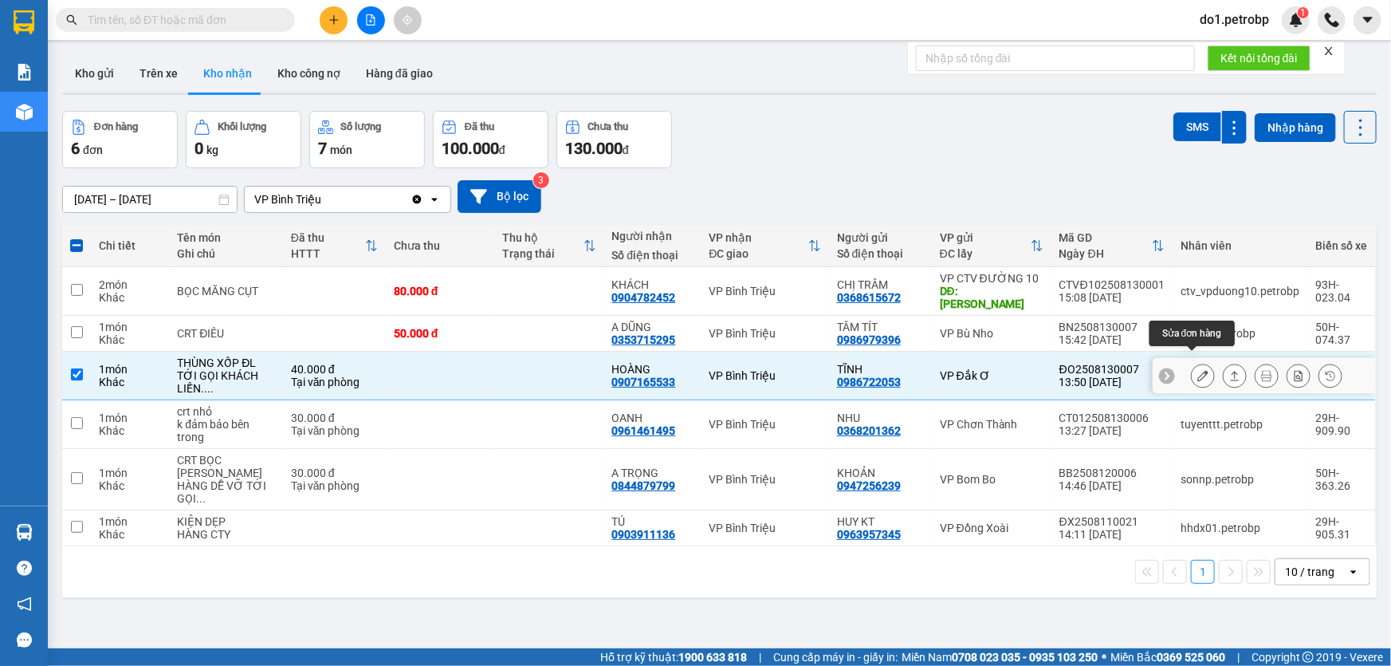
click at [1197, 370] on icon at bounding box center [1202, 375] width 11 height 11
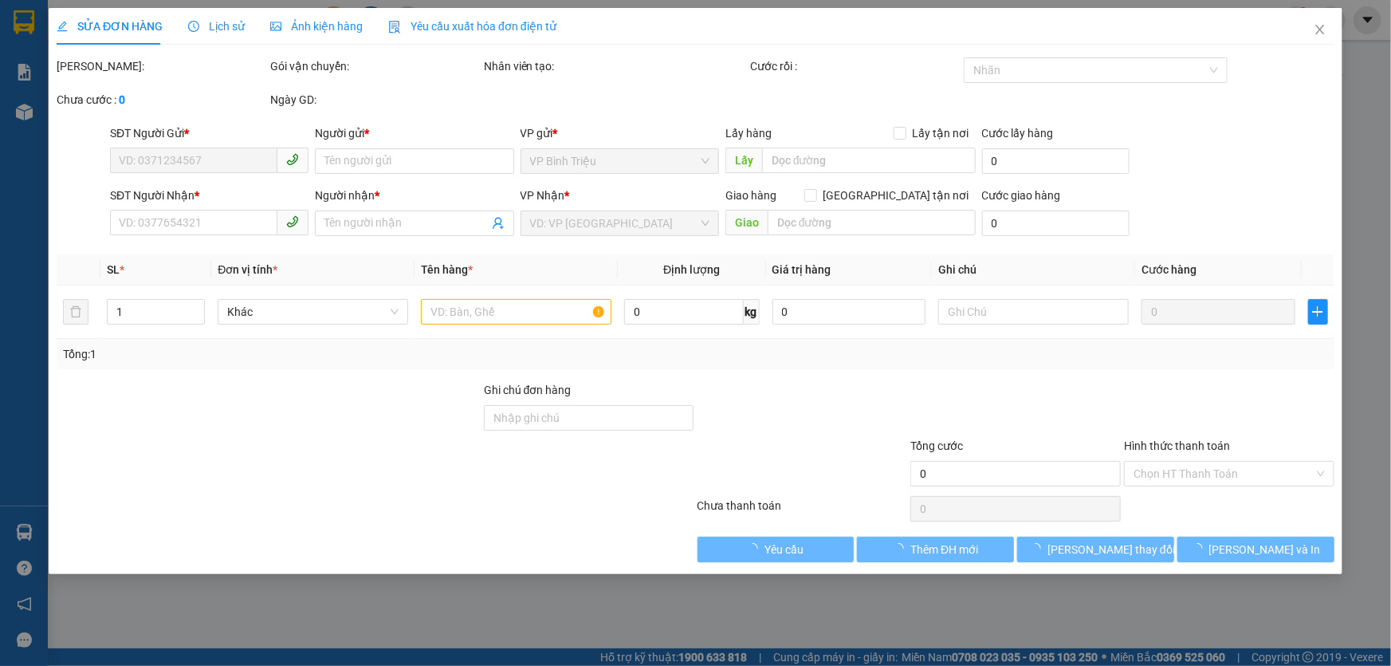
type input "0986722053"
type input "TĨNH"
type input "0907165533"
type input "HOÀNG"
type input "40.000"
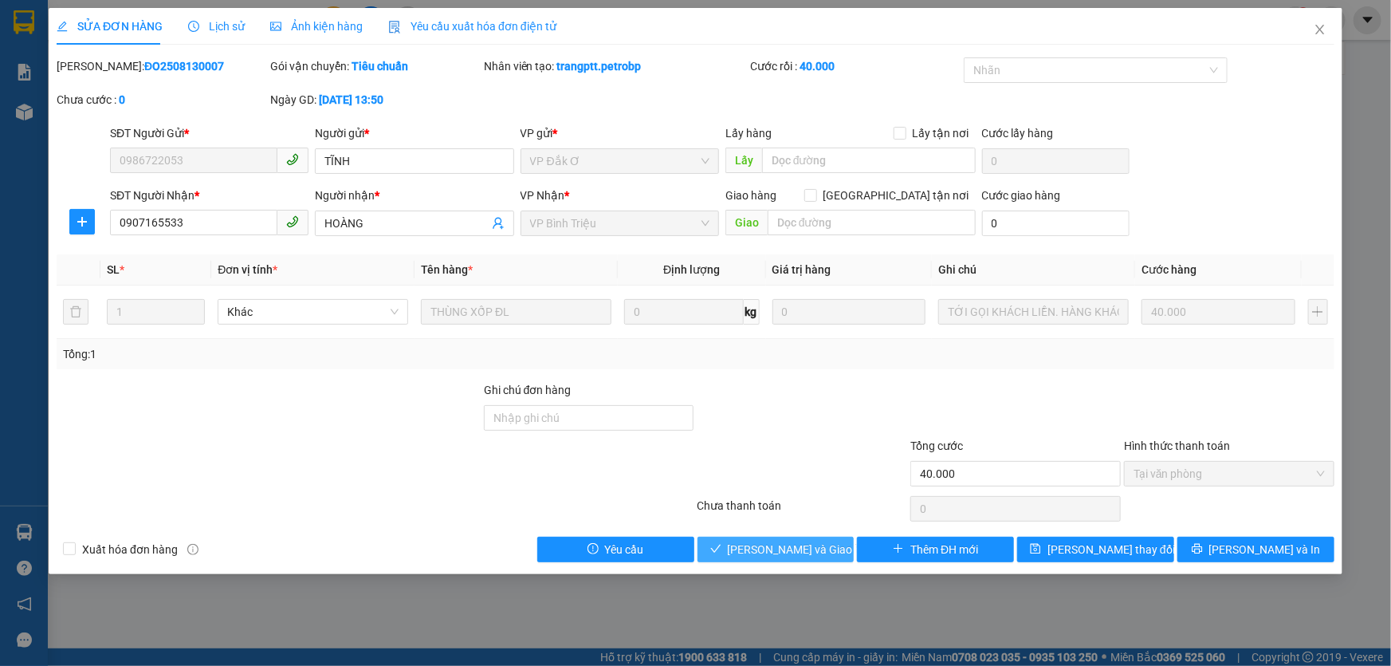
click at [781, 548] on span "[PERSON_NAME] và Giao hàng" at bounding box center [804, 550] width 153 height 18
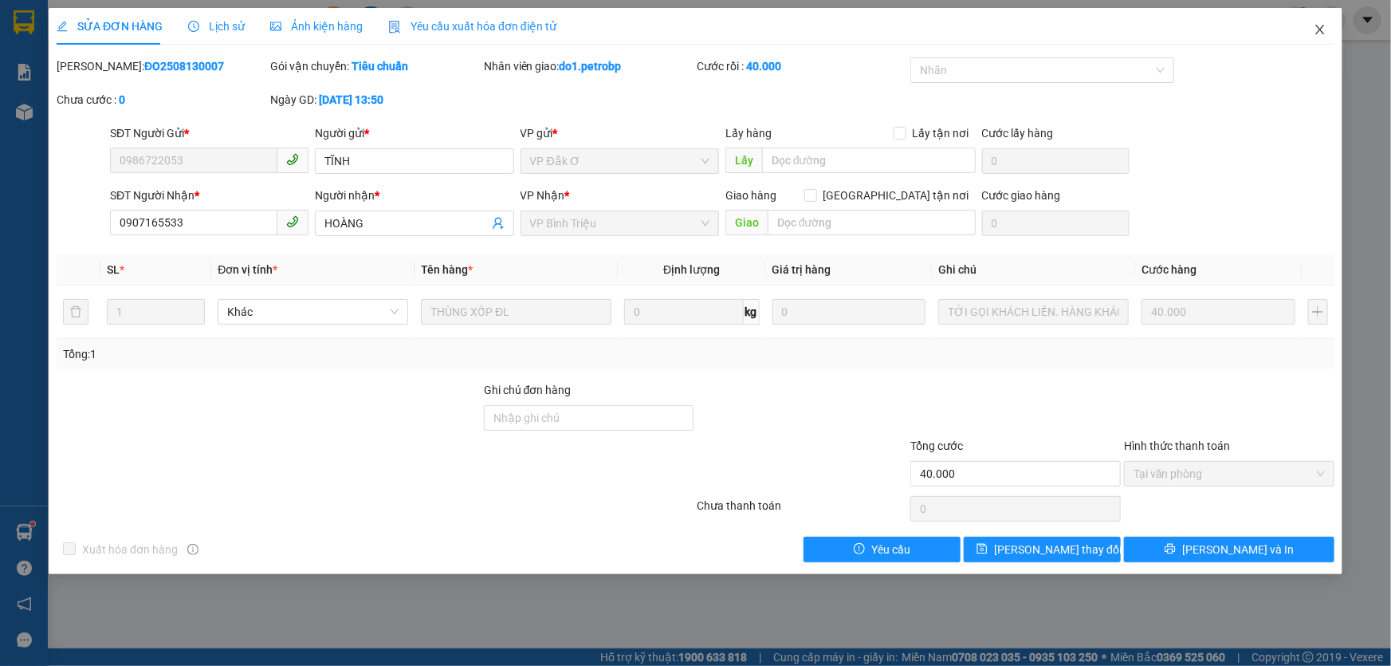
click at [1314, 32] on icon "close" at bounding box center [1320, 29] width 13 height 13
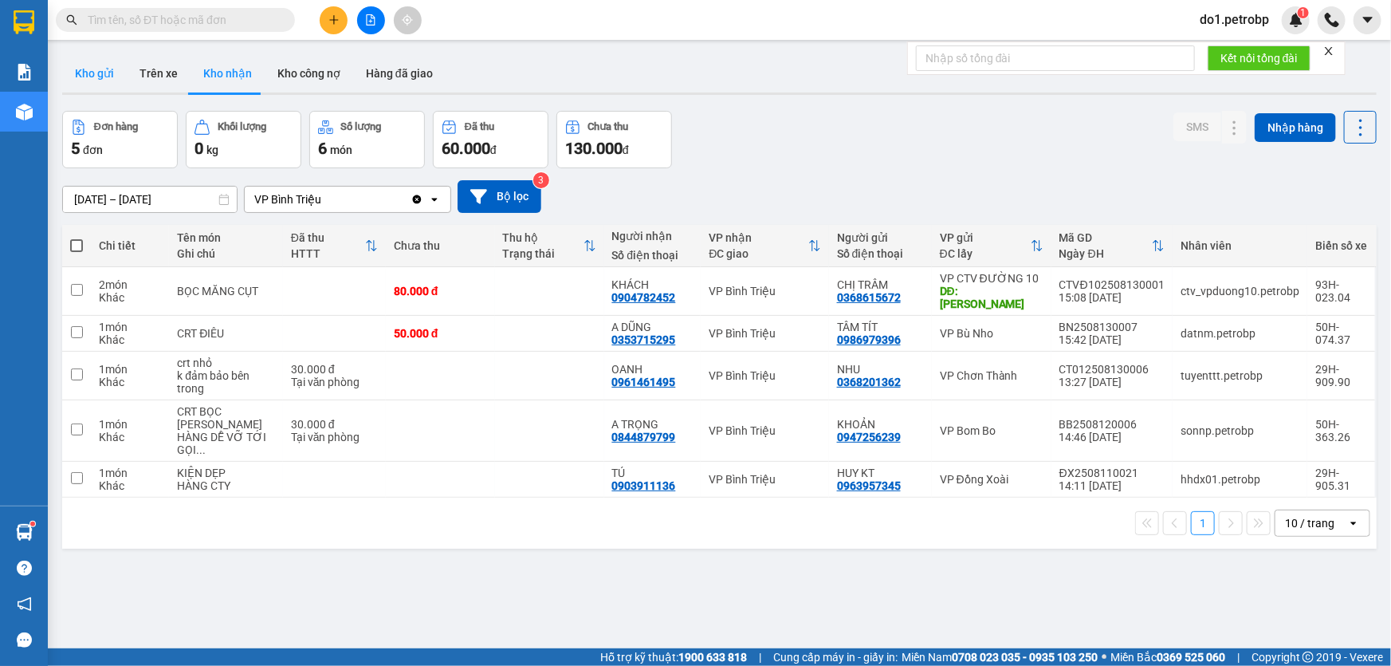
click at [89, 80] on button "Kho gửi" at bounding box center [94, 73] width 65 height 38
